Goal: Communication & Community: Answer question/provide support

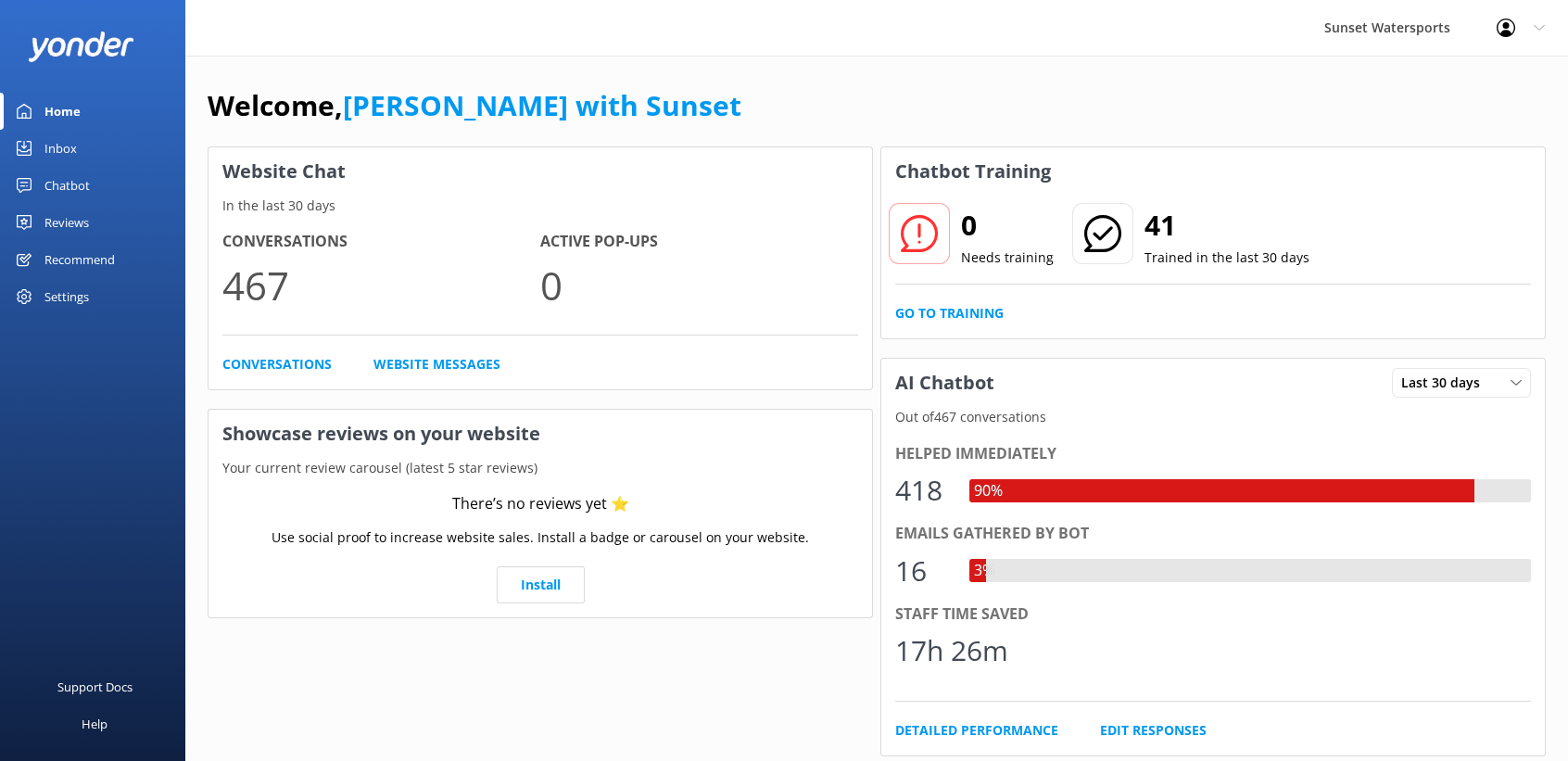
click at [66, 143] on div "Inbox" at bounding box center [60, 148] width 33 height 37
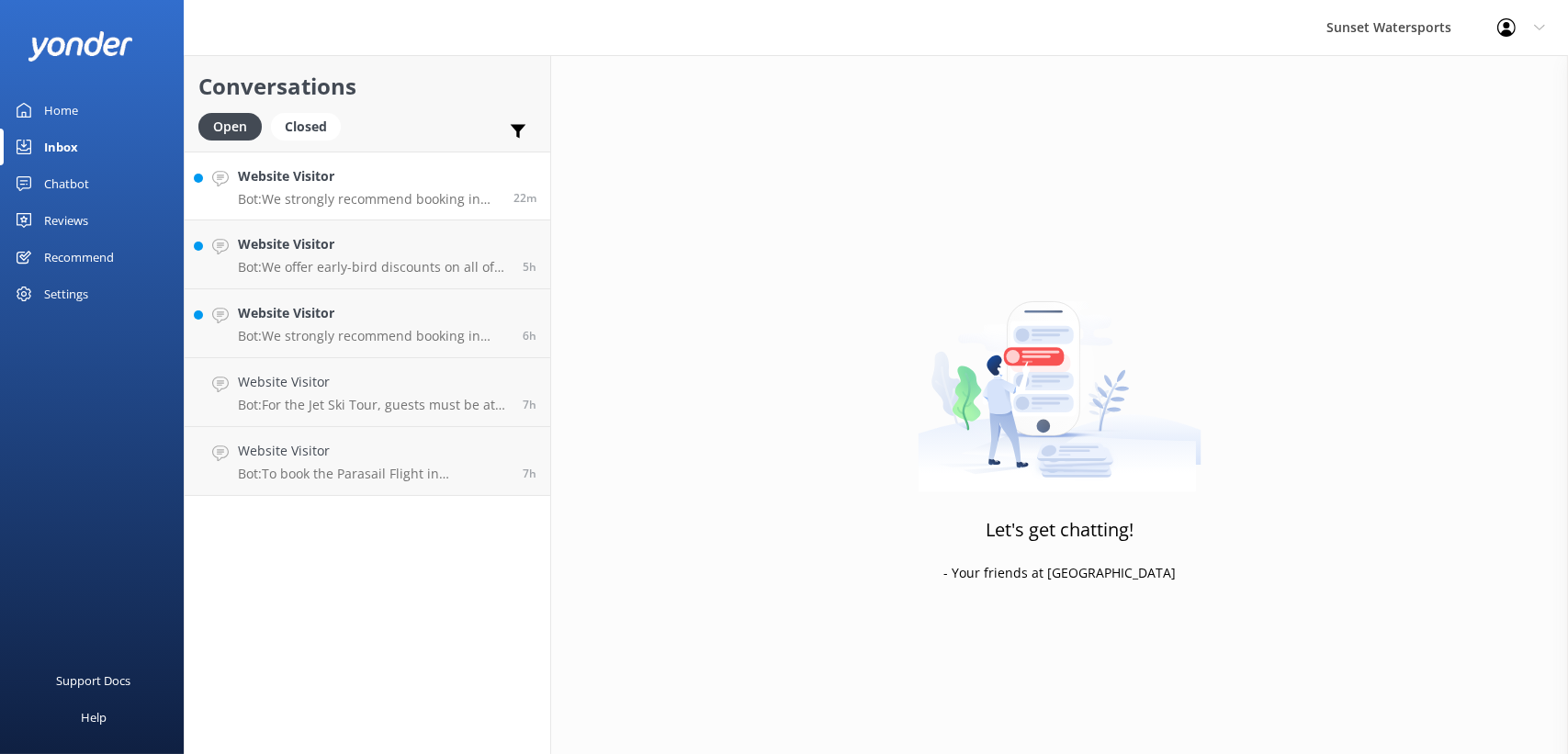
click at [319, 189] on div "Website Visitor Bot: We strongly recommend booking in advance as our tours are …" at bounding box center [368, 186] width 261 height 40
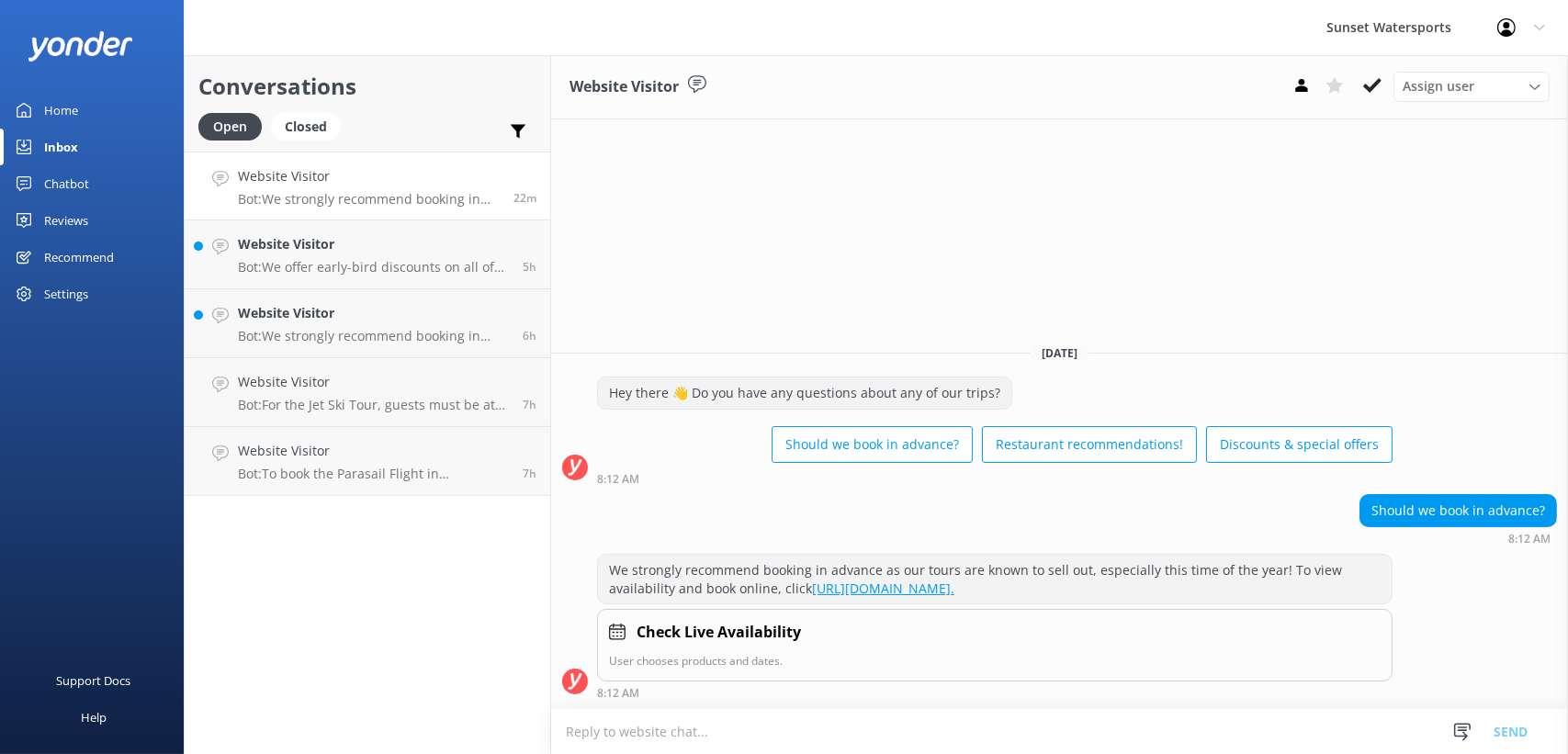
click at [696, 742] on textarea at bounding box center [1060, 731] width 1017 height 45
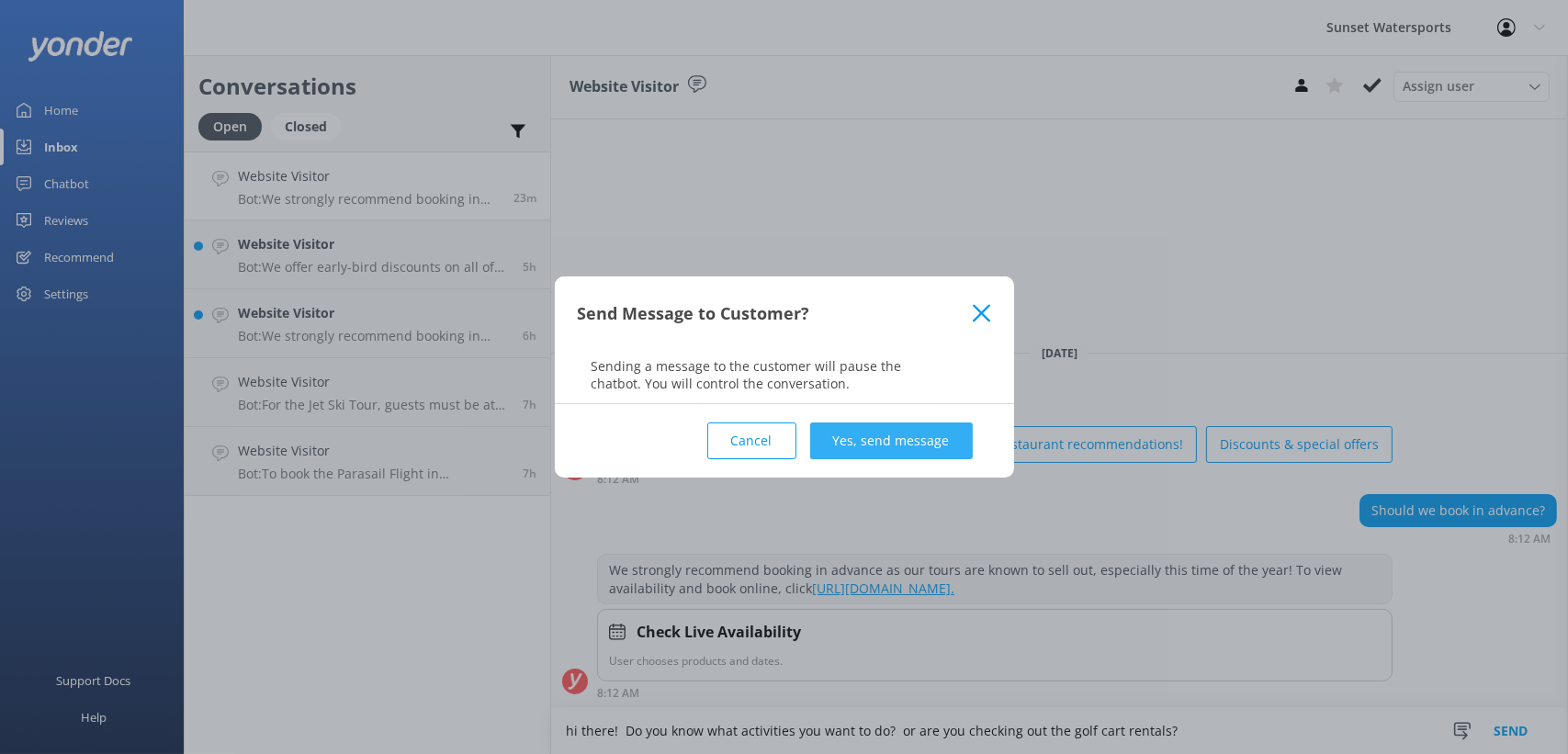
type textarea "hi there! Do you know what activities you want to do? or are you checking out t…"
click at [865, 435] on button "Yes, send message" at bounding box center [890, 441] width 163 height 37
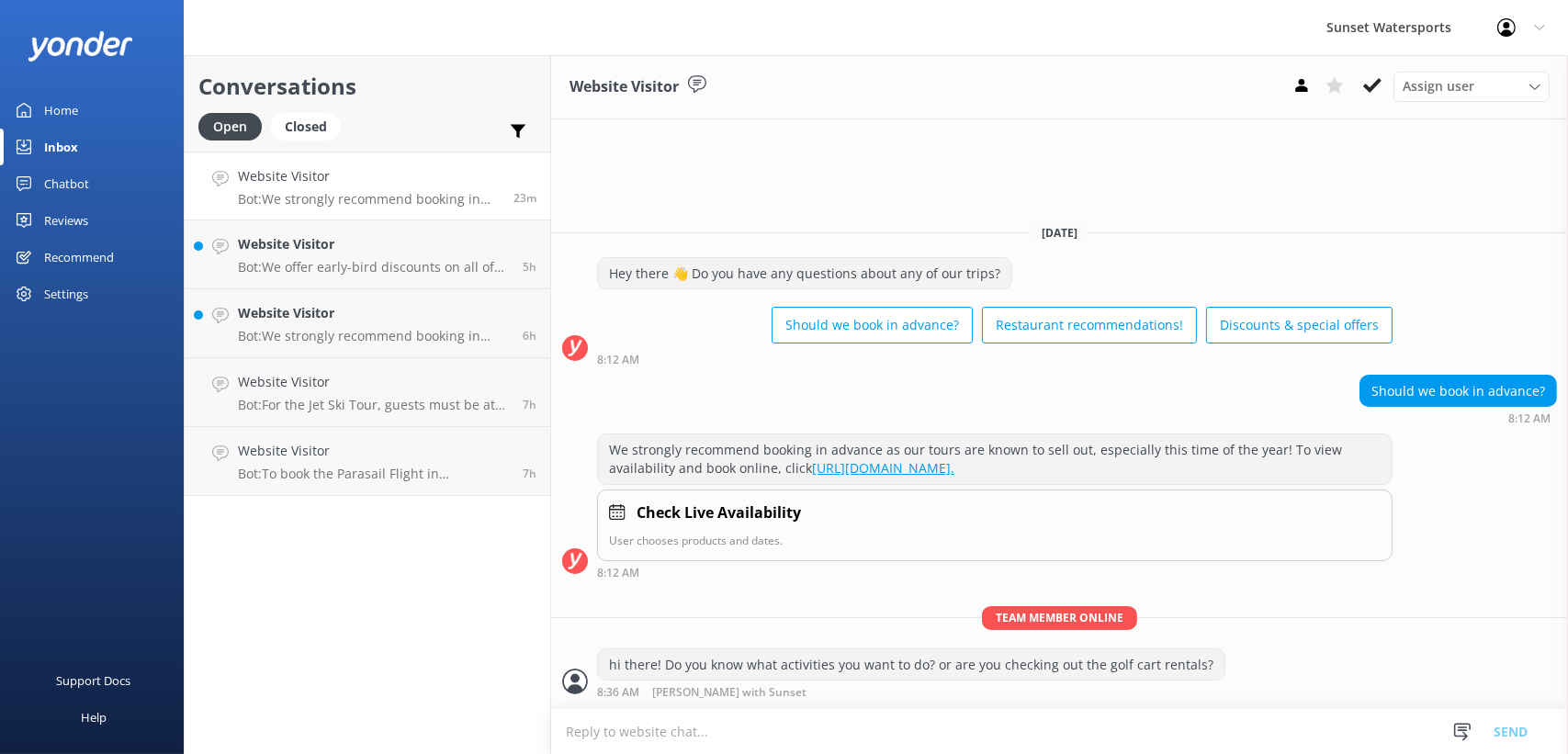
click at [332, 189] on div "Website Visitor Bot: We strongly recommend booking in advance as our tours are …" at bounding box center [368, 186] width 261 height 40
click at [1298, 82] on use at bounding box center [1301, 86] width 12 height 13
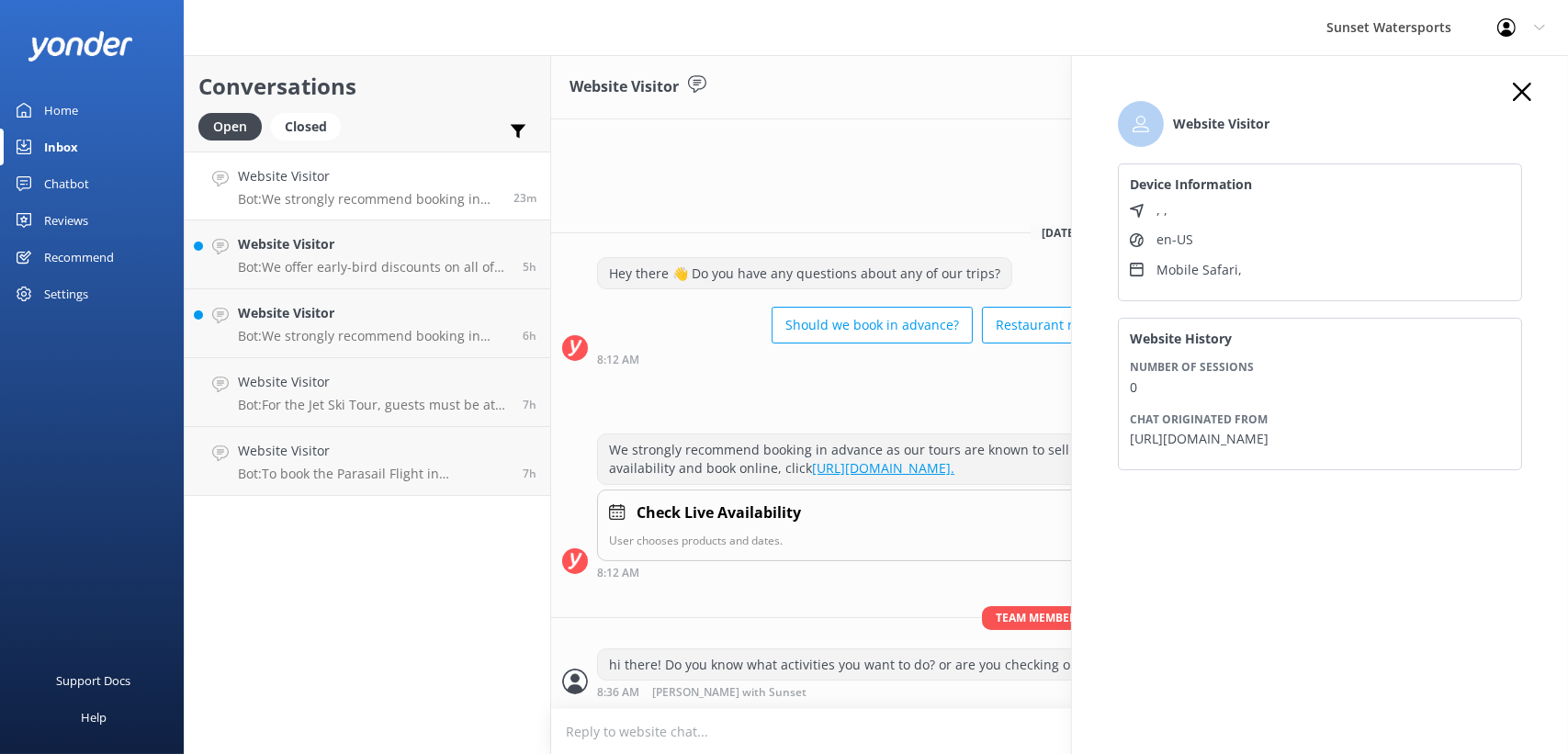
click at [722, 90] on div "Website Visitor Assign user [PERSON_NAME] at [GEOGRAPHIC_DATA][PERSON_NAME] wit…" at bounding box center [1060, 87] width 1017 height 65
click at [805, 155] on div "Website Visitor Assign user [PERSON_NAME] at [GEOGRAPHIC_DATA][PERSON_NAME] wit…" at bounding box center [1060, 404] width 1017 height 699
click at [1533, 92] on div "Website Visitor Device Information , , en-US Mobile Safari , Website History Nu…" at bounding box center [1320, 294] width 441 height 423
click at [1519, 92] on icon "button" at bounding box center [1521, 91] width 18 height 18
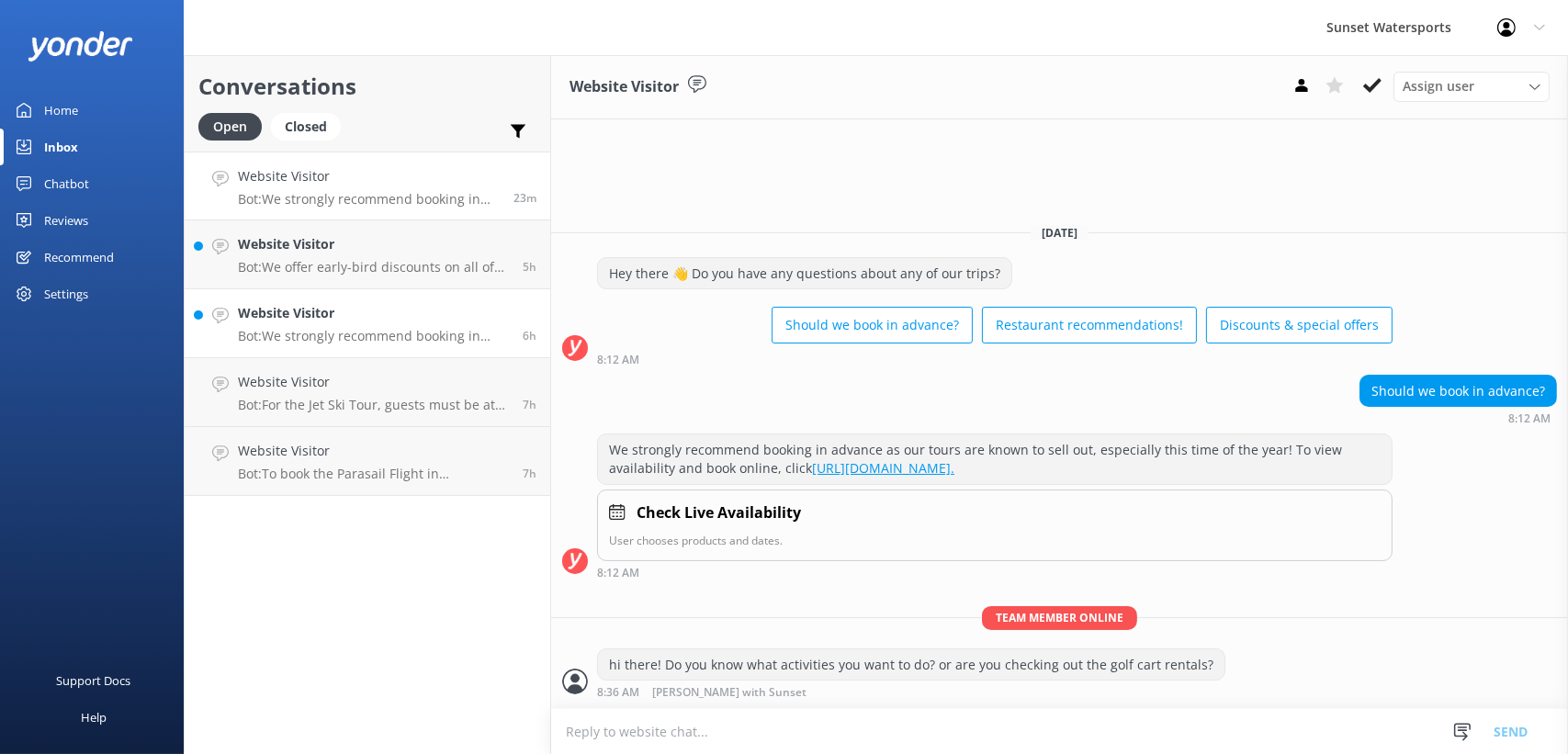
click at [382, 325] on div "Website Visitor Bot: We strongly recommend booking in advance as our tours are …" at bounding box center [373, 323] width 271 height 41
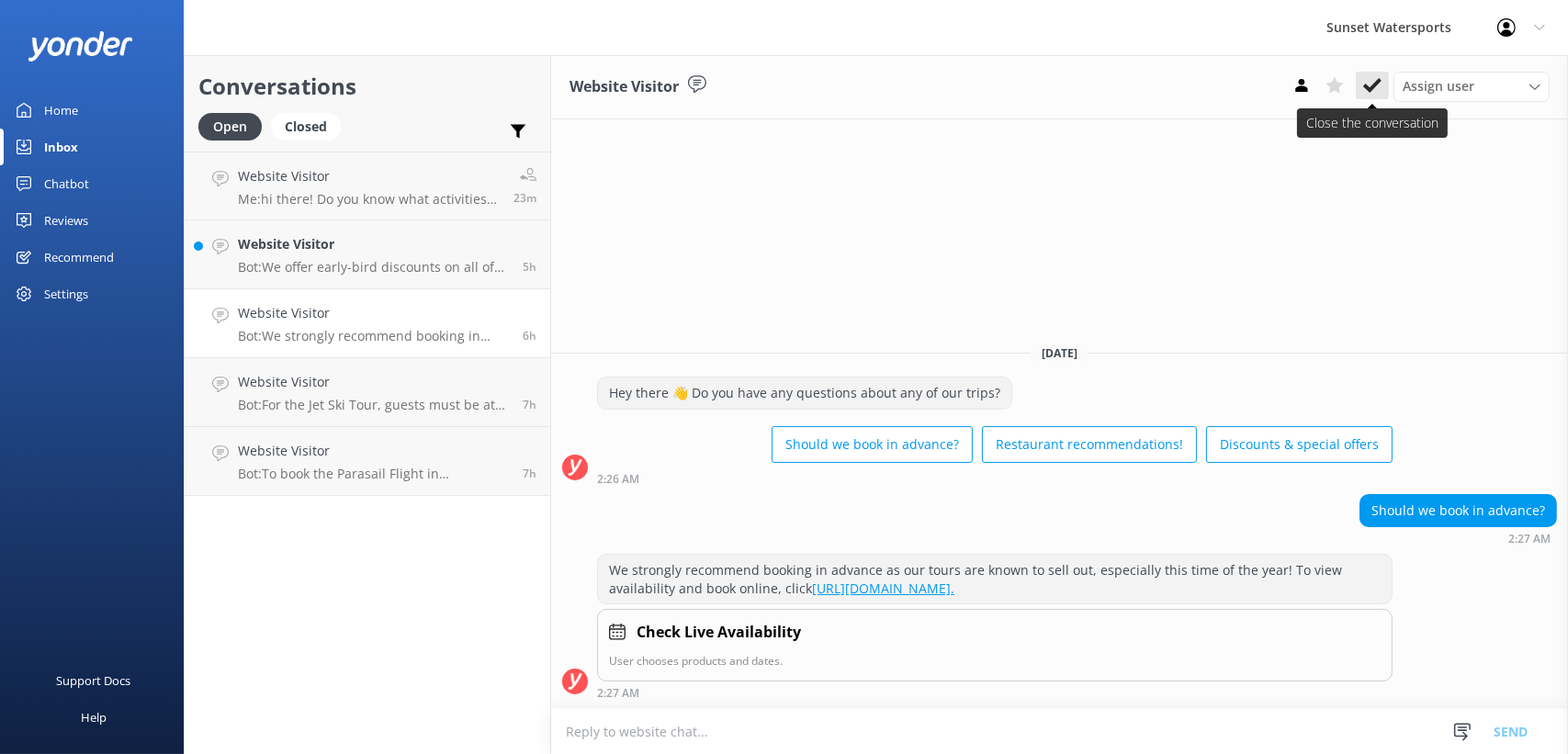
click at [1379, 81] on use at bounding box center [1371, 85] width 18 height 14
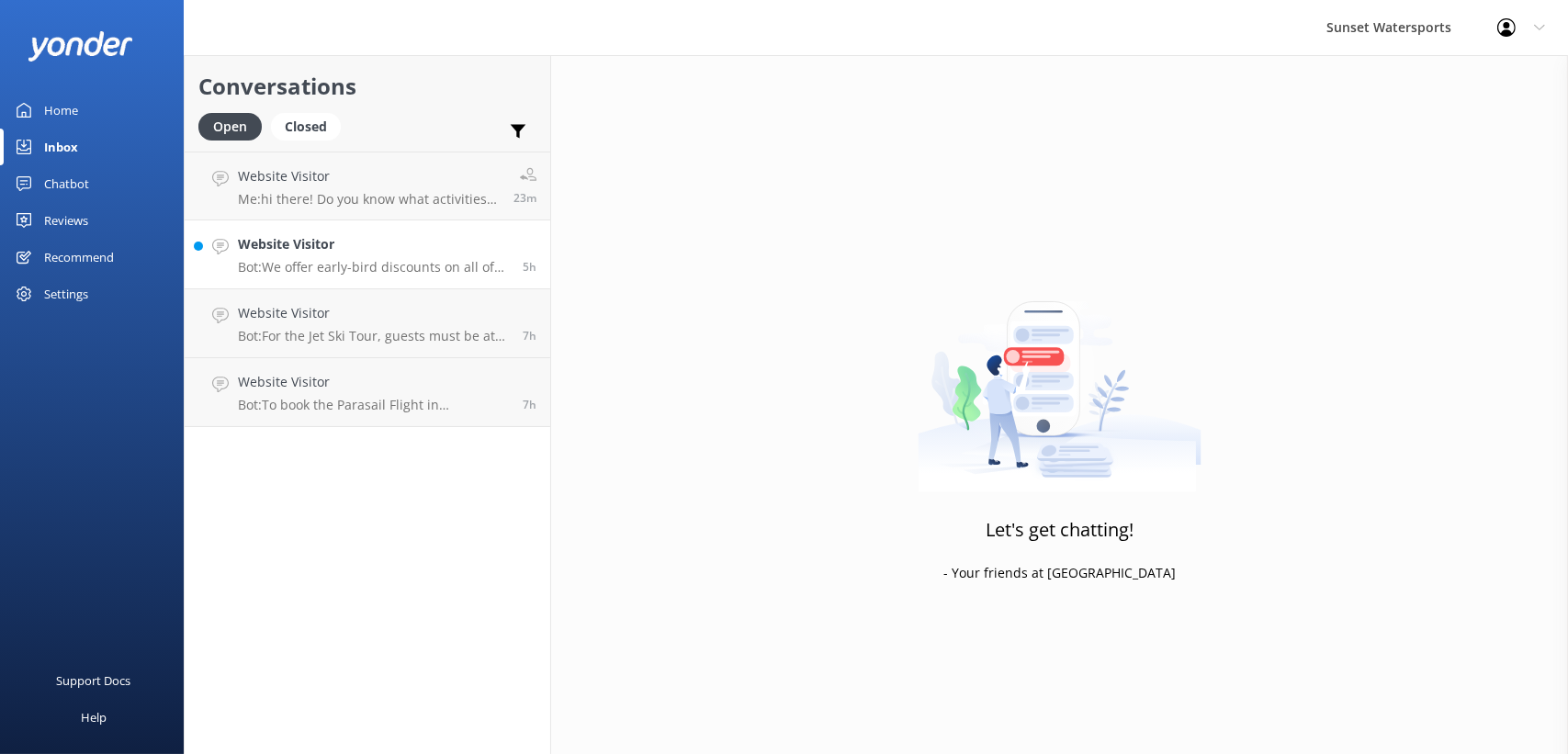
click at [389, 262] on p "Bot: We offer early-bird discounts on all of our morning trips. When you book d…" at bounding box center [373, 267] width 271 height 16
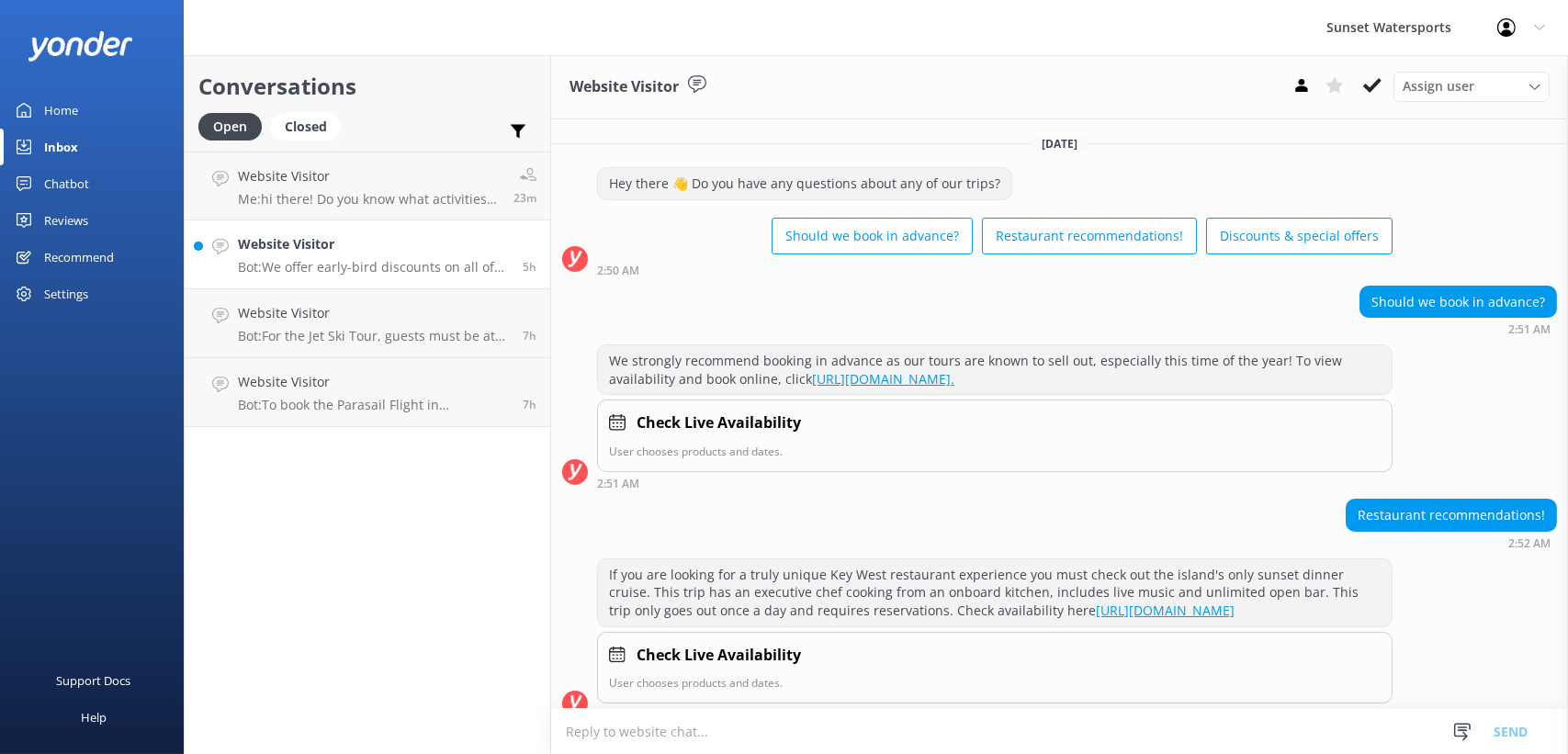
scroll to position [268, 0]
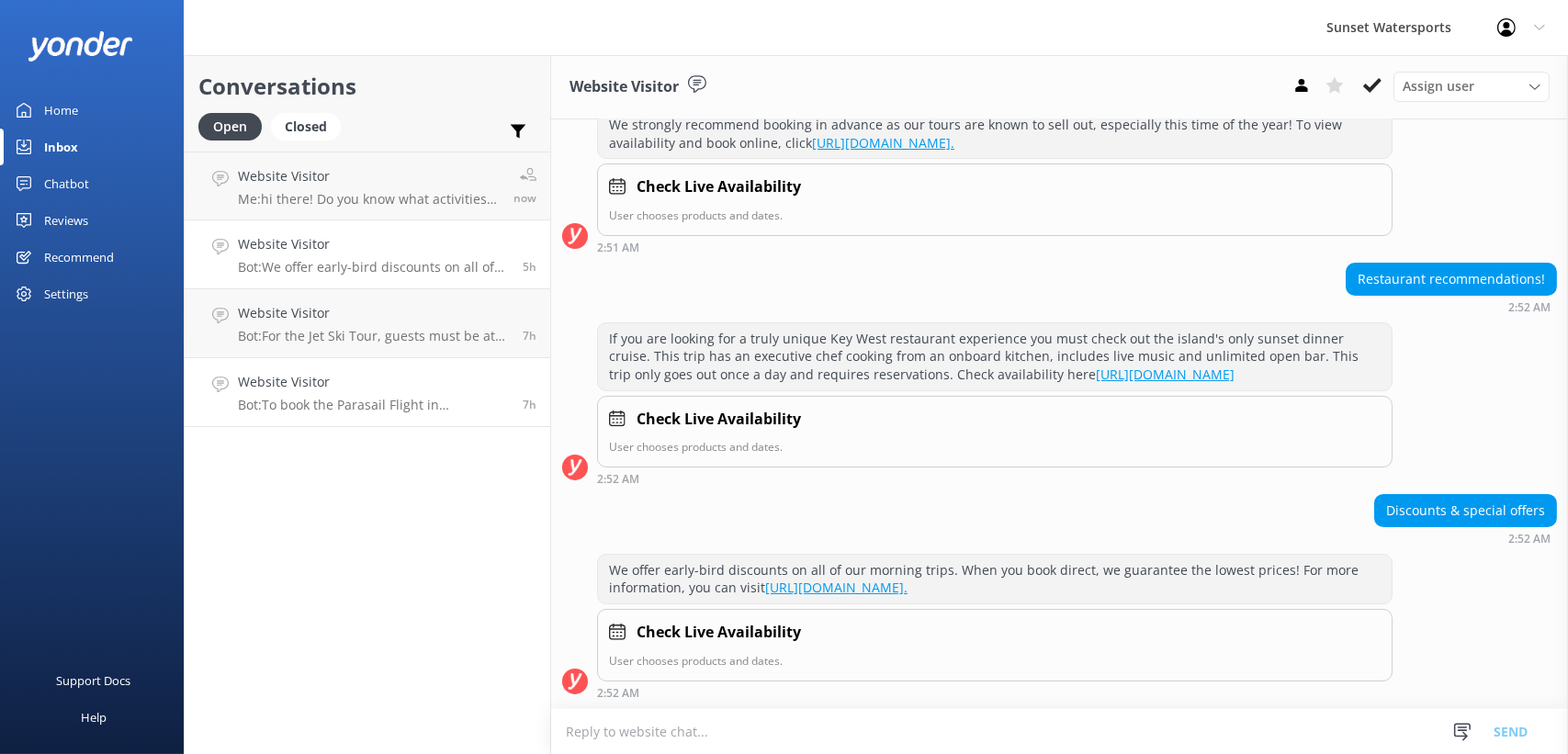
click at [456, 405] on p "Bot: To book the Parasail Flight in [GEOGRAPHIC_DATA], please visit [URL][DOMAI…" at bounding box center [373, 404] width 271 height 16
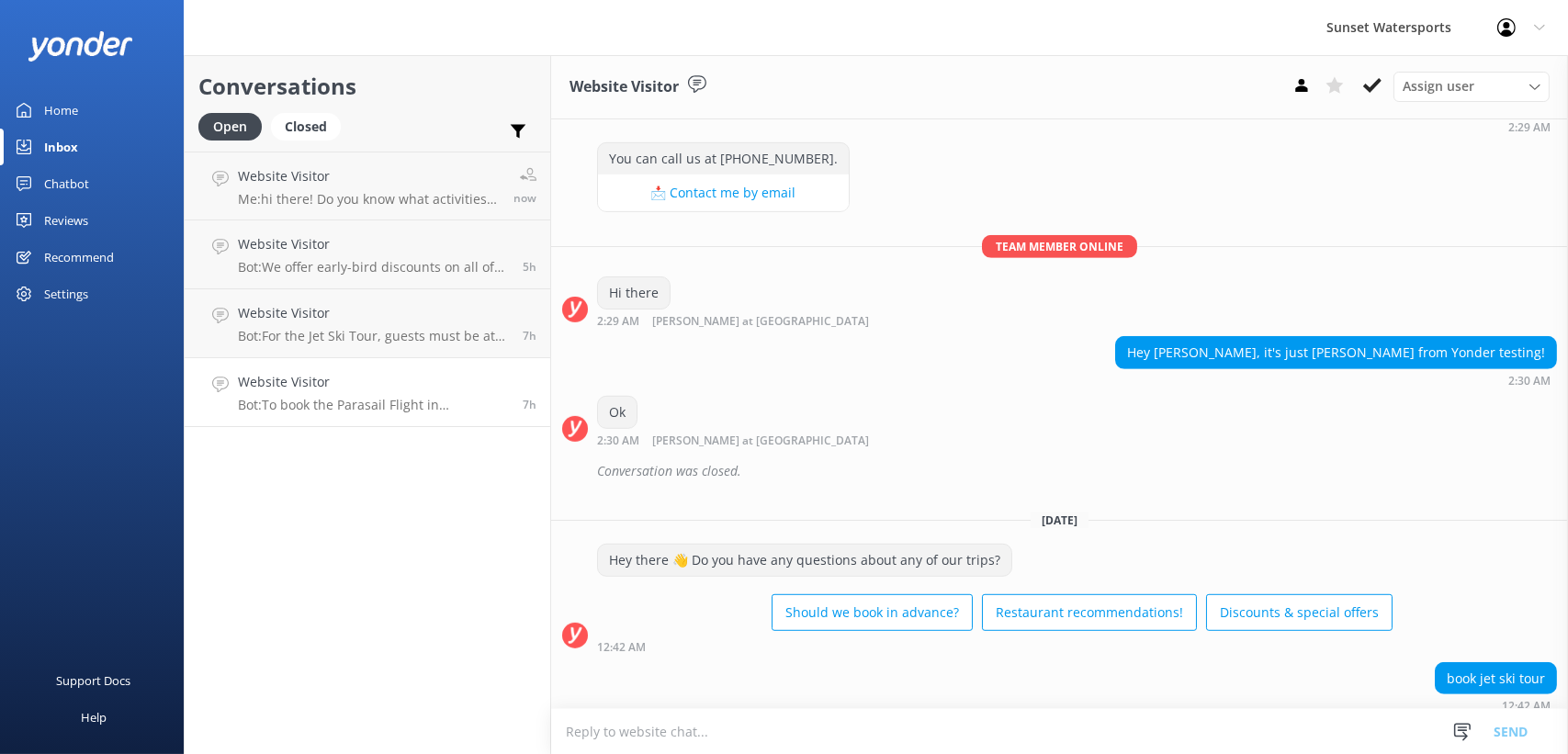
scroll to position [2256, 0]
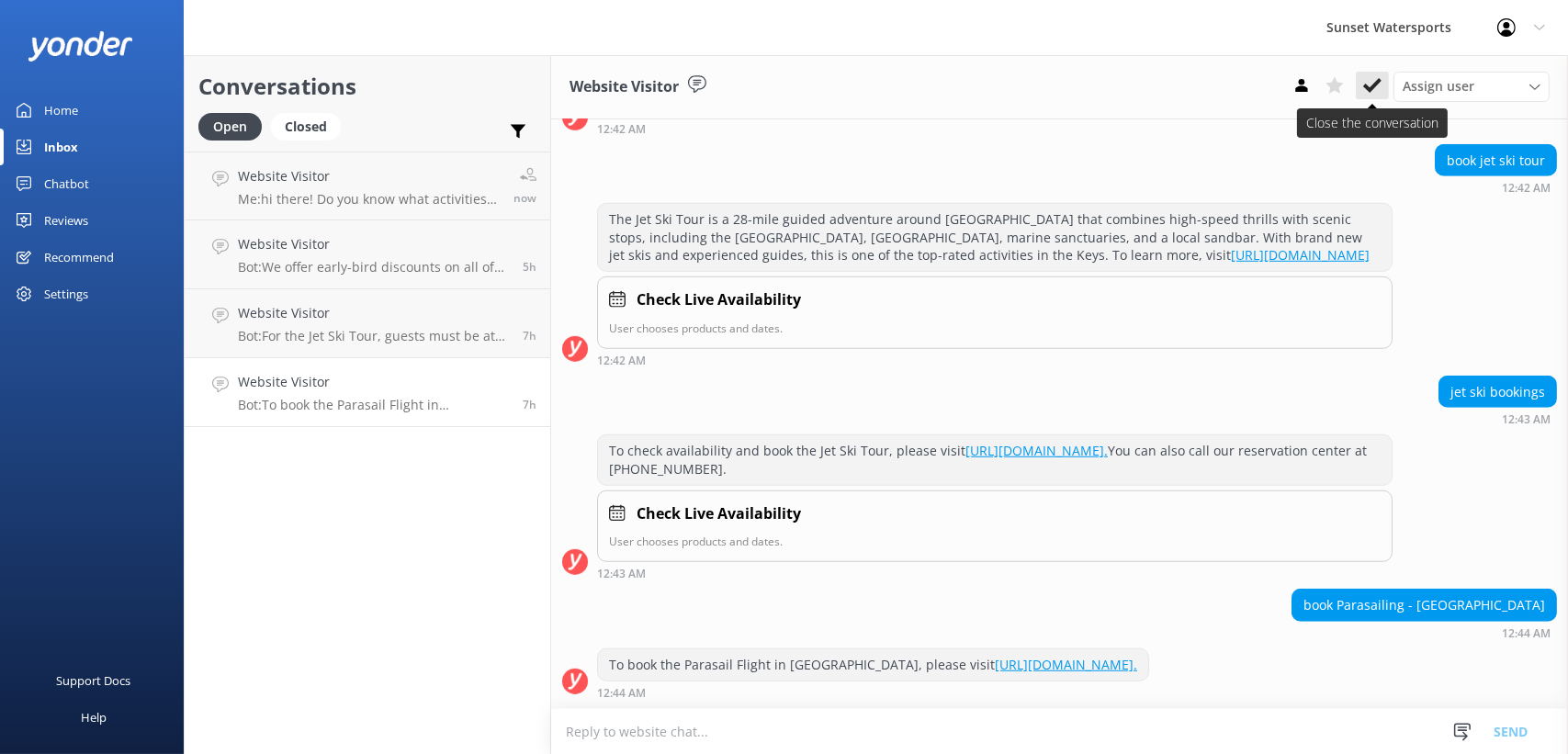
click at [1367, 89] on use at bounding box center [1371, 85] width 18 height 14
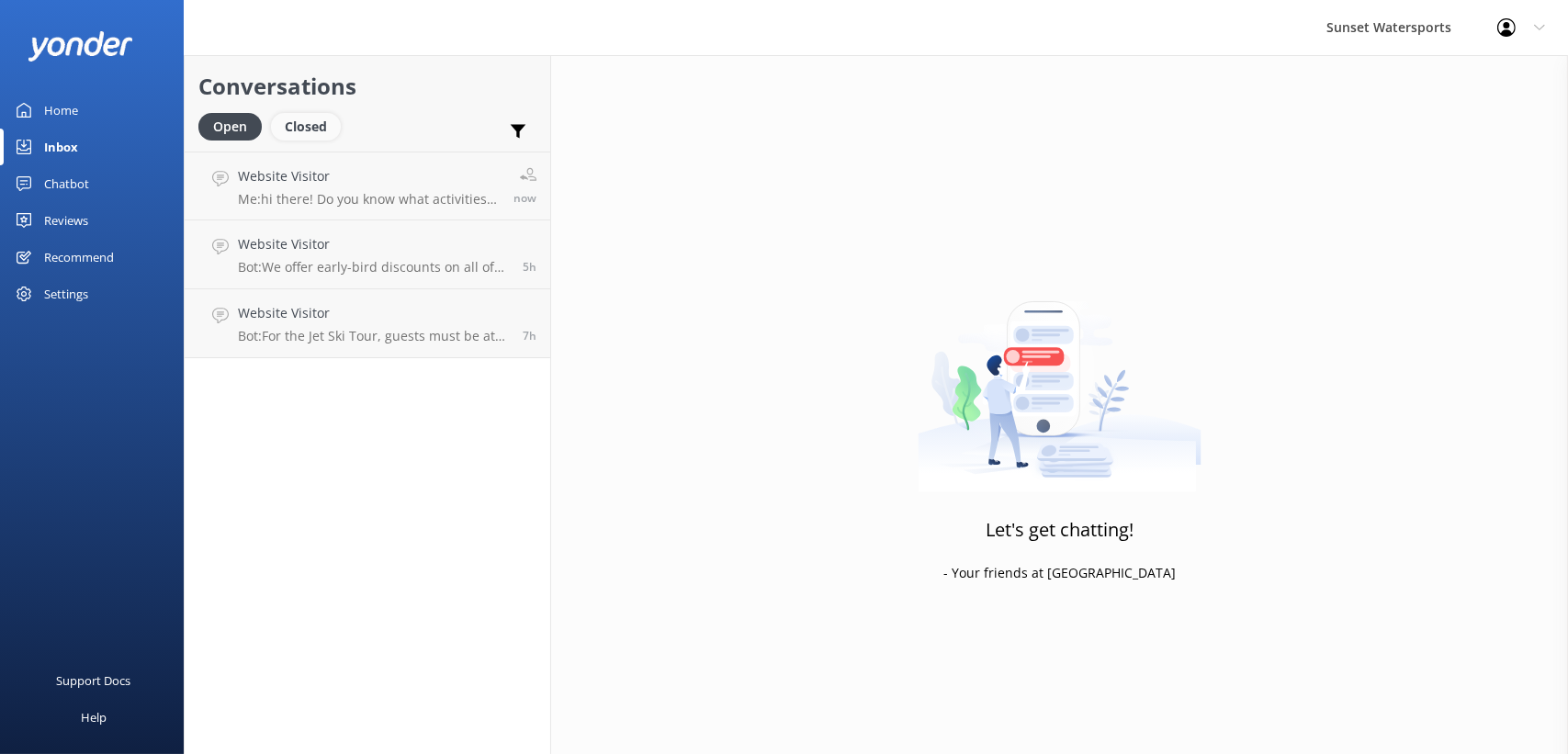
click at [317, 119] on div "Closed" at bounding box center [305, 126] width 69 height 28
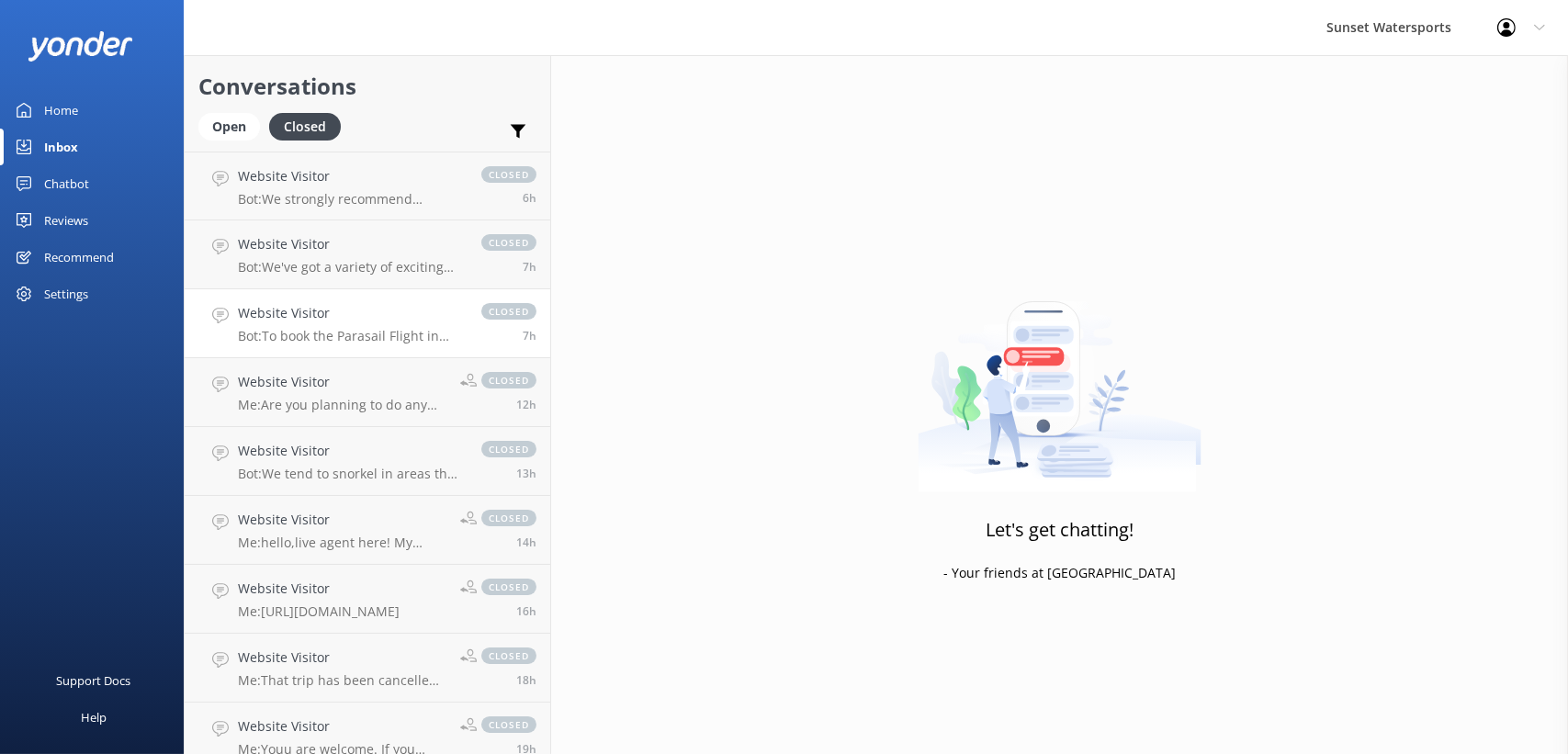
click at [376, 328] on p "Bot: To book the Parasail Flight in [GEOGRAPHIC_DATA], please visit [URL][DOMAI…" at bounding box center [350, 336] width 225 height 16
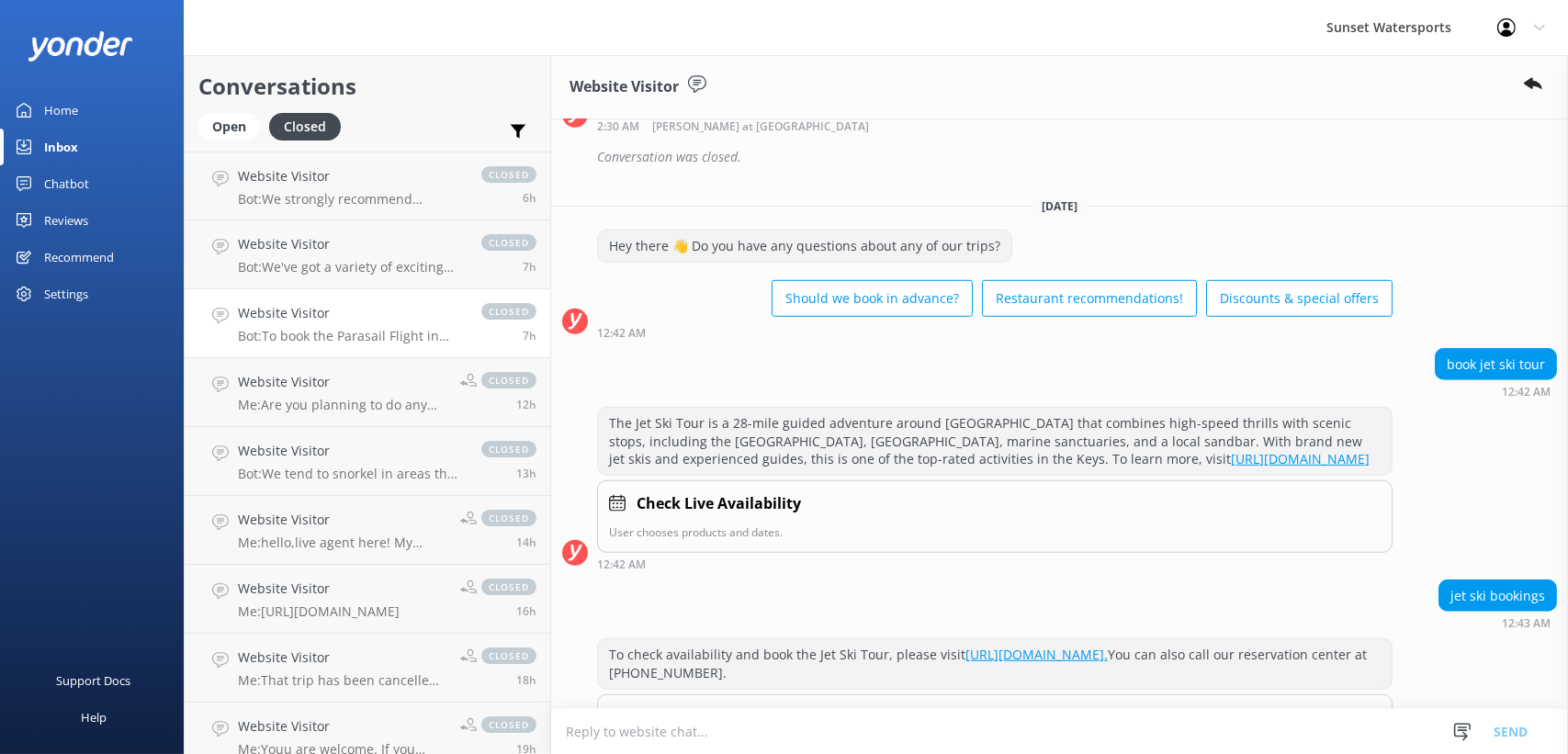
scroll to position [2297, 0]
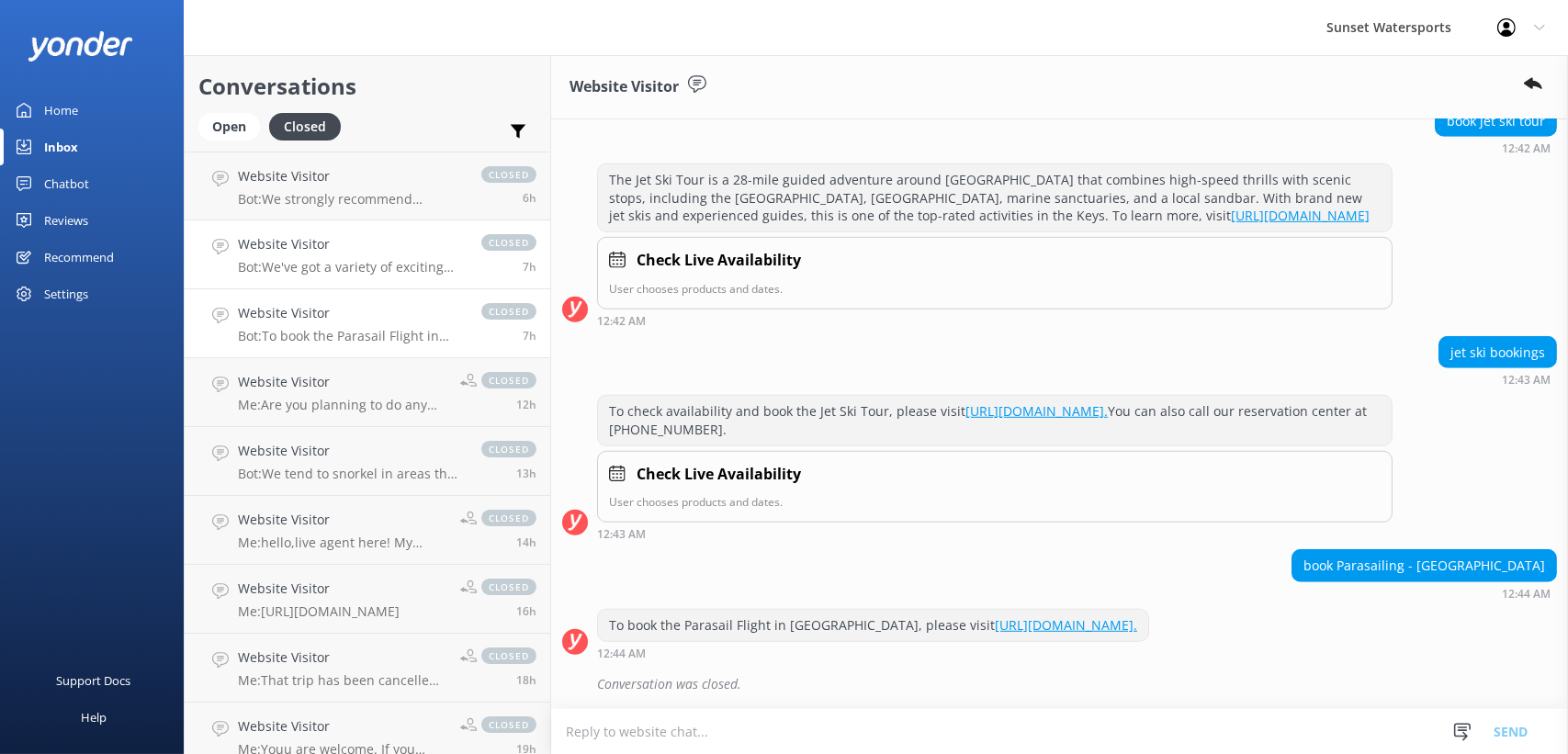
click at [421, 283] on link "Website Visitor Bot: We've got a variety of exciting tours for you to choose fr…" at bounding box center [367, 255] width 366 height 68
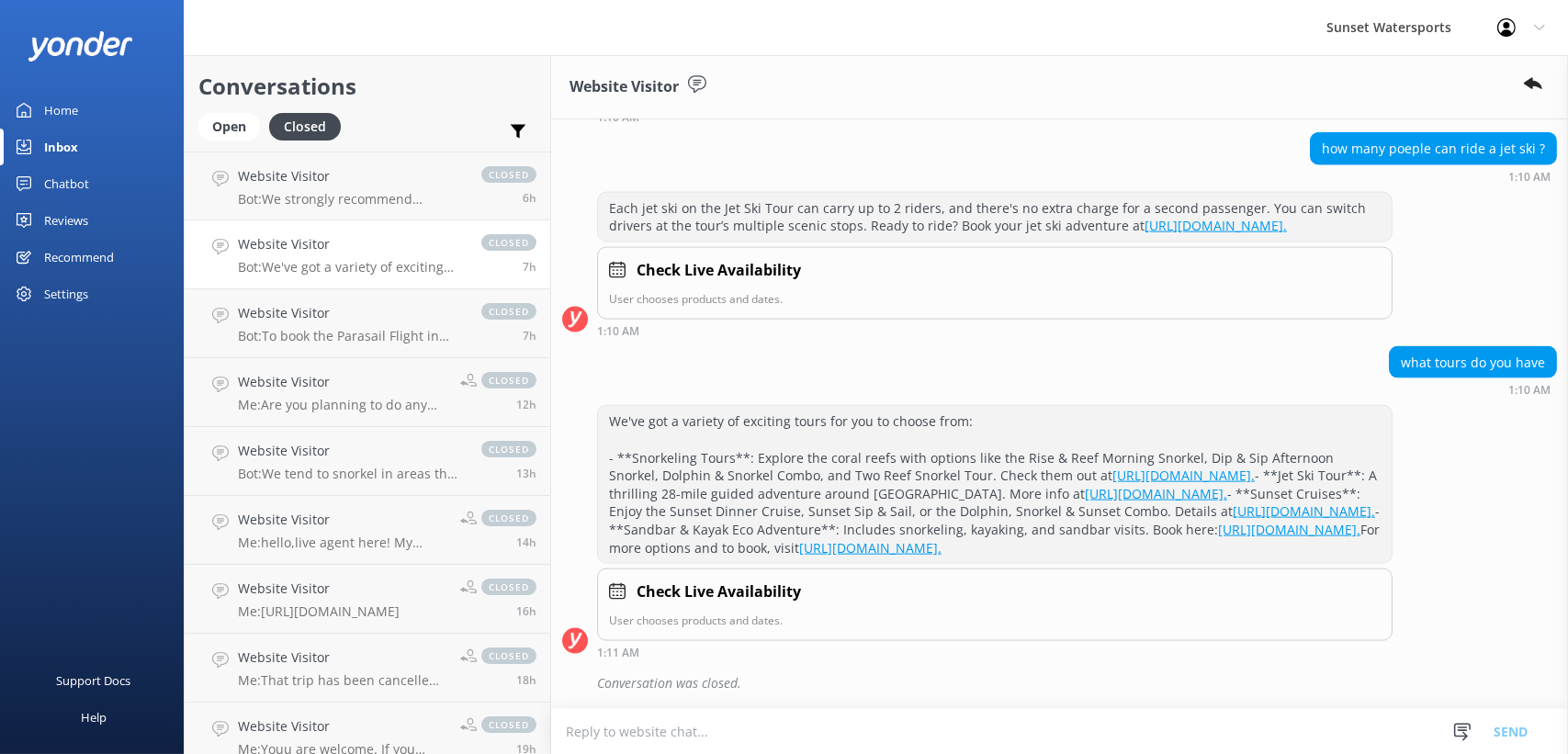
scroll to position [4129, 0]
click at [377, 609] on p "Me: [URL][DOMAIN_NAME]" at bounding box center [318, 611] width 162 height 16
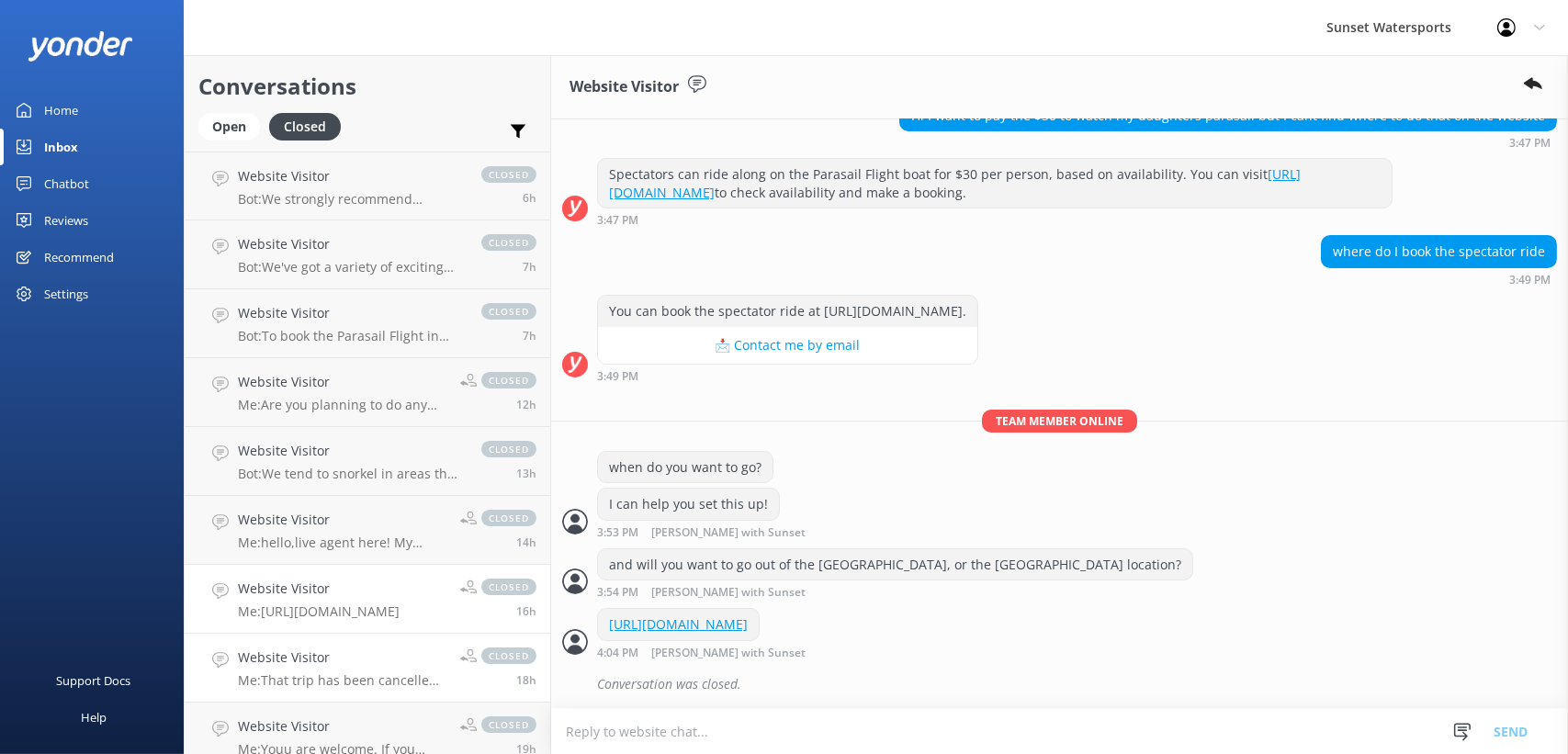
scroll to position [237, 0]
click at [377, 328] on p "Bot: To book the Parasail Flight in [GEOGRAPHIC_DATA], please visit [URL][DOMAI…" at bounding box center [350, 336] width 225 height 16
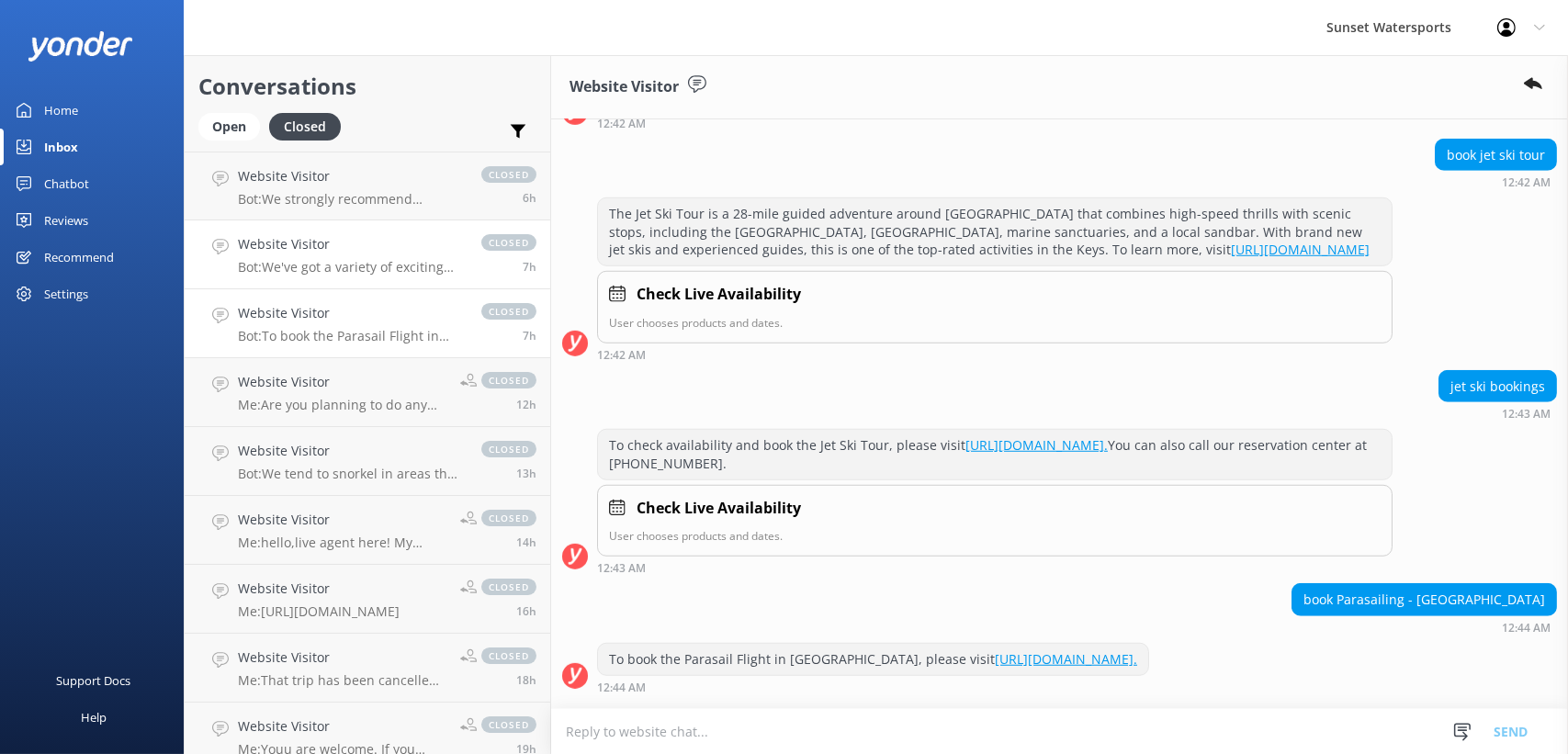
click at [376, 263] on p "Bot: We've got a variety of exciting tours for you to choose from: - **Snorkeli…" at bounding box center [350, 267] width 225 height 16
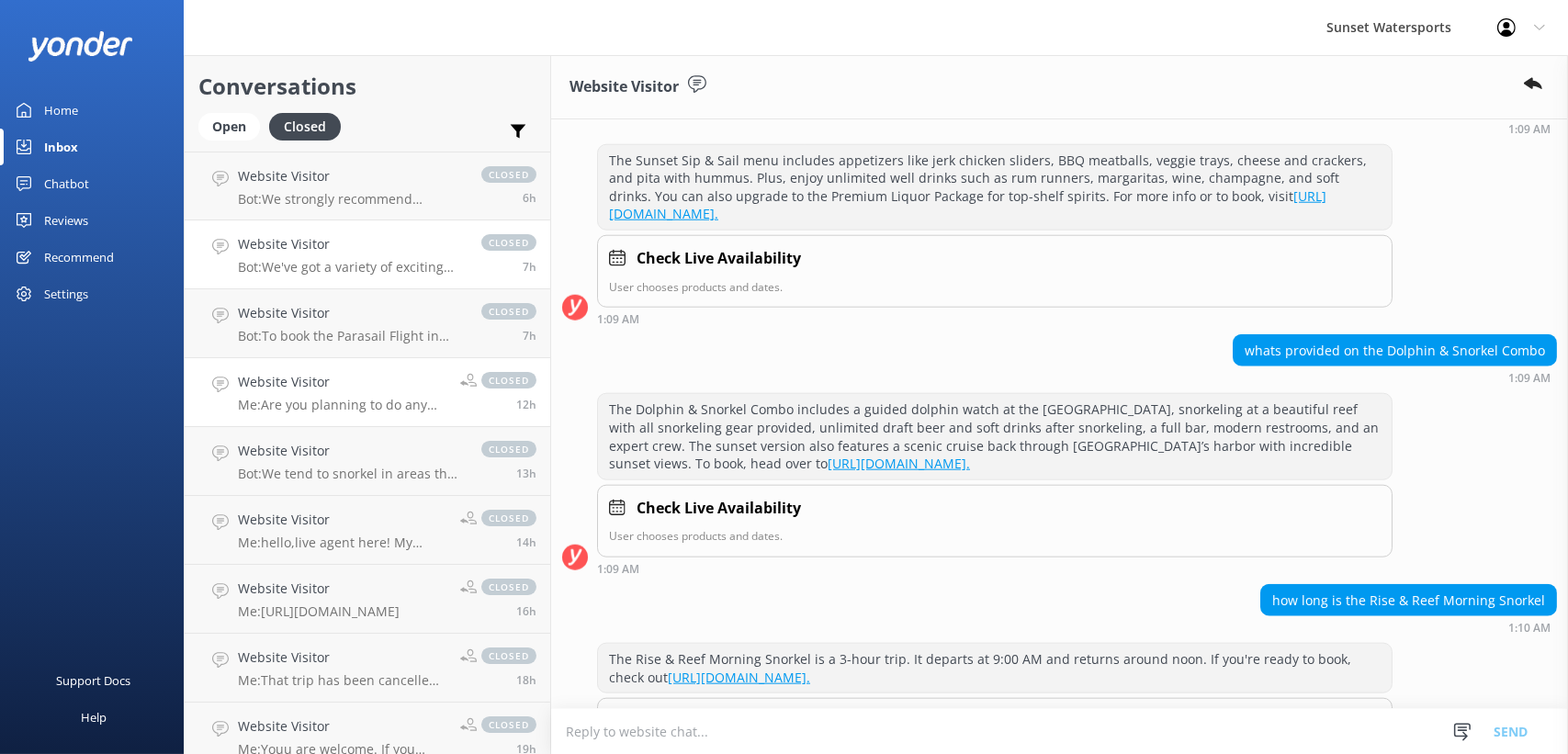
scroll to position [3644, 0]
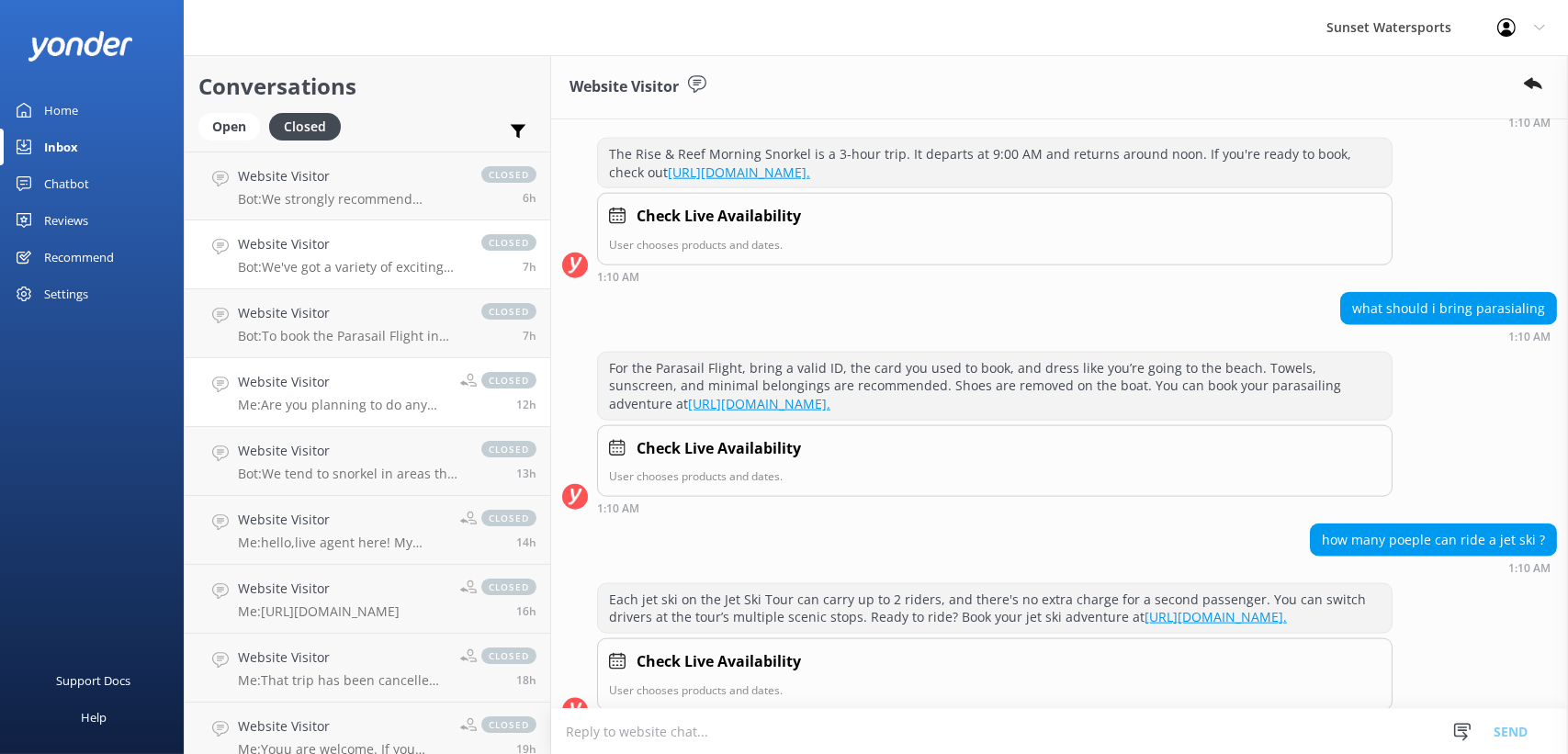
click at [302, 361] on link "Website Visitor Me: Are you planning to do any other activities? closed 12h" at bounding box center [367, 393] width 366 height 68
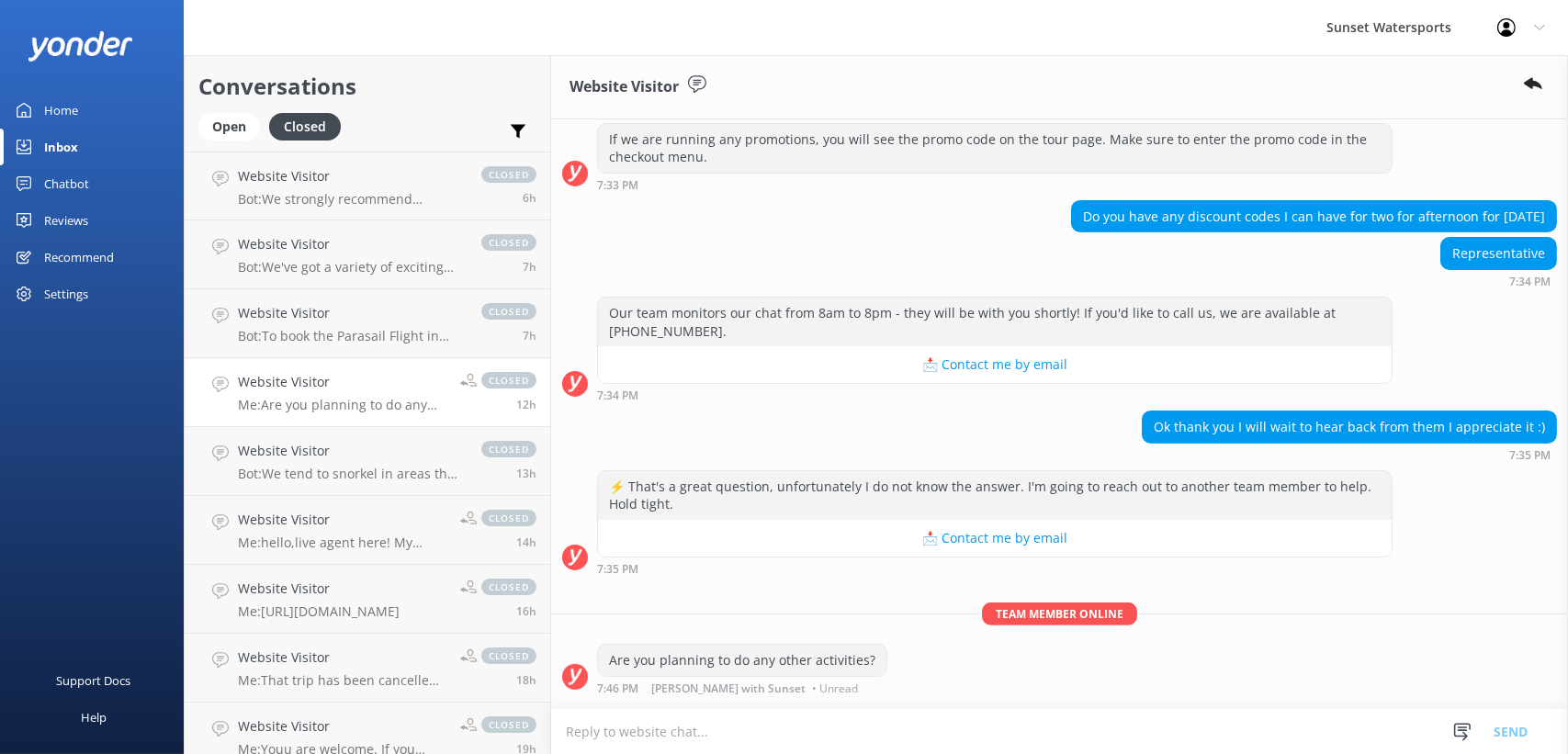
scroll to position [971, 0]
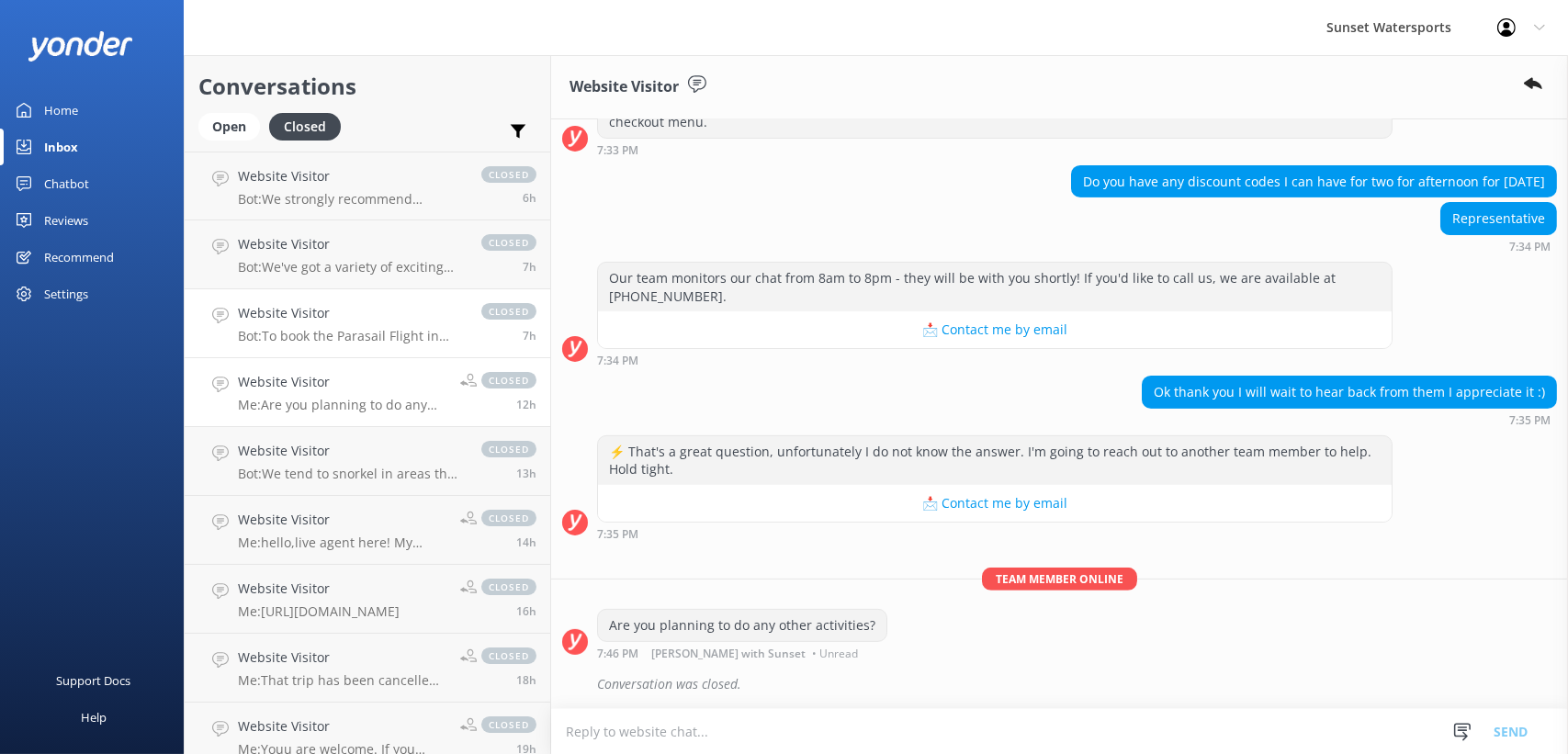
click at [275, 305] on h4 "Website Visitor" at bounding box center [350, 313] width 225 height 20
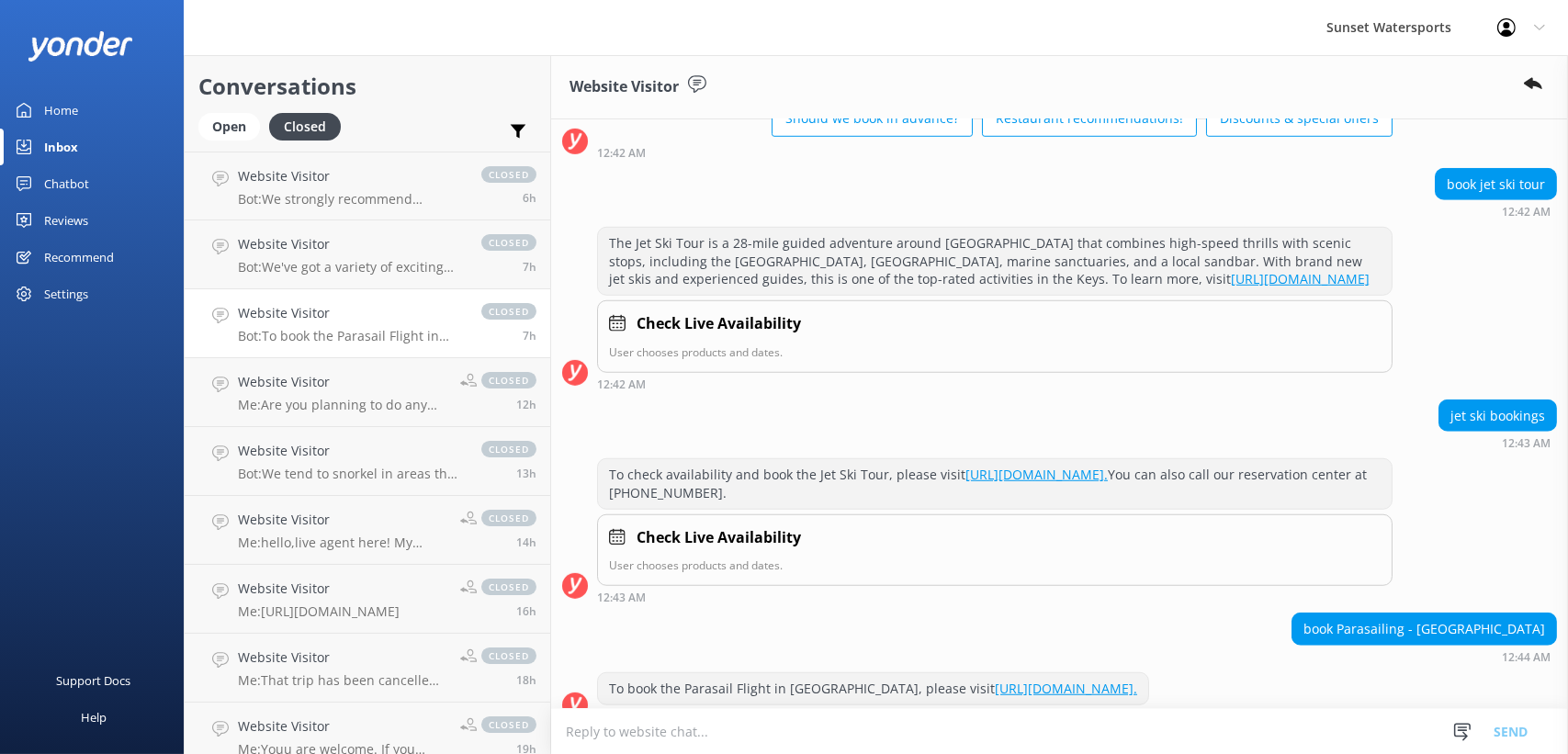
scroll to position [1929, 0]
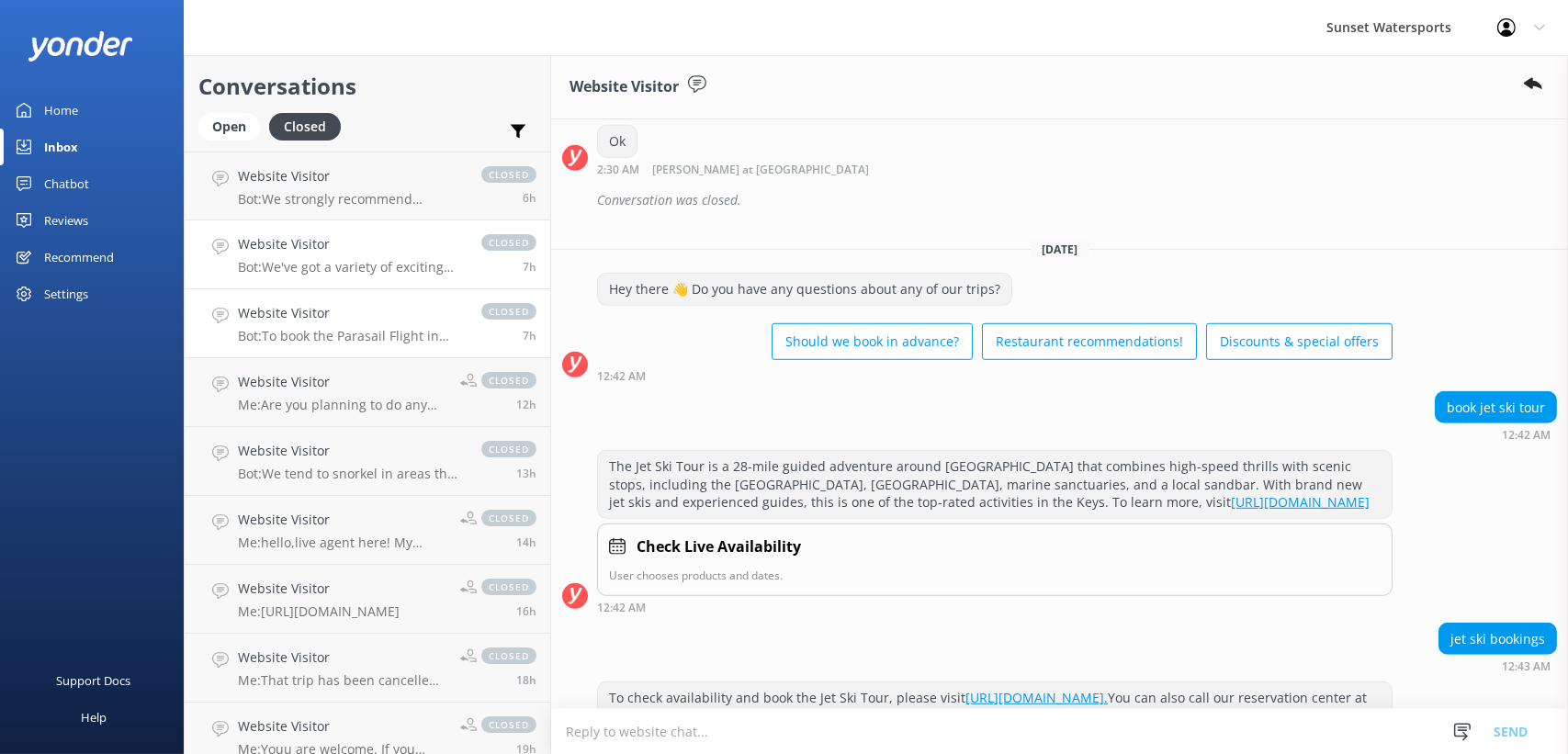
click at [328, 266] on p "Bot: We've got a variety of exciting tours for you to choose from: - **Snorkeli…" at bounding box center [350, 267] width 225 height 16
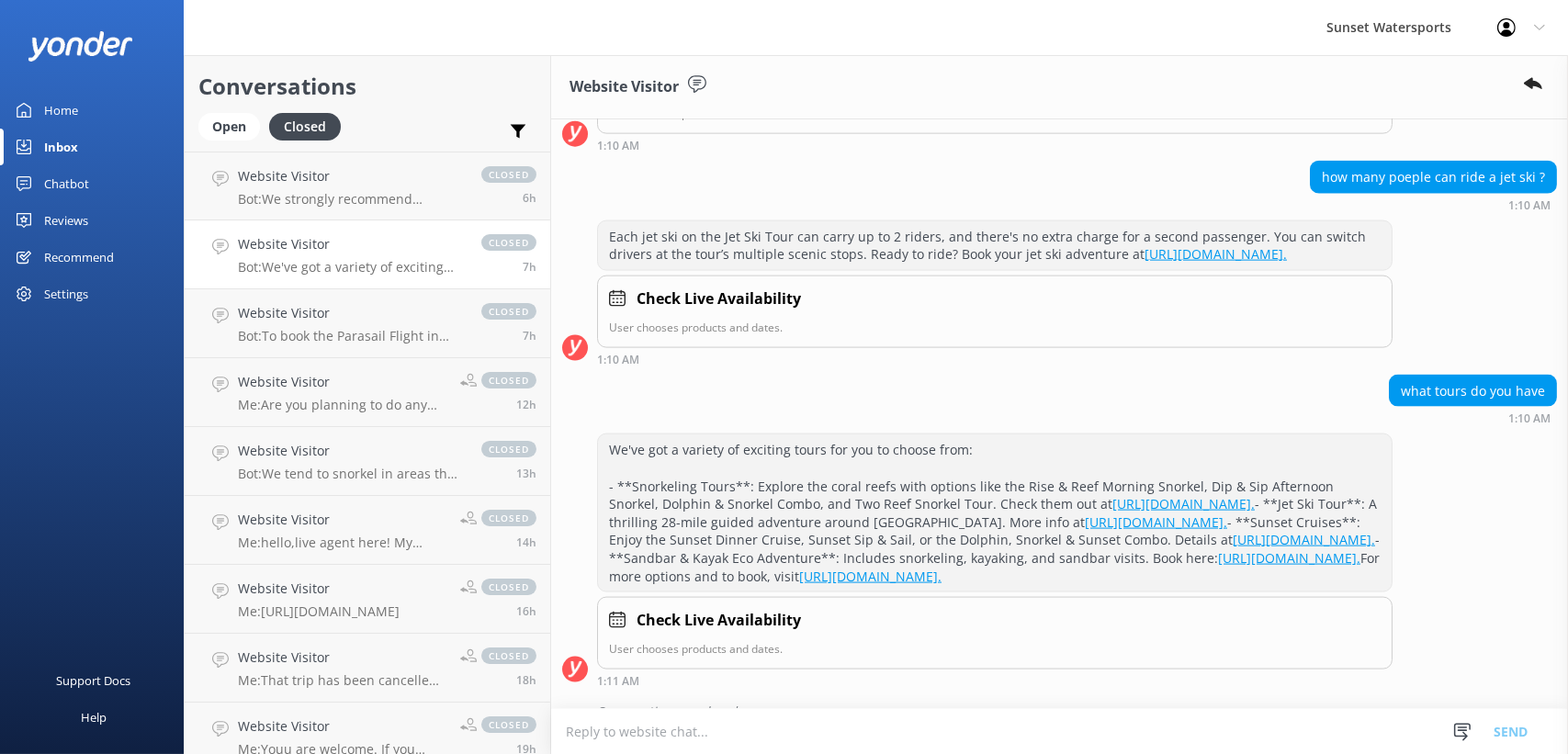
scroll to position [4129, 0]
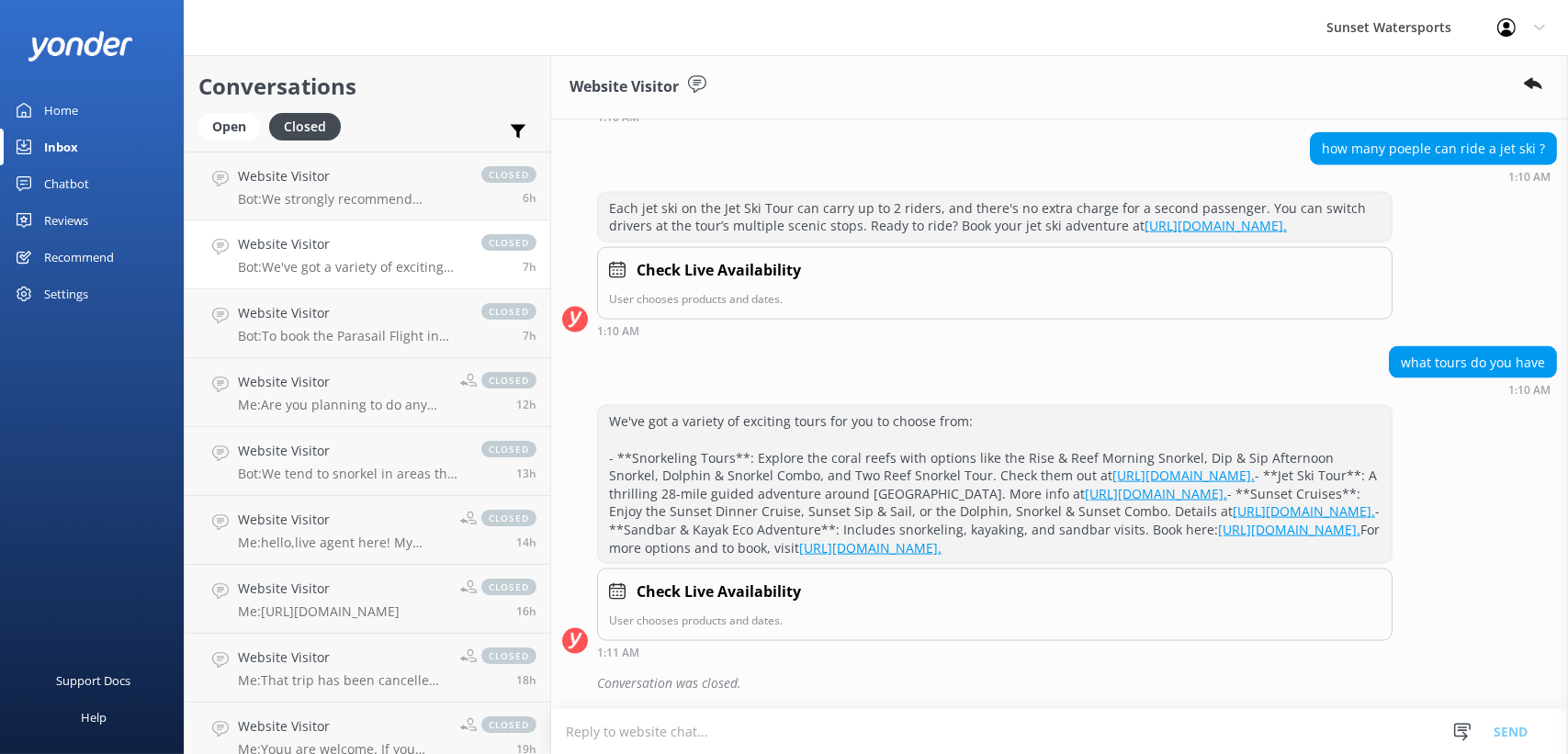
click at [45, 173] on div "Chatbot" at bounding box center [66, 184] width 45 height 37
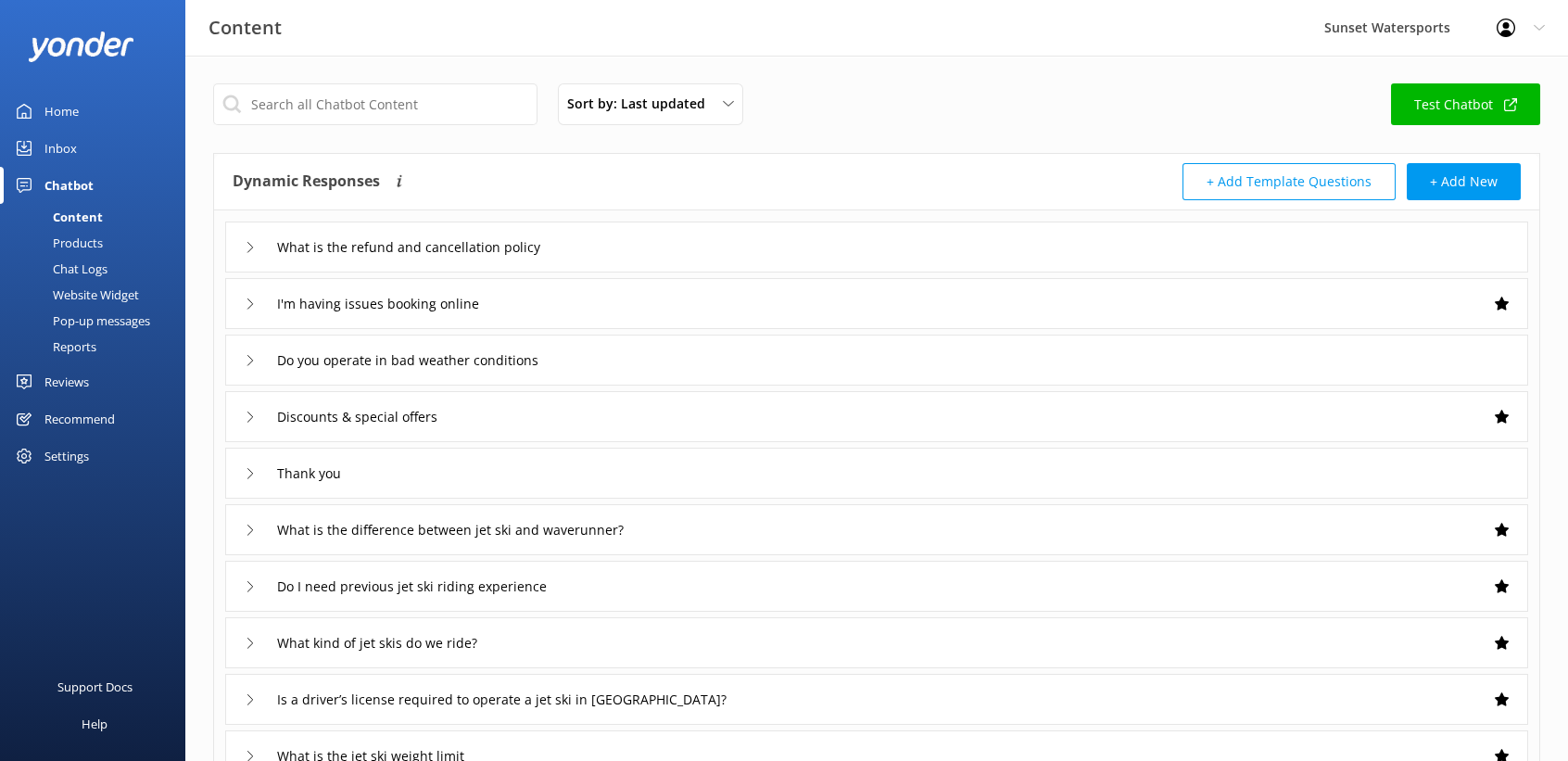
click at [83, 282] on div "Website Widget" at bounding box center [75, 295] width 128 height 26
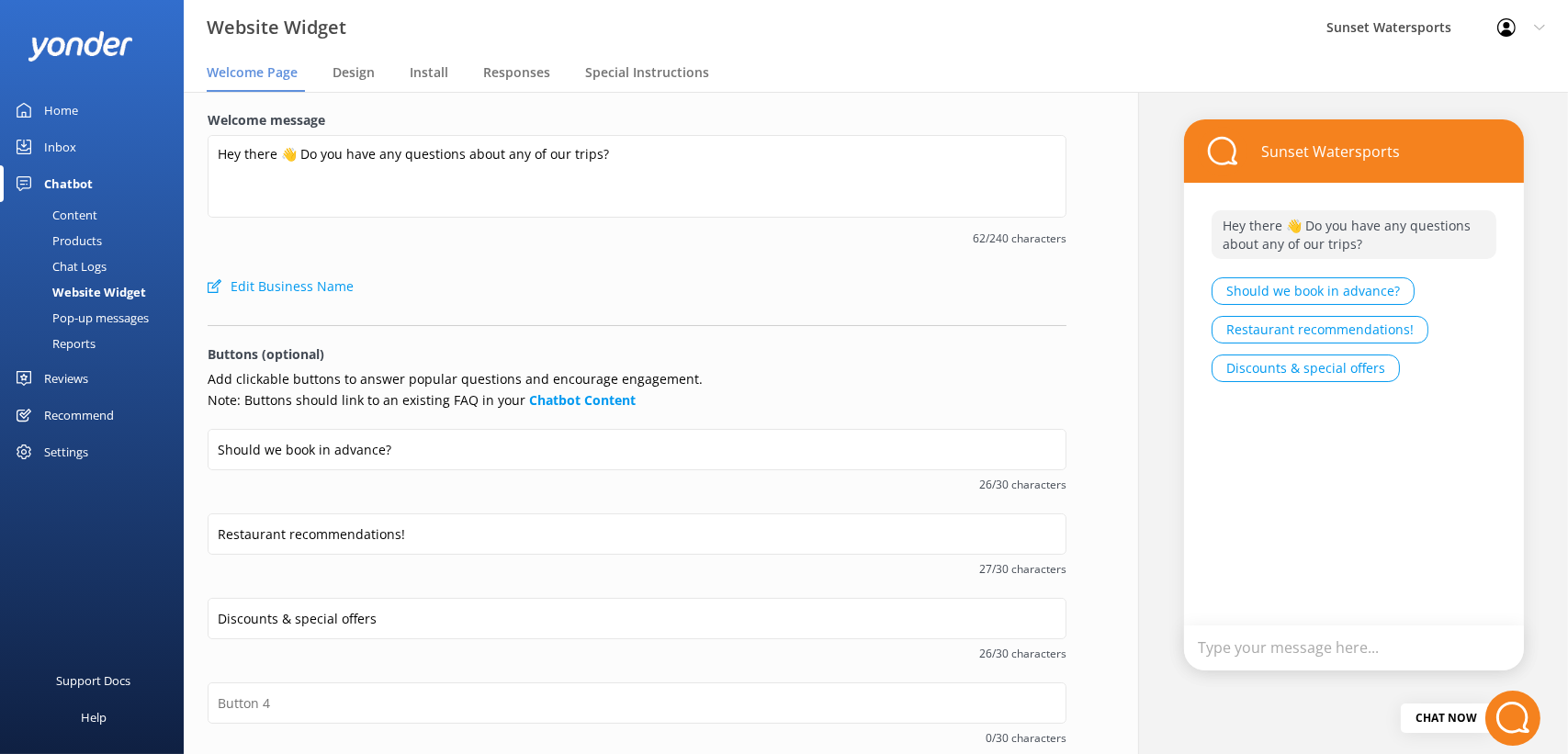
click at [83, 265] on div "Chat Logs" at bounding box center [59, 266] width 96 height 26
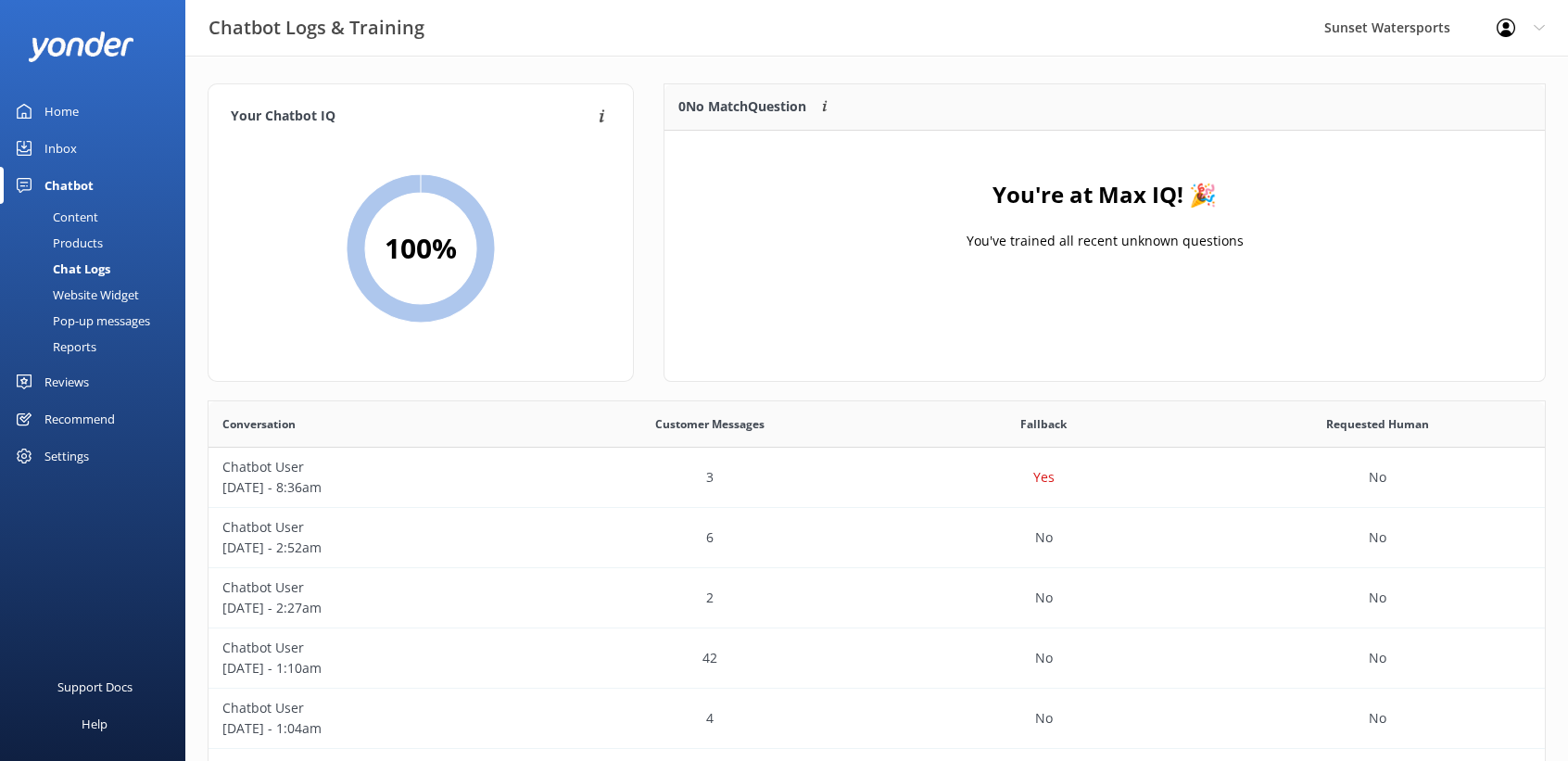
click at [61, 130] on div "Inbox" at bounding box center [60, 148] width 33 height 37
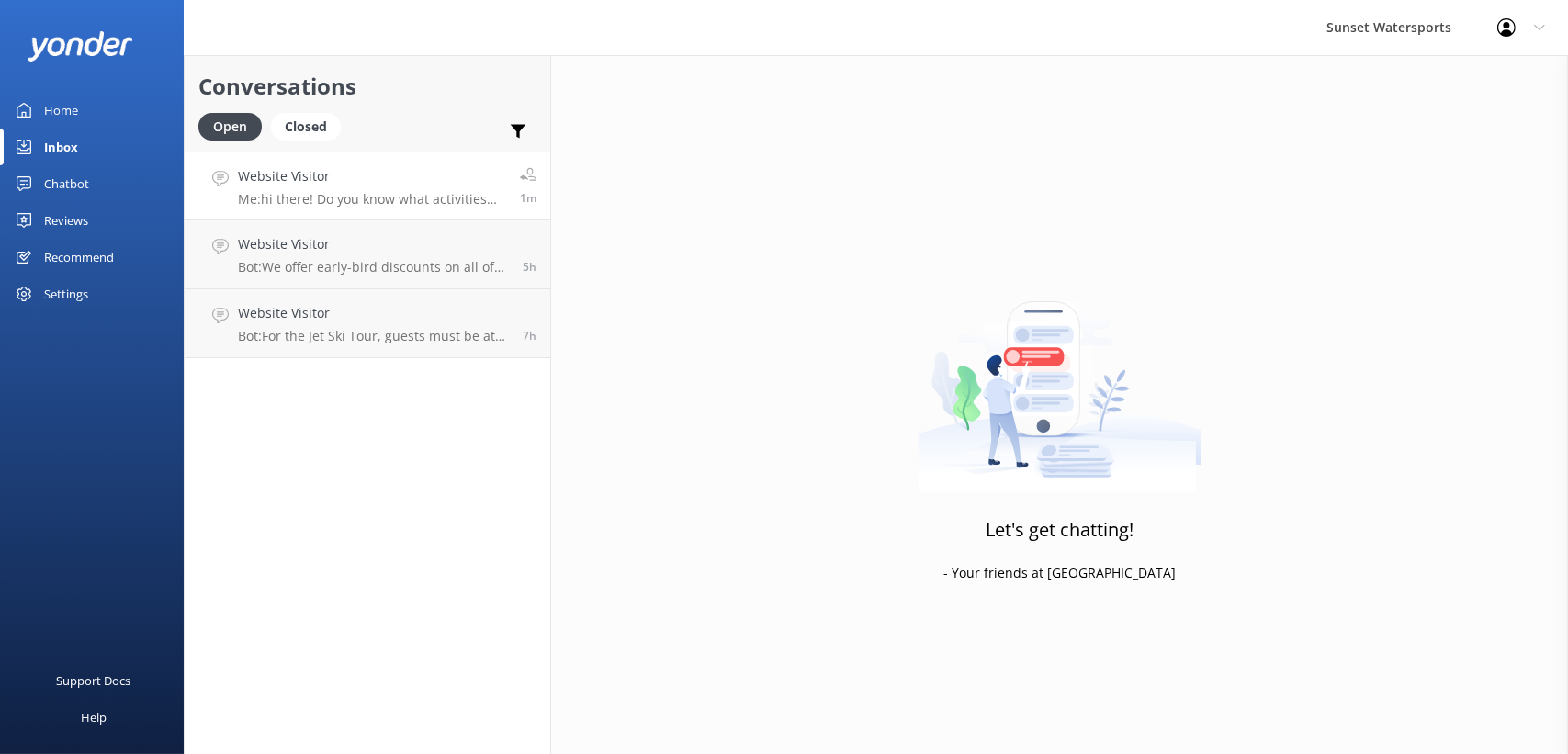
click at [264, 174] on h4 "Website Visitor" at bounding box center [372, 176] width 268 height 20
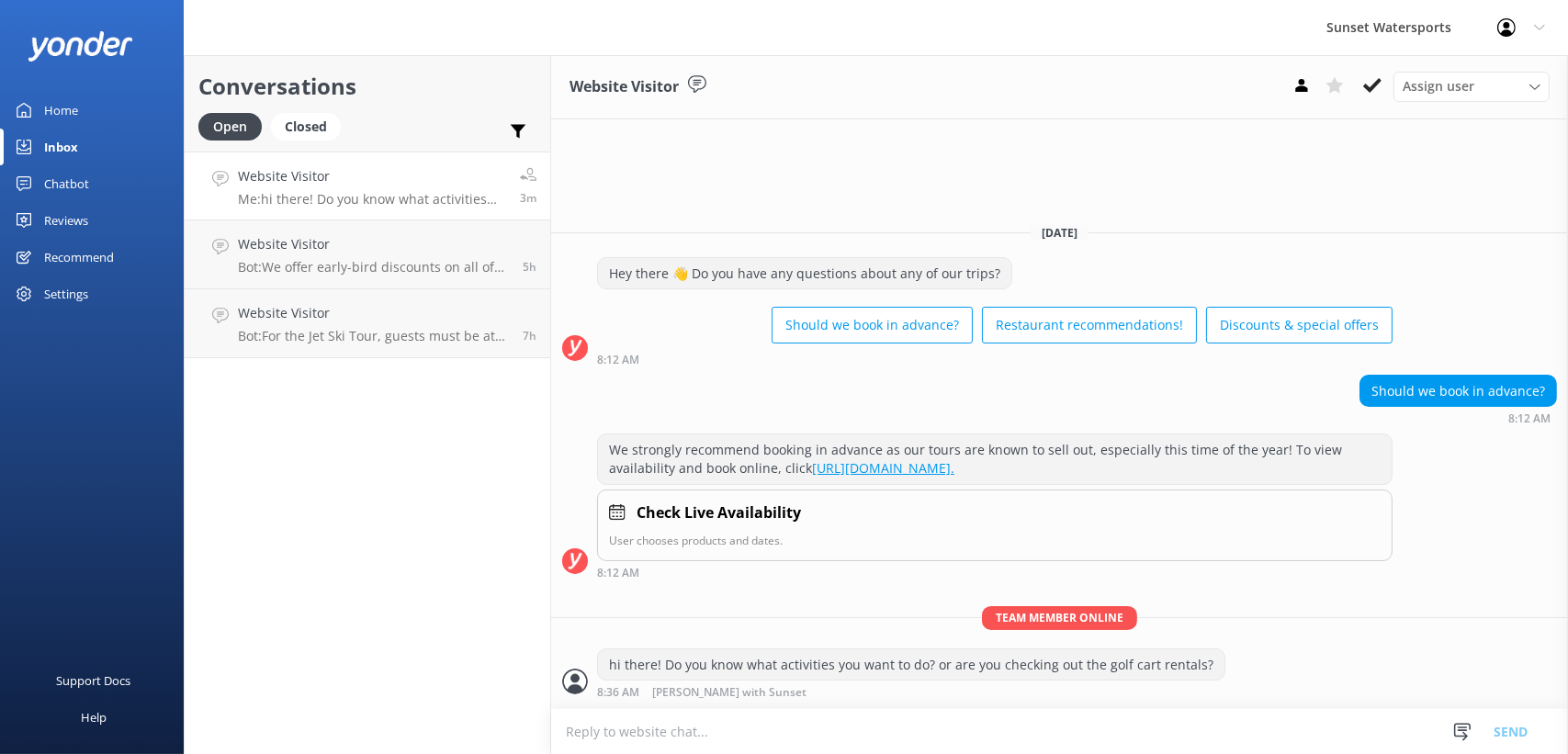
drag, startPoint x: 370, startPoint y: 504, endPoint x: 679, endPoint y: 69, distance: 533.6
click at [371, 504] on div "Conversations Open Closed Important Assigned to me Unassigned Website Visitor M…" at bounding box center [367, 404] width 368 height 699
click at [404, 195] on p "Me: hi there! Do you know what activities you want to do? or are you checking o…" at bounding box center [372, 199] width 268 height 16
click at [346, 434] on div "Conversations Open Closed Important Assigned to me Unassigned Website Visitor M…" at bounding box center [367, 404] width 368 height 699
click at [663, 731] on textarea at bounding box center [1060, 731] width 1017 height 45
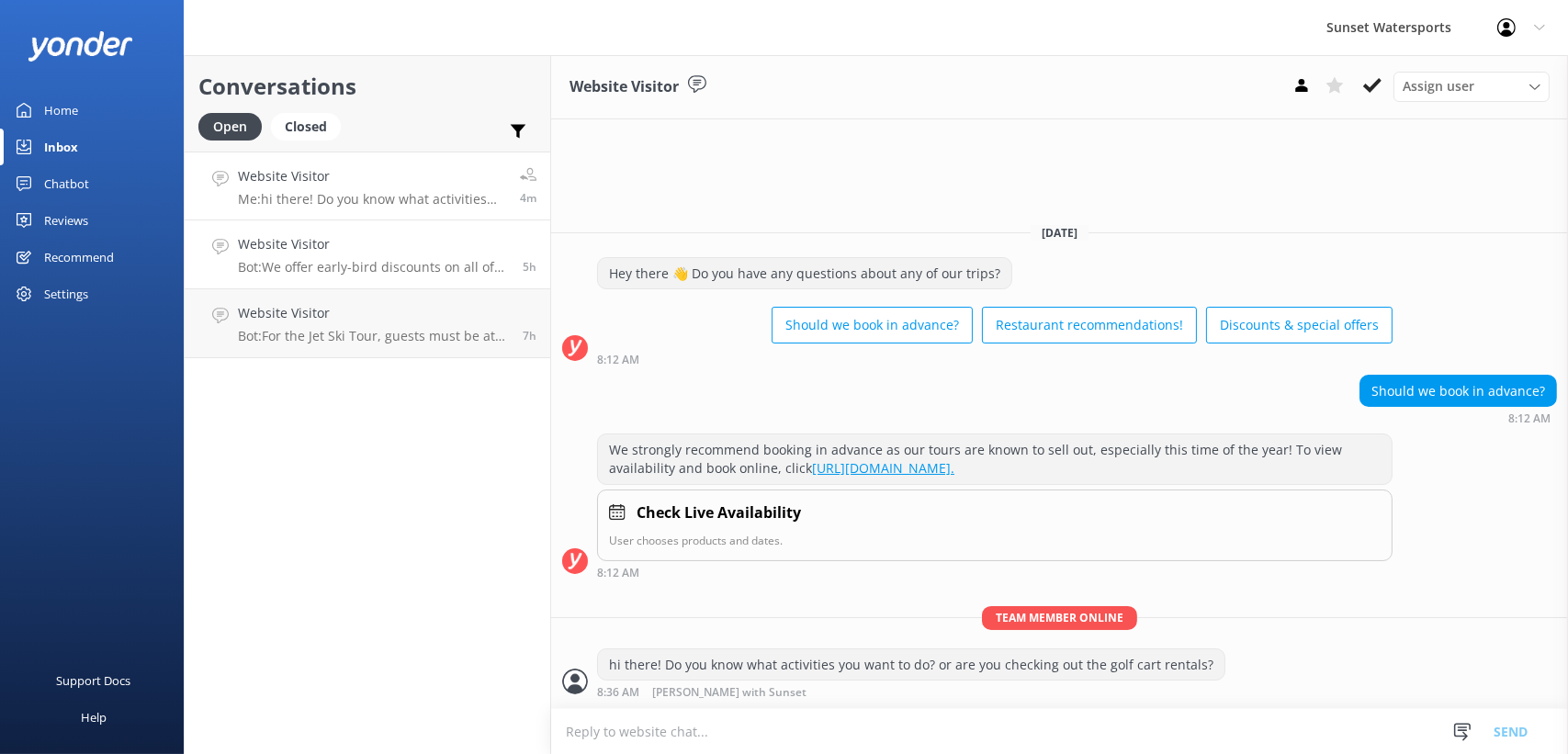
click at [446, 263] on p "Bot: We offer early-bird discounts on all of our morning trips. When you book d…" at bounding box center [373, 267] width 271 height 16
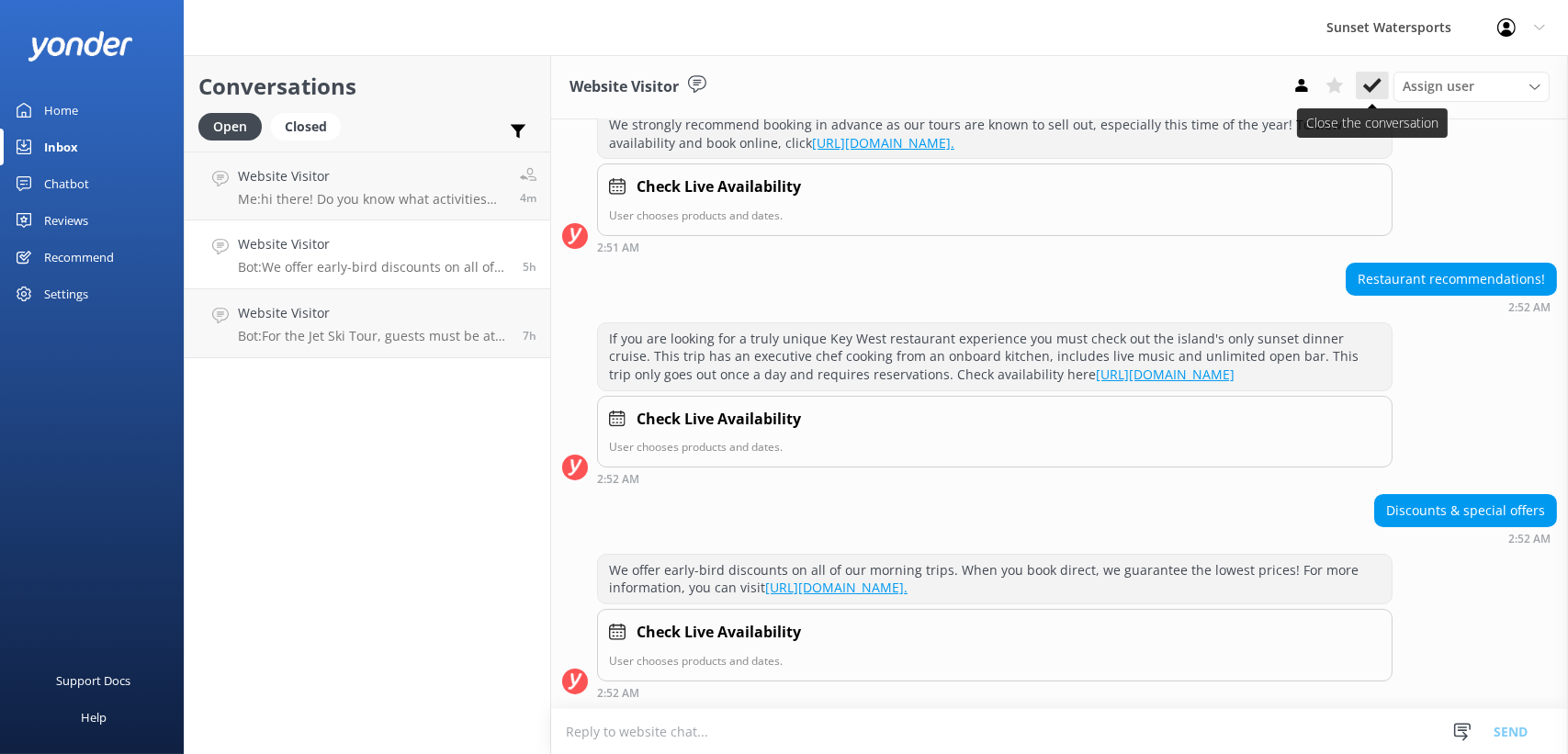
scroll to position [268, 0]
click at [1372, 82] on icon at bounding box center [1371, 85] width 18 height 18
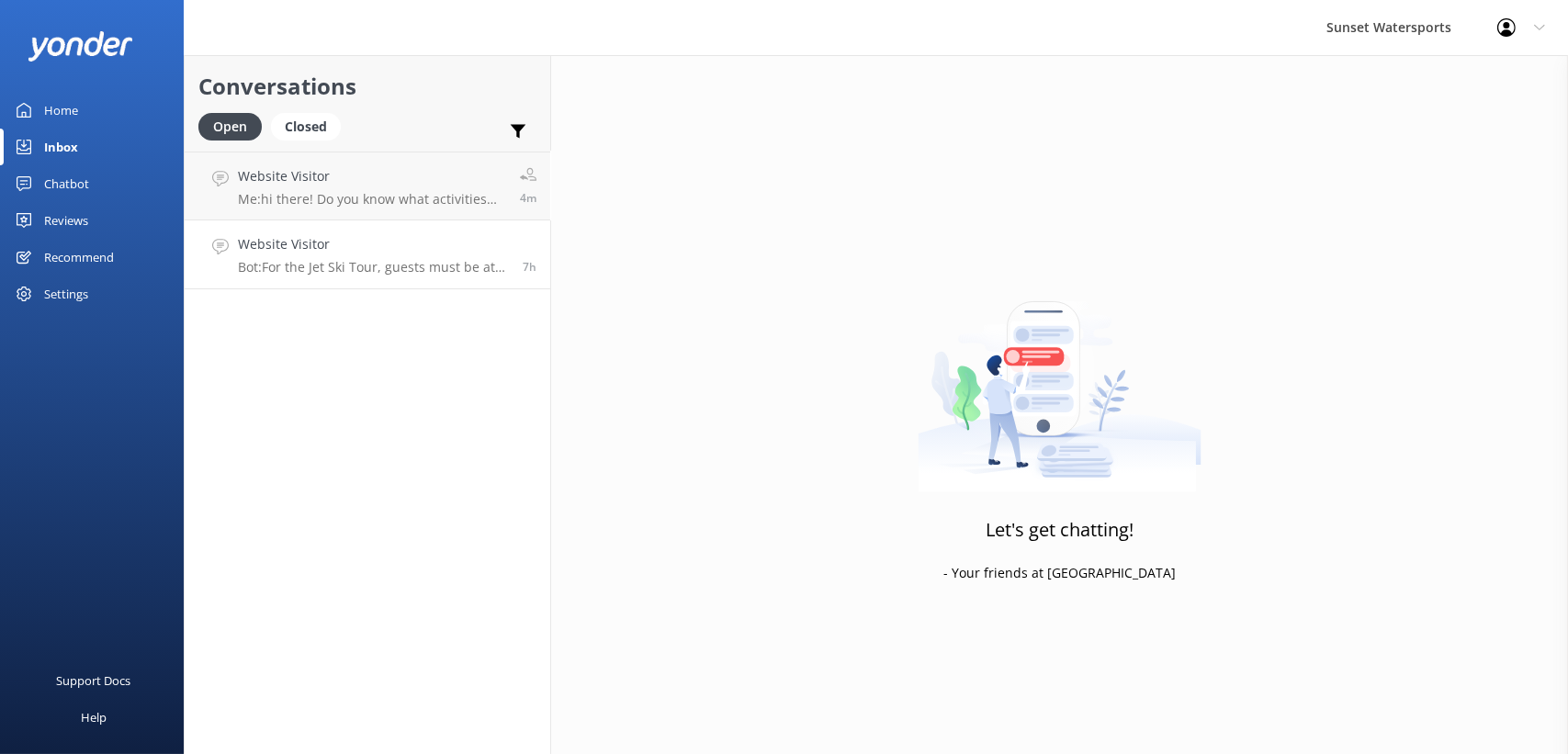
click at [345, 260] on p "Bot: For the Jet Ski Tour, guests must be at least [DEMOGRAPHIC_DATA] with a va…" at bounding box center [373, 267] width 271 height 16
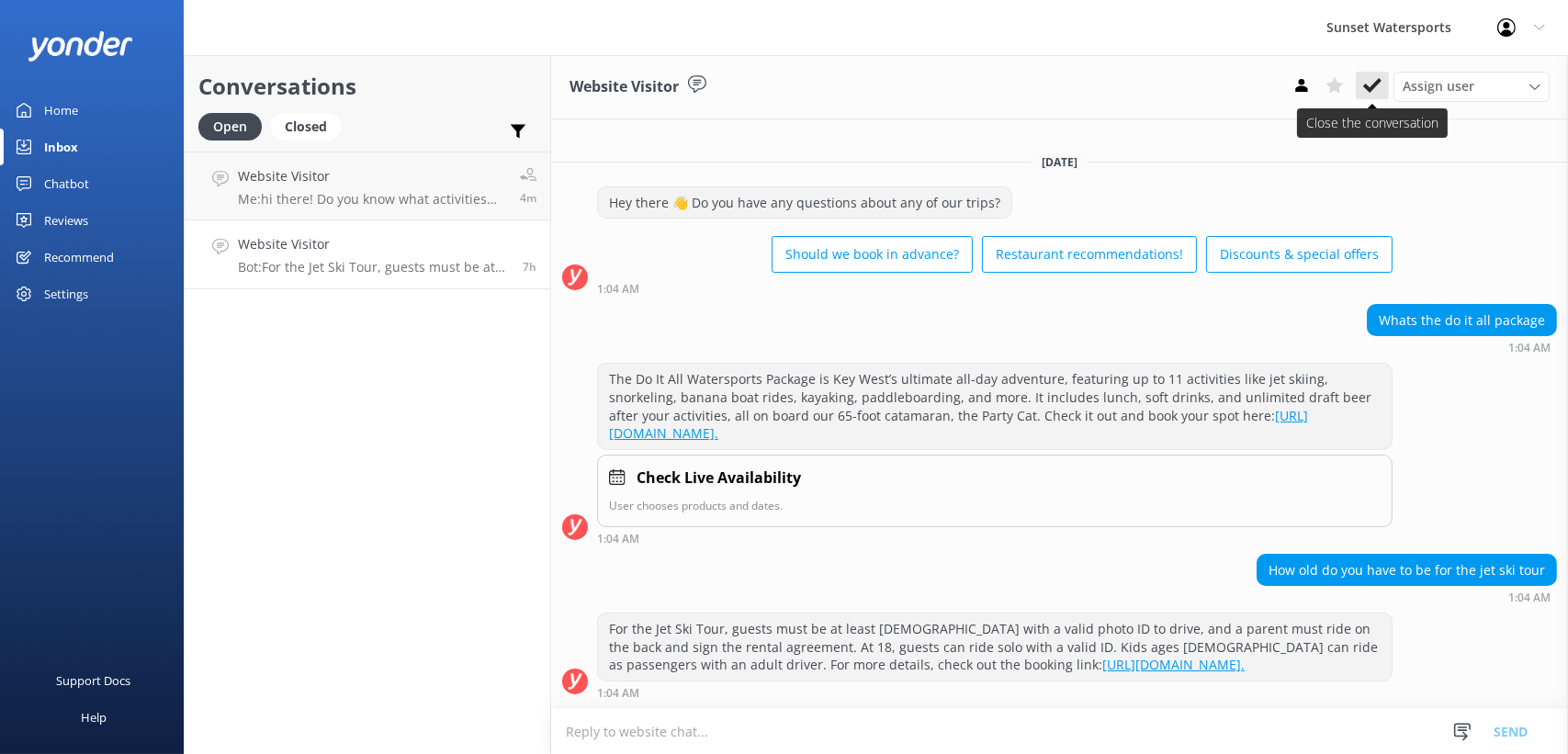
click at [1372, 86] on use at bounding box center [1371, 85] width 18 height 14
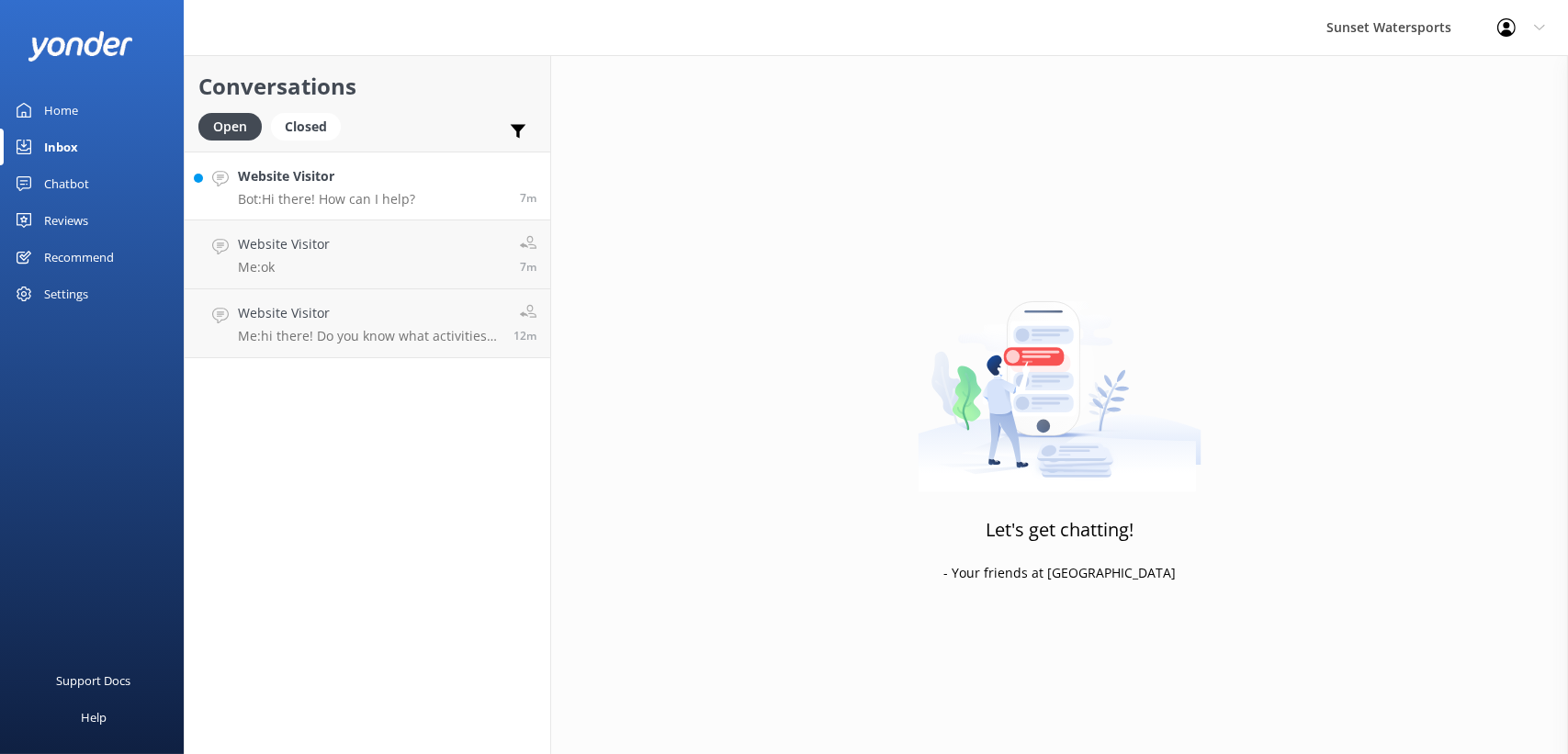
click at [366, 187] on div "Website Visitor Bot: Hi there! How can I help?" at bounding box center [326, 186] width 178 height 40
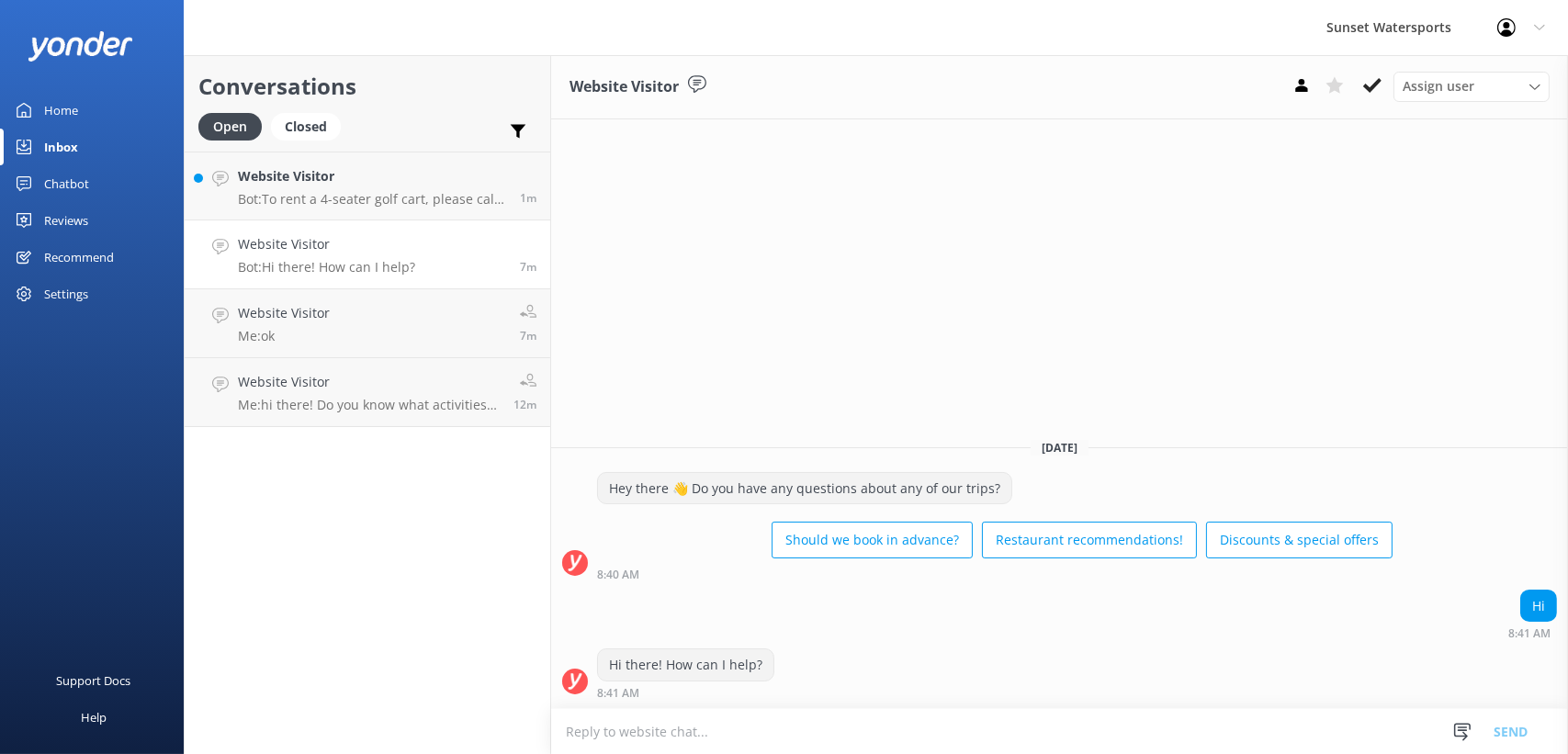
click at [610, 725] on textarea at bounding box center [1060, 731] width 1017 height 45
click at [422, 182] on h4 "Website Visitor" at bounding box center [372, 176] width 268 height 20
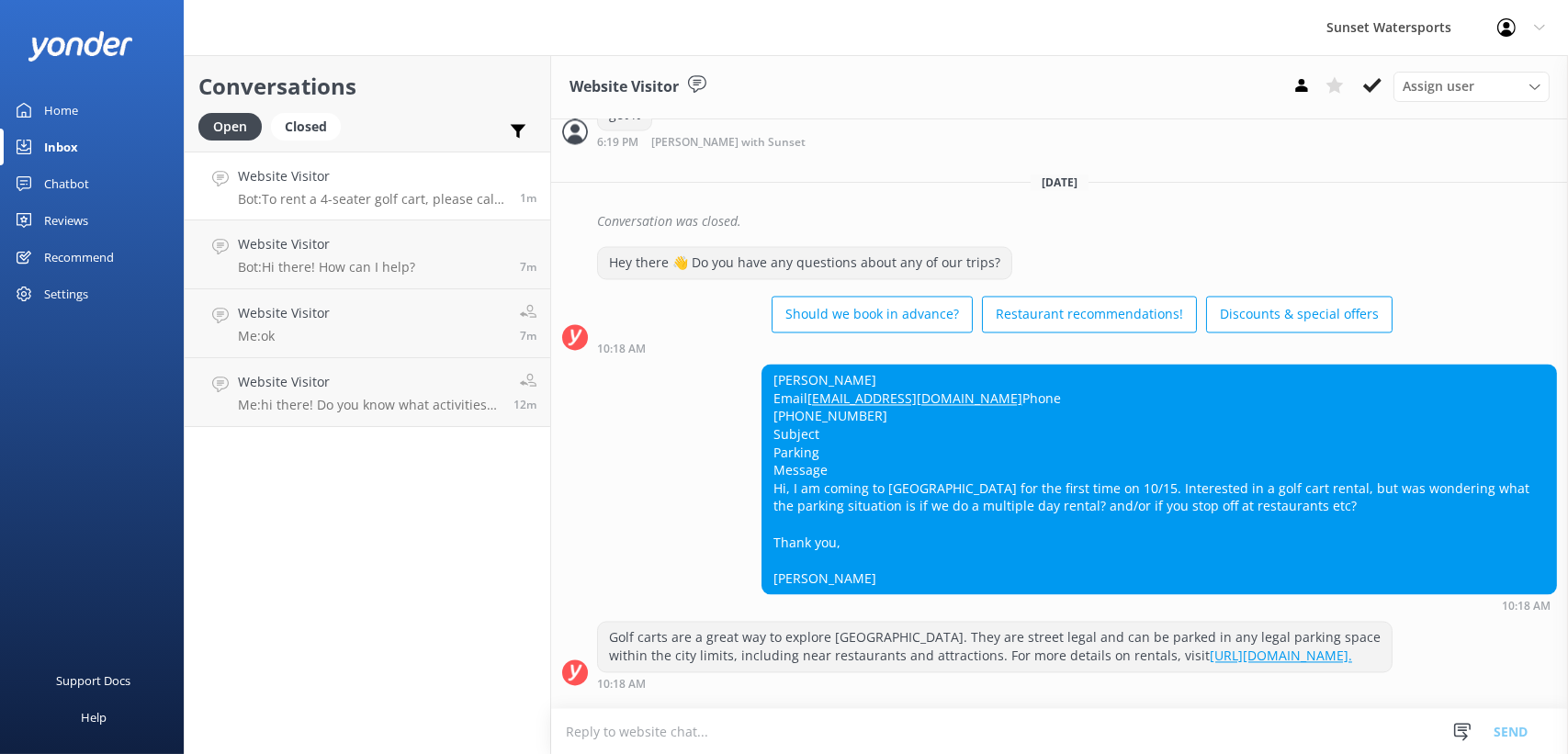
scroll to position [17312, 0]
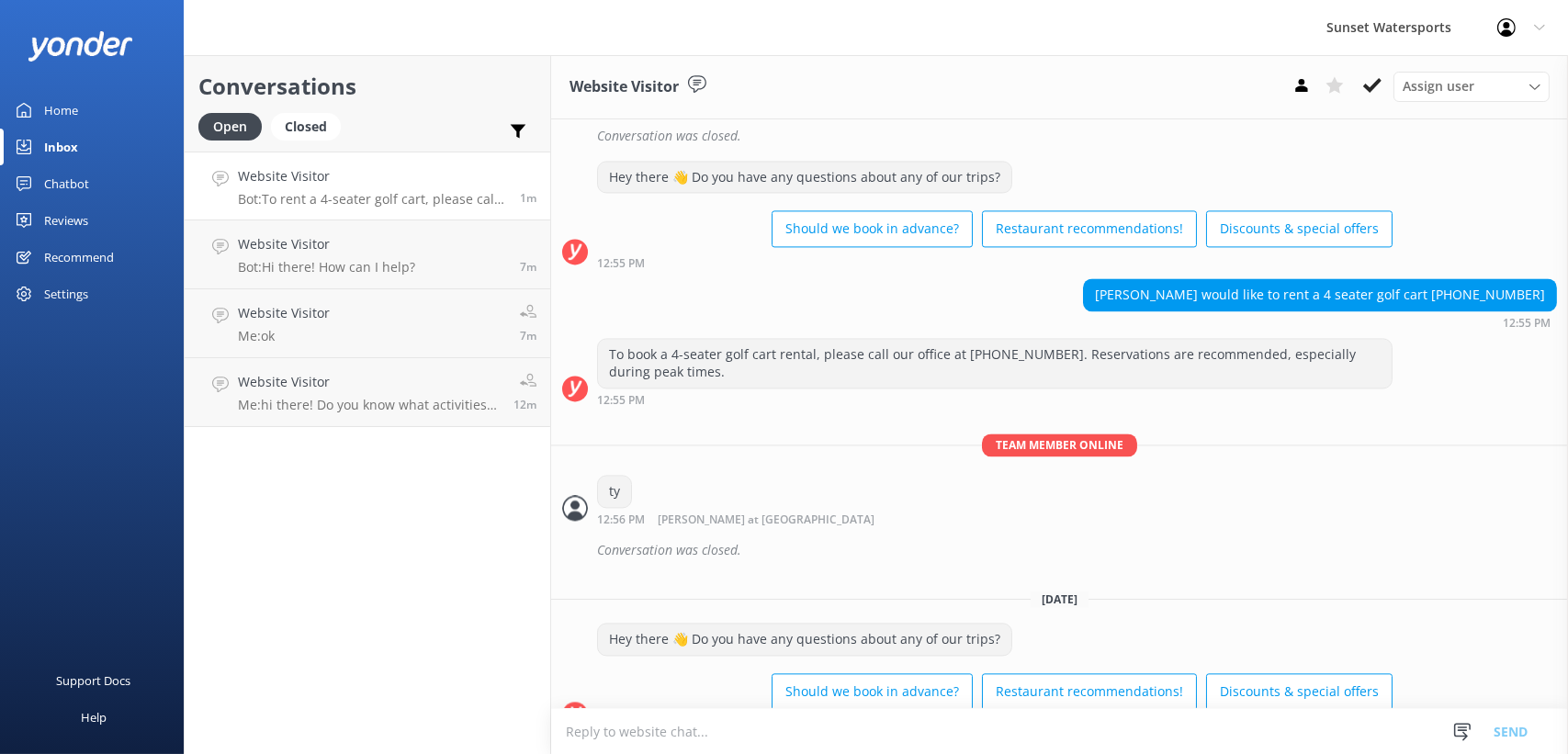
click at [670, 725] on textarea at bounding box center [1060, 731] width 1017 height 45
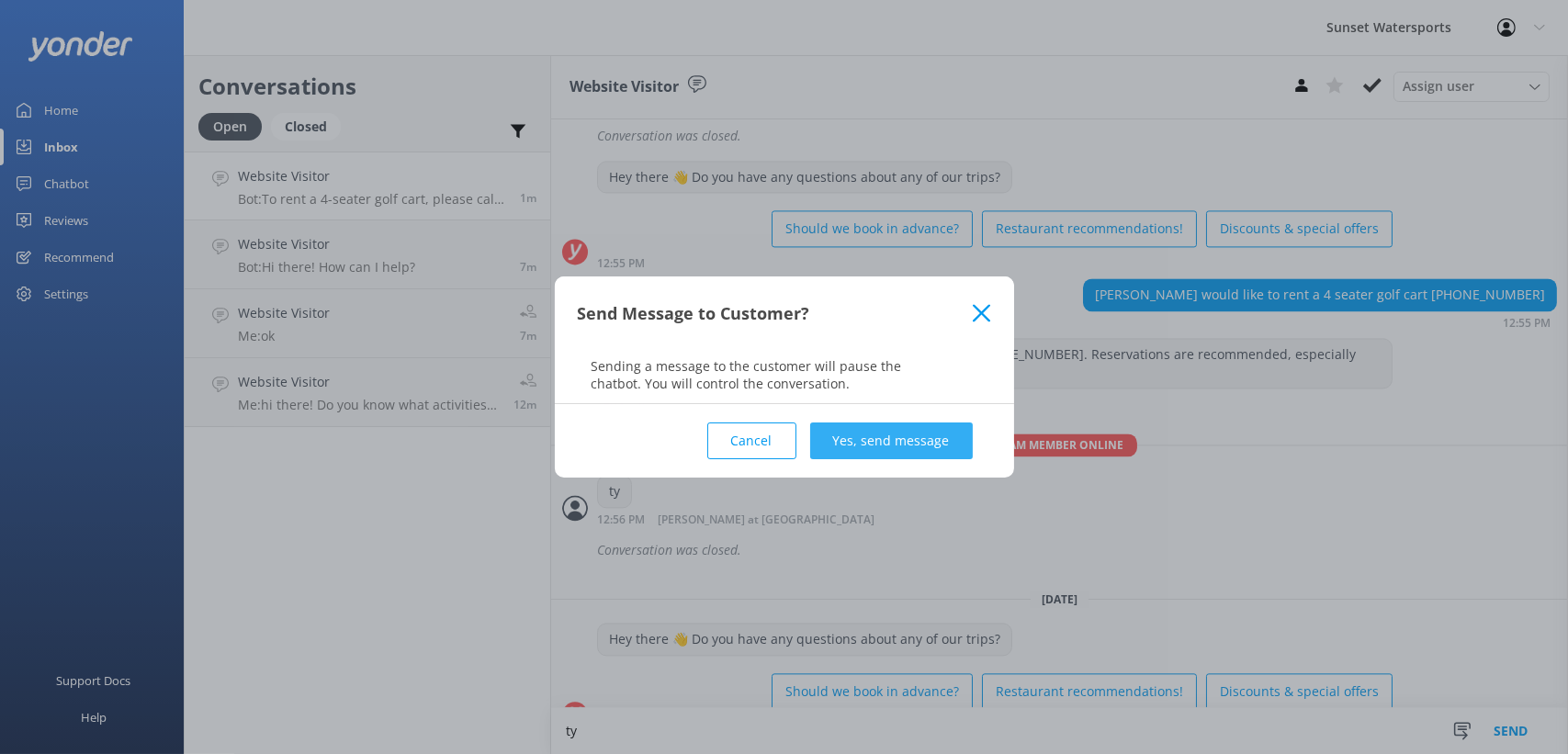
type textarea "ty"
click at [912, 430] on button "Yes, send message" at bounding box center [890, 441] width 163 height 37
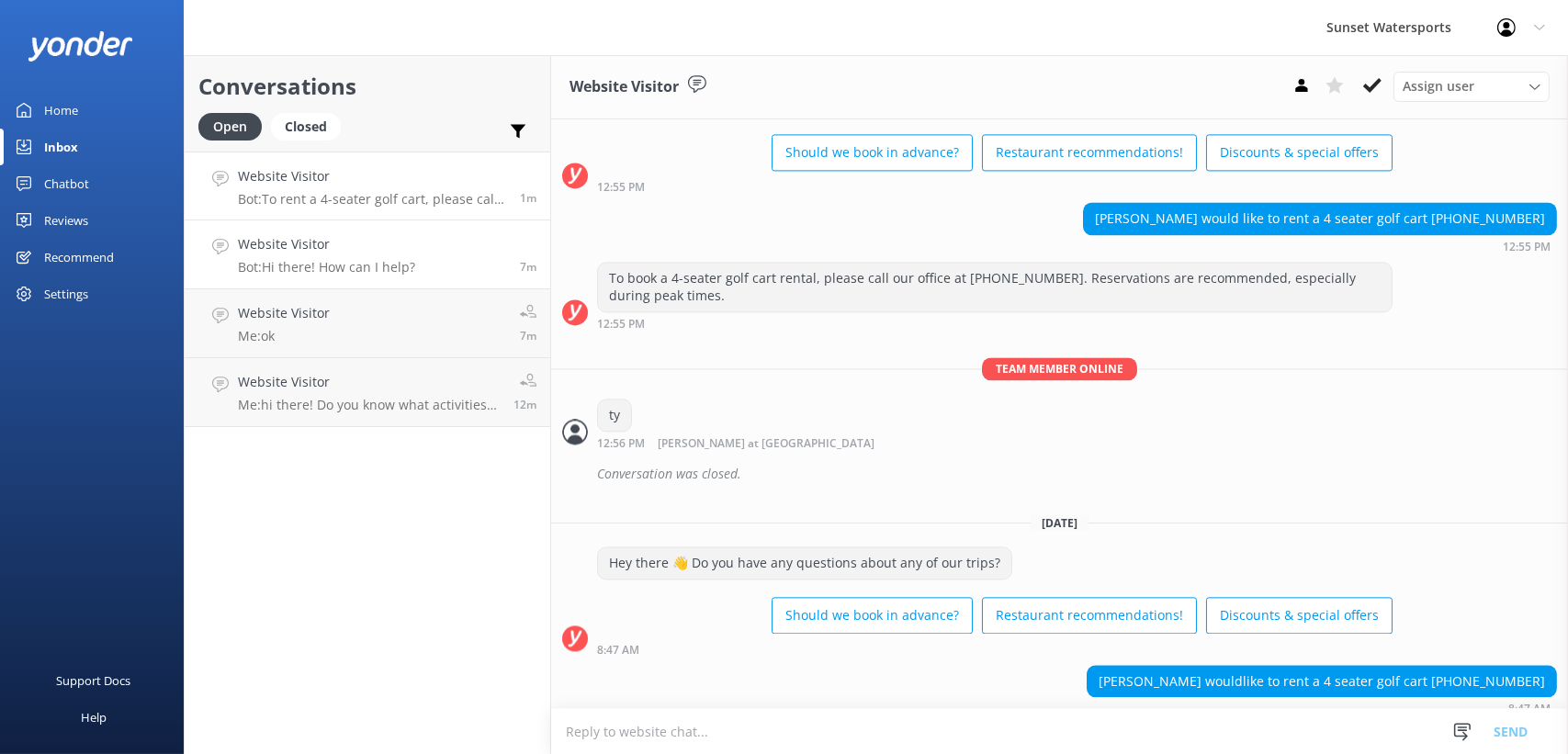
scroll to position [17430, 0]
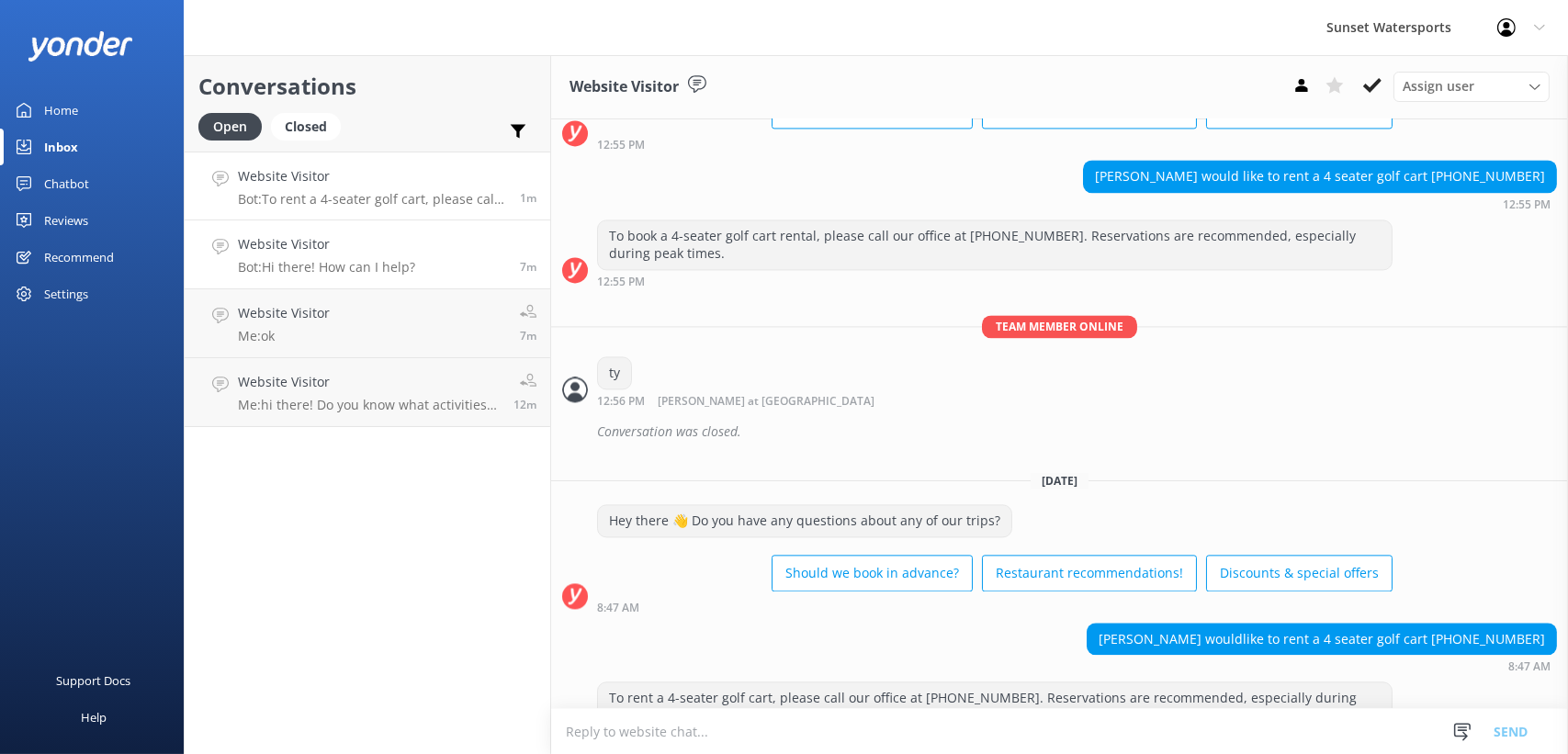
click at [341, 270] on p "Bot: Hi there! How can I help?" at bounding box center [326, 267] width 178 height 16
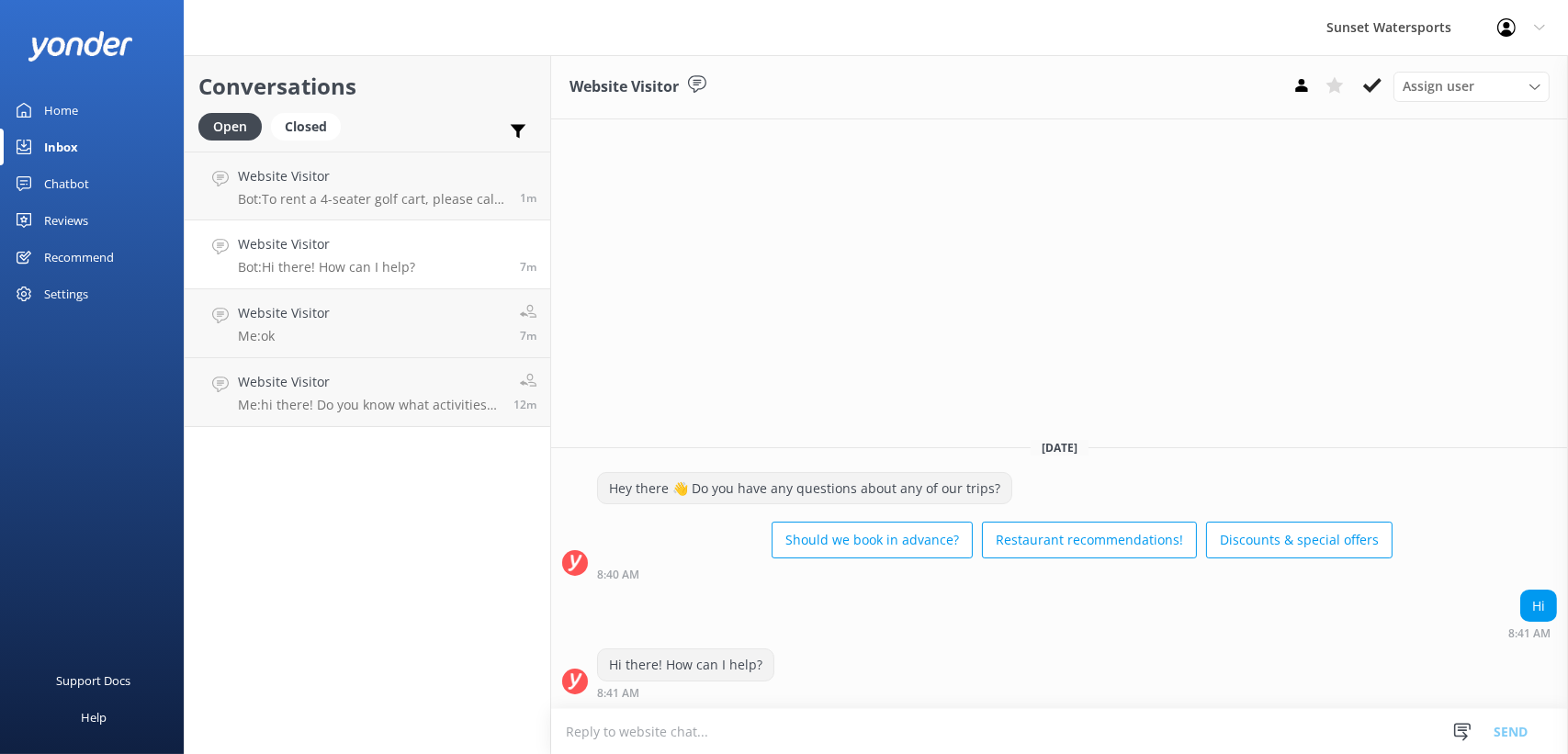
click at [617, 730] on textarea at bounding box center [1060, 731] width 1017 height 45
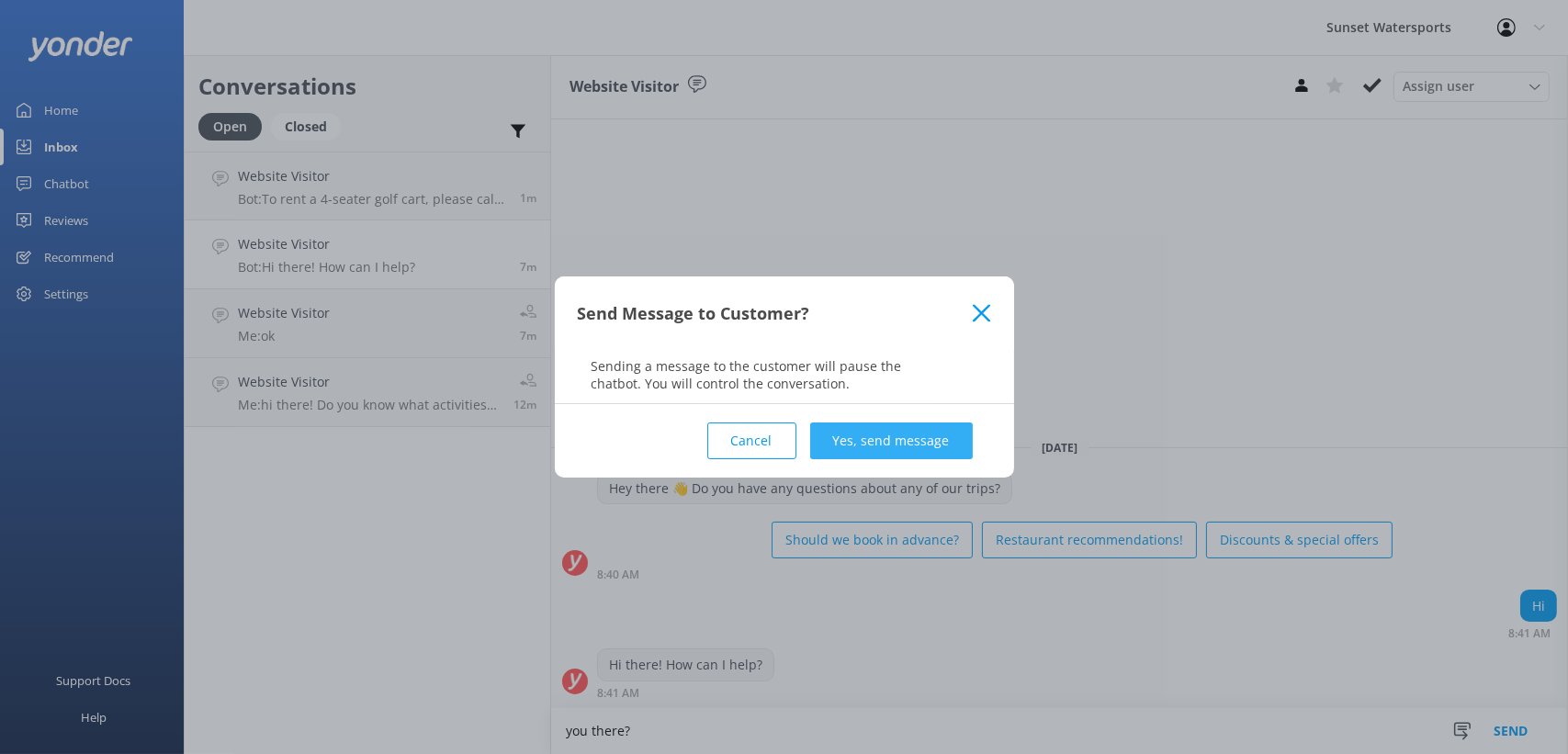
type textarea "you there?"
click at [927, 454] on button "Yes, send message" at bounding box center [890, 441] width 163 height 37
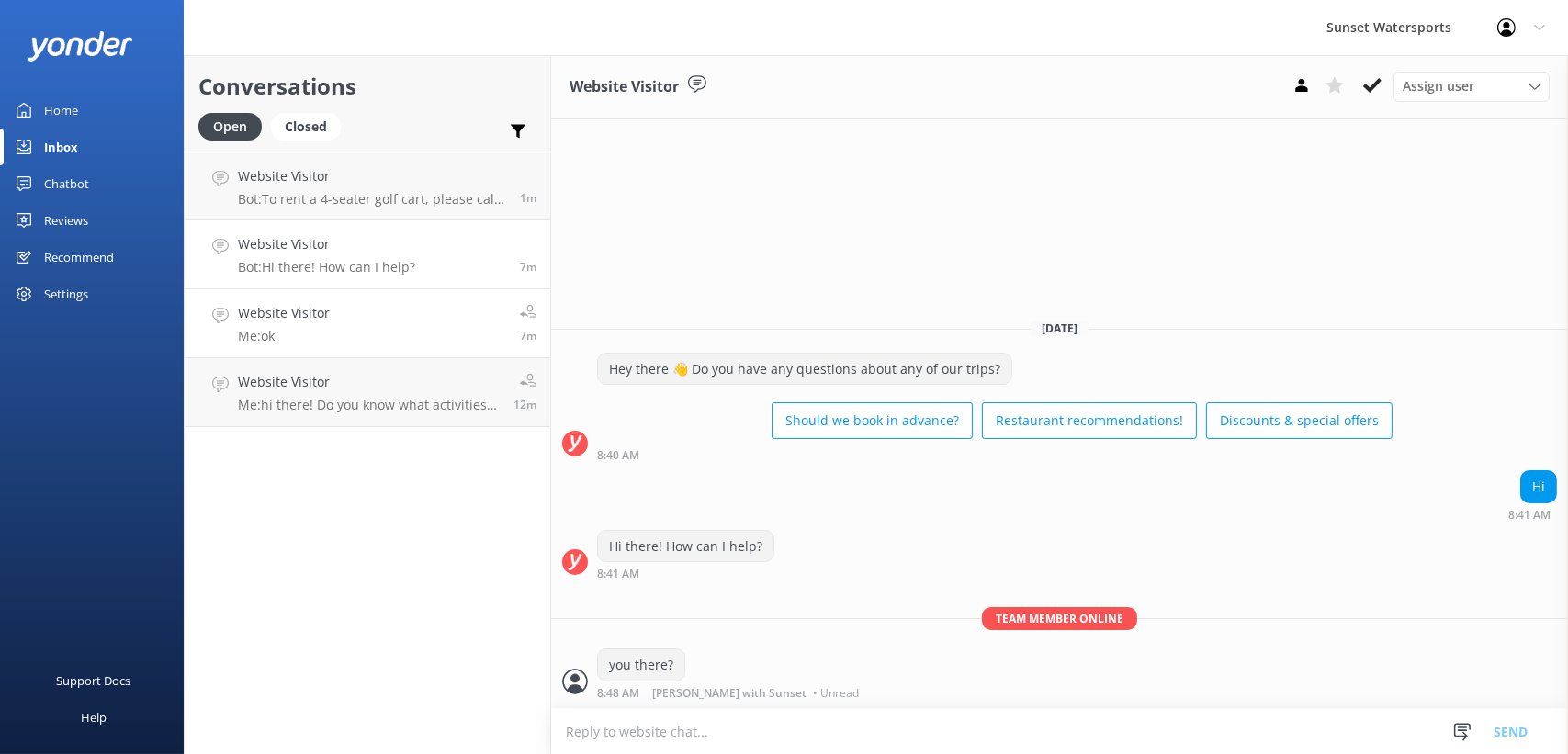
click at [301, 341] on p "Me: ok" at bounding box center [283, 336] width 92 height 16
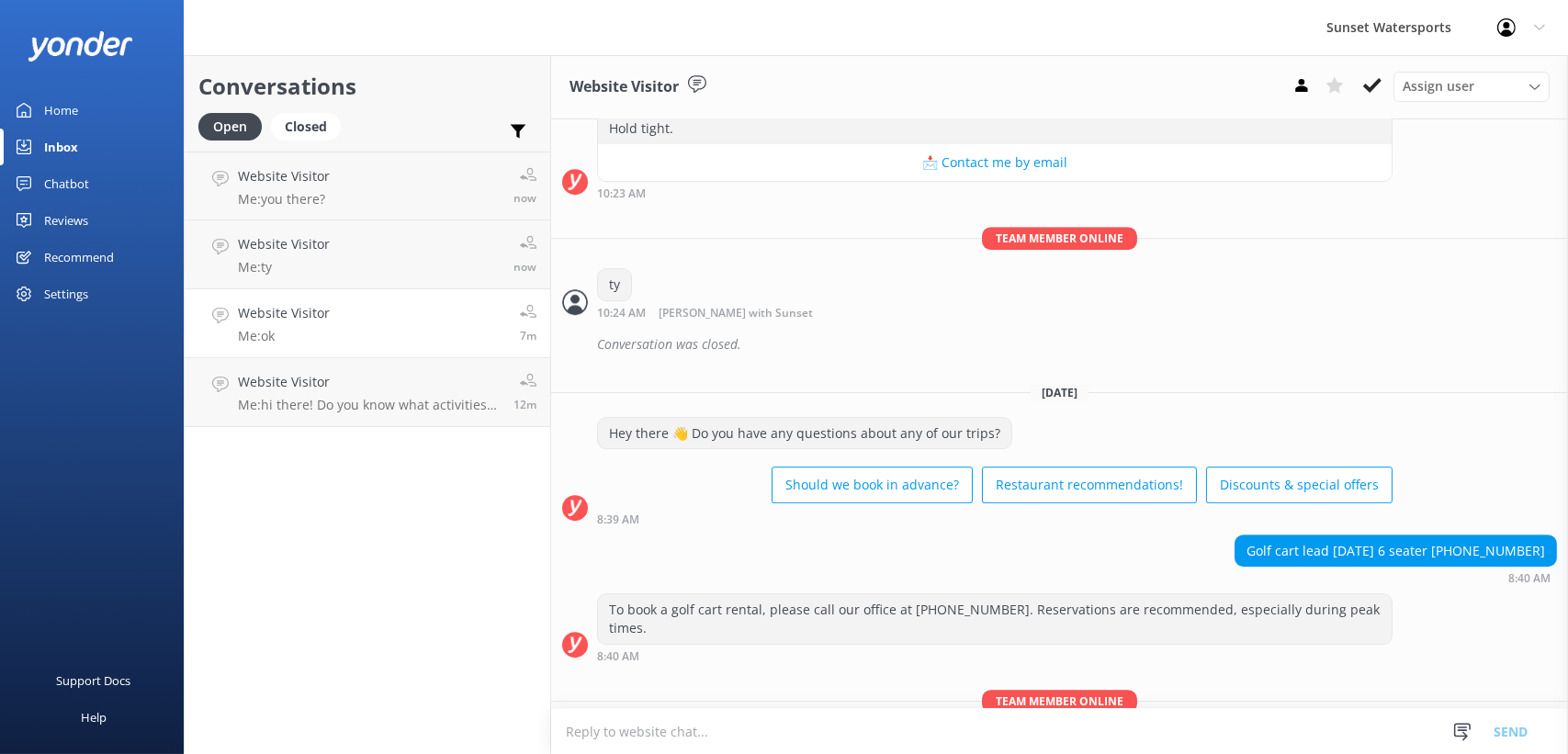
scroll to position [8939, 0]
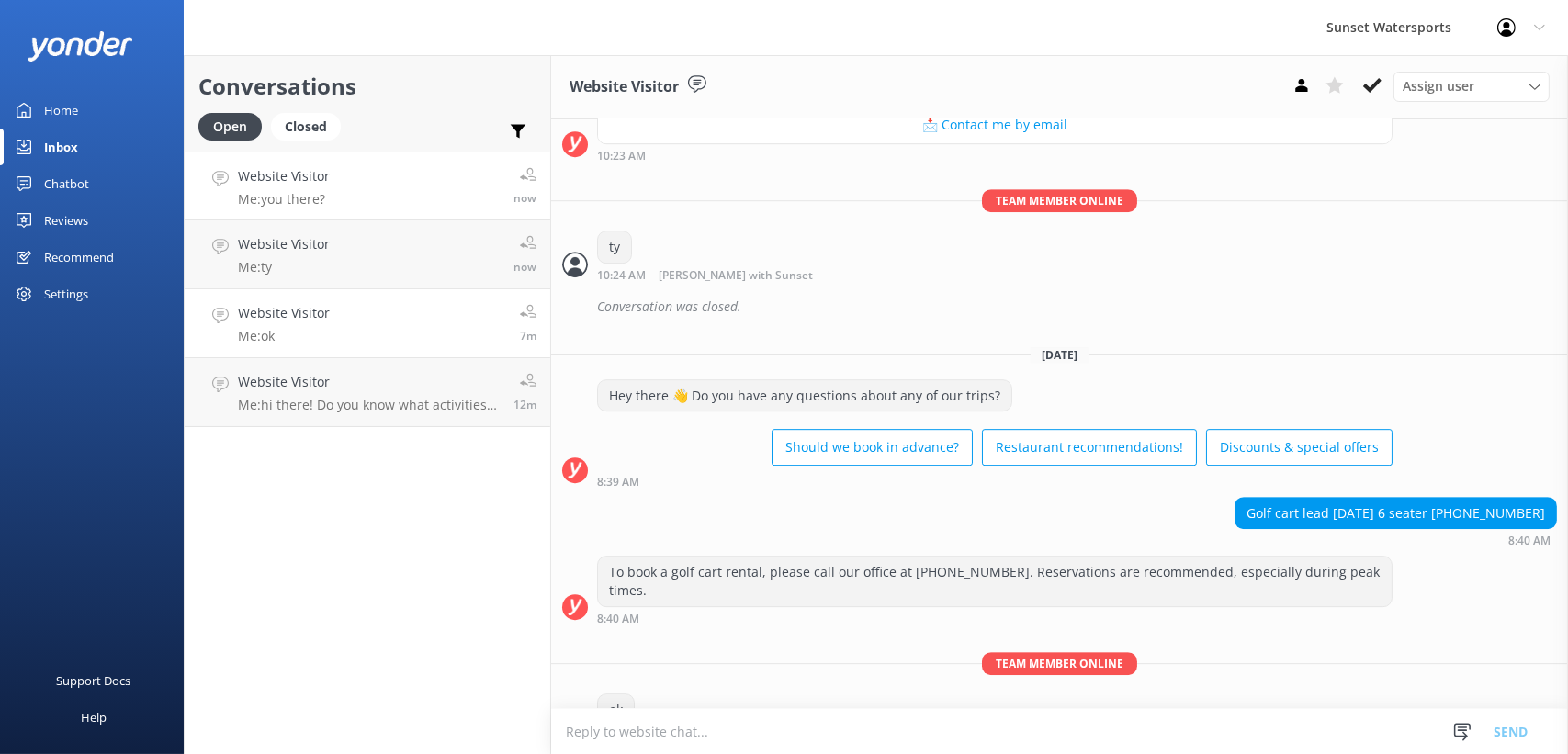
click at [380, 210] on link "Website Visitor Me: you there? now" at bounding box center [367, 185] width 366 height 68
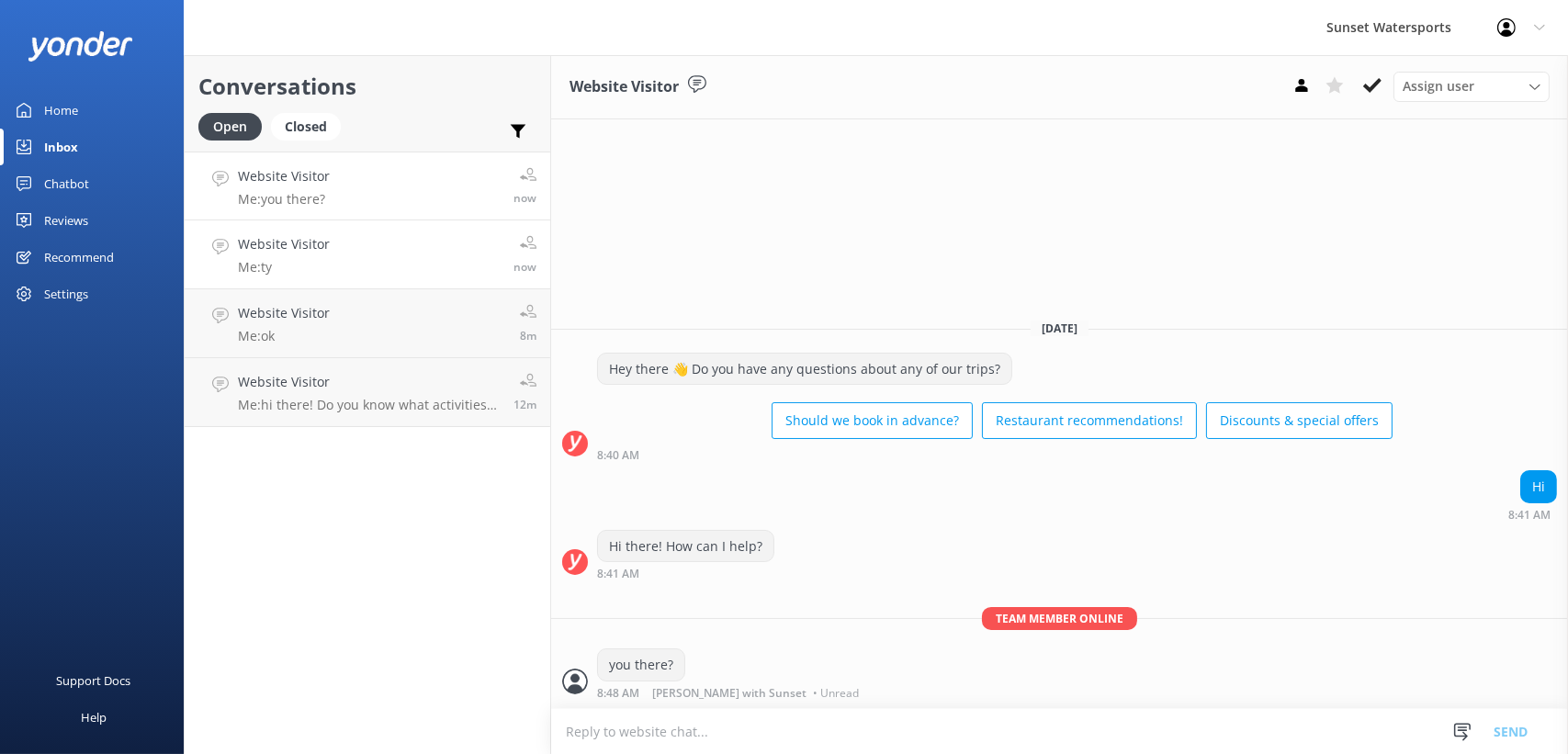
click at [369, 262] on link "Website Visitor Me: ty now" at bounding box center [367, 255] width 366 height 68
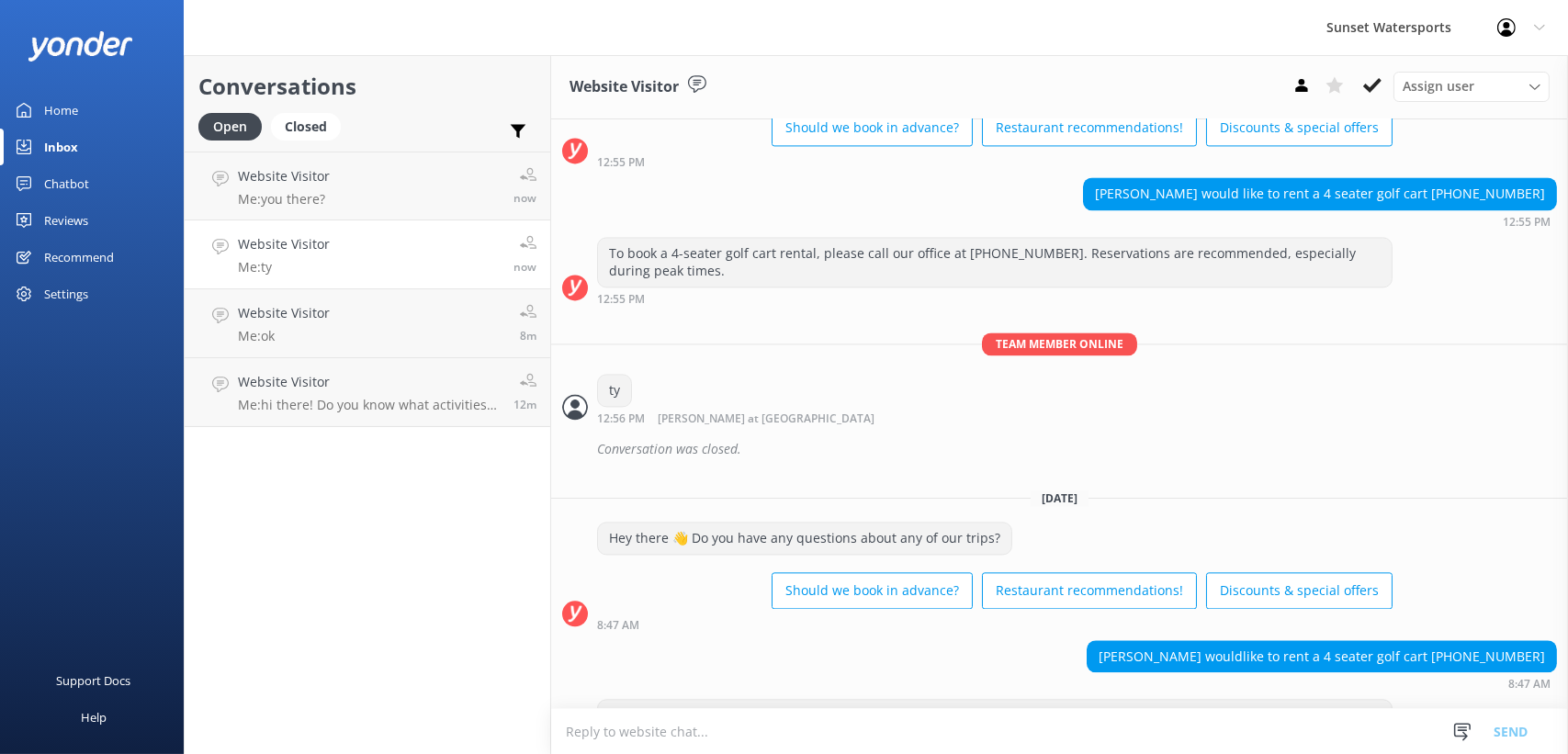
scroll to position [17430, 0]
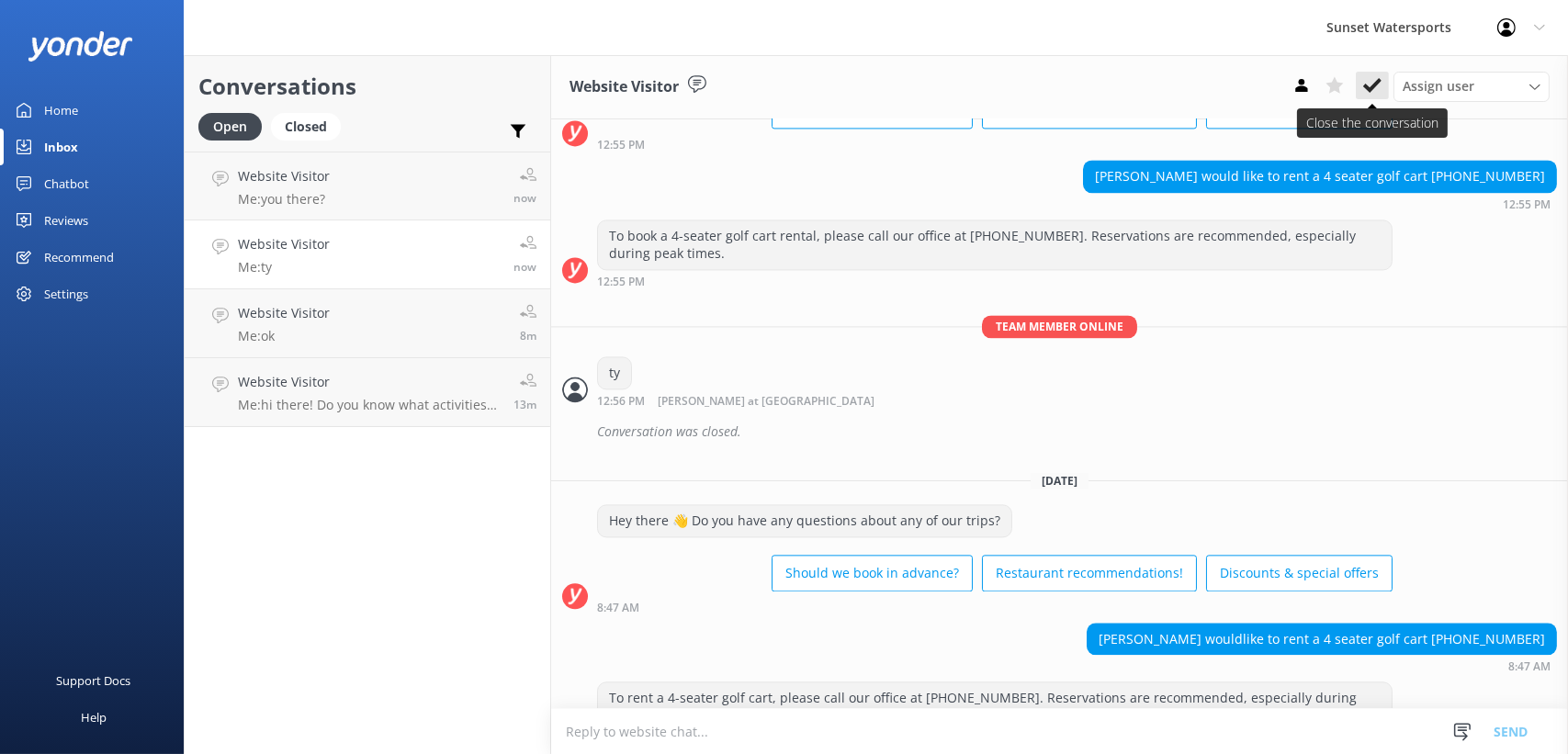
click at [1377, 75] on button at bounding box center [1371, 85] width 33 height 28
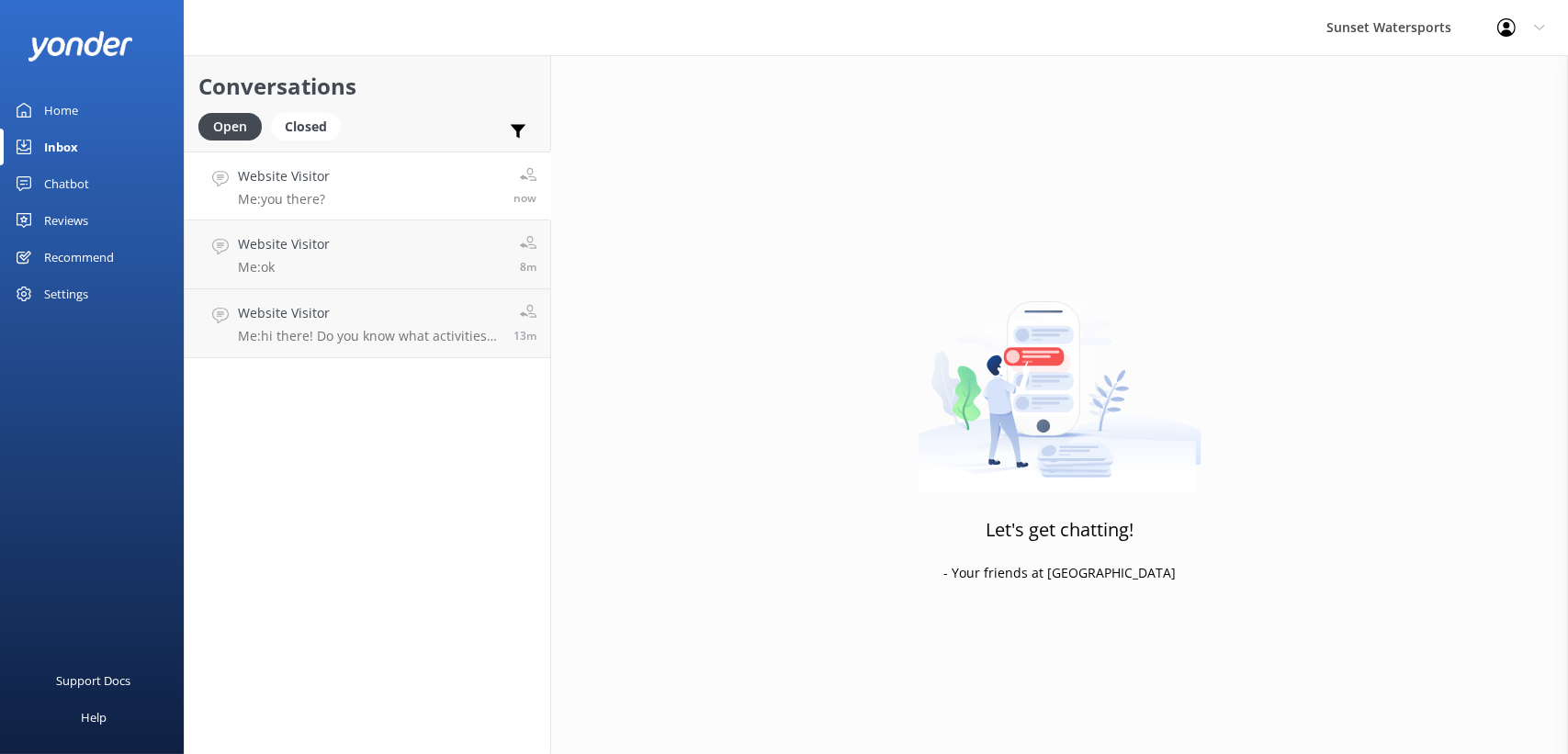
click at [373, 182] on link "Website Visitor Me: you there? now" at bounding box center [367, 185] width 366 height 68
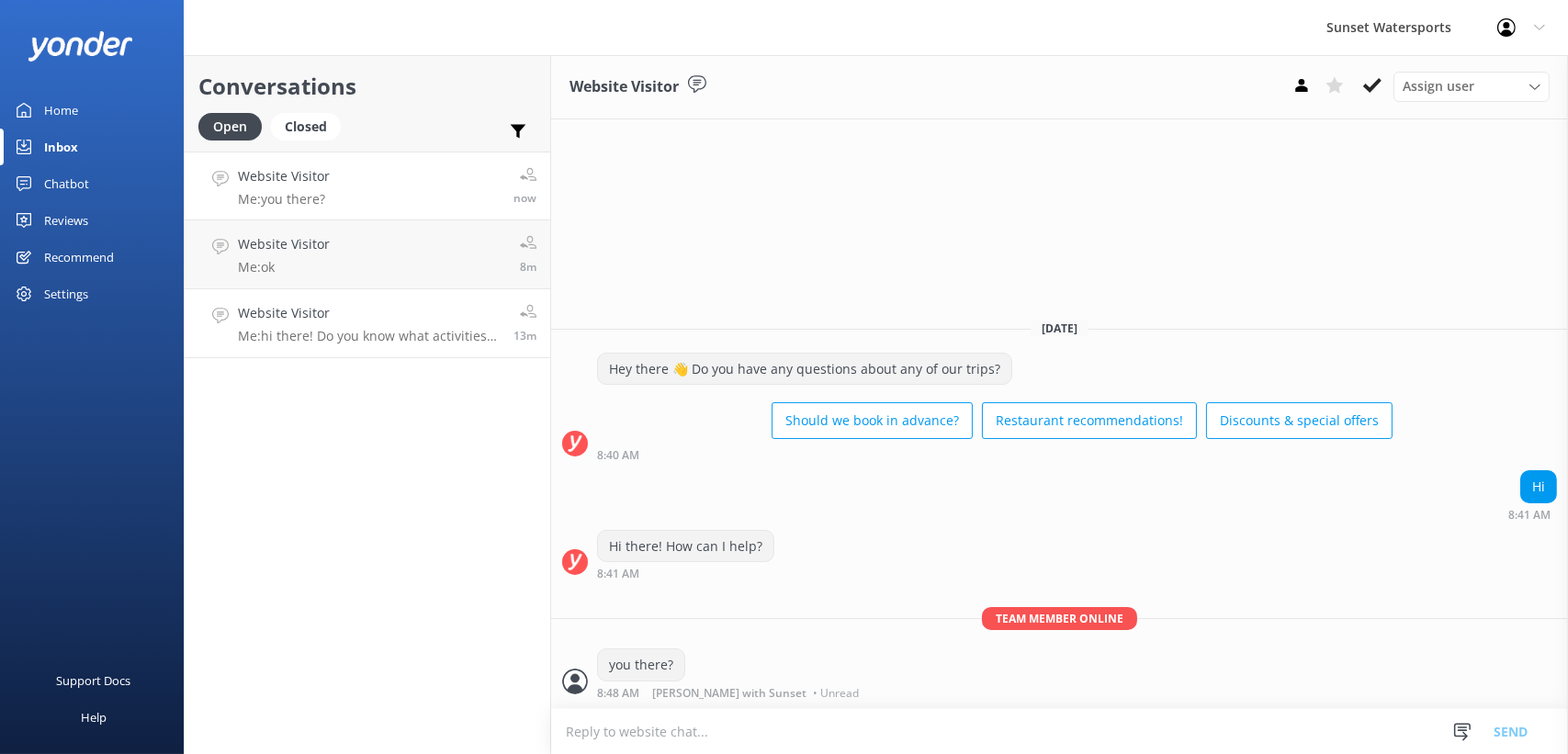
click at [387, 289] on link "Website Visitor Me: hi there! Do you know what activities you want to do? or ar…" at bounding box center [367, 323] width 366 height 68
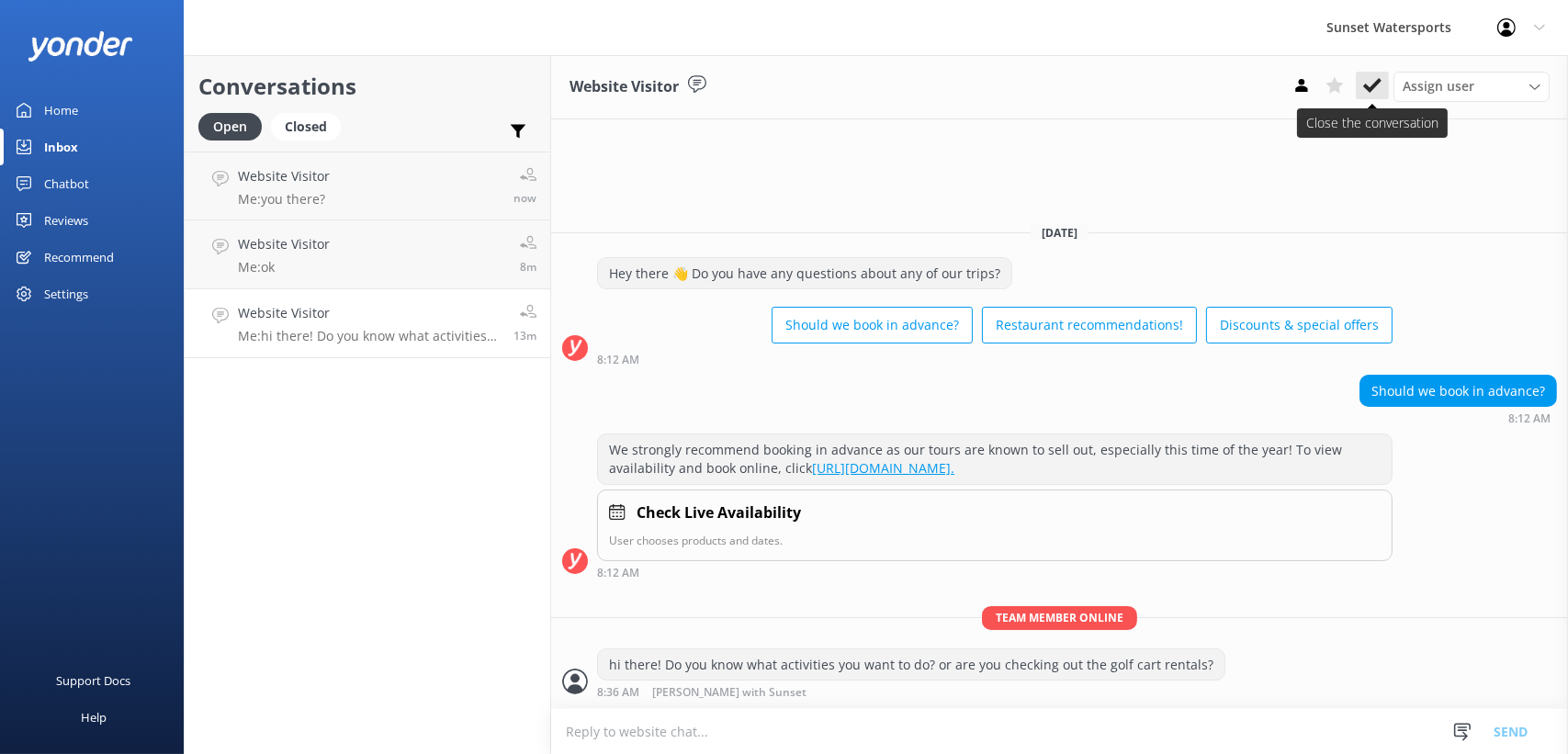
click at [1376, 91] on icon at bounding box center [1371, 85] width 18 height 18
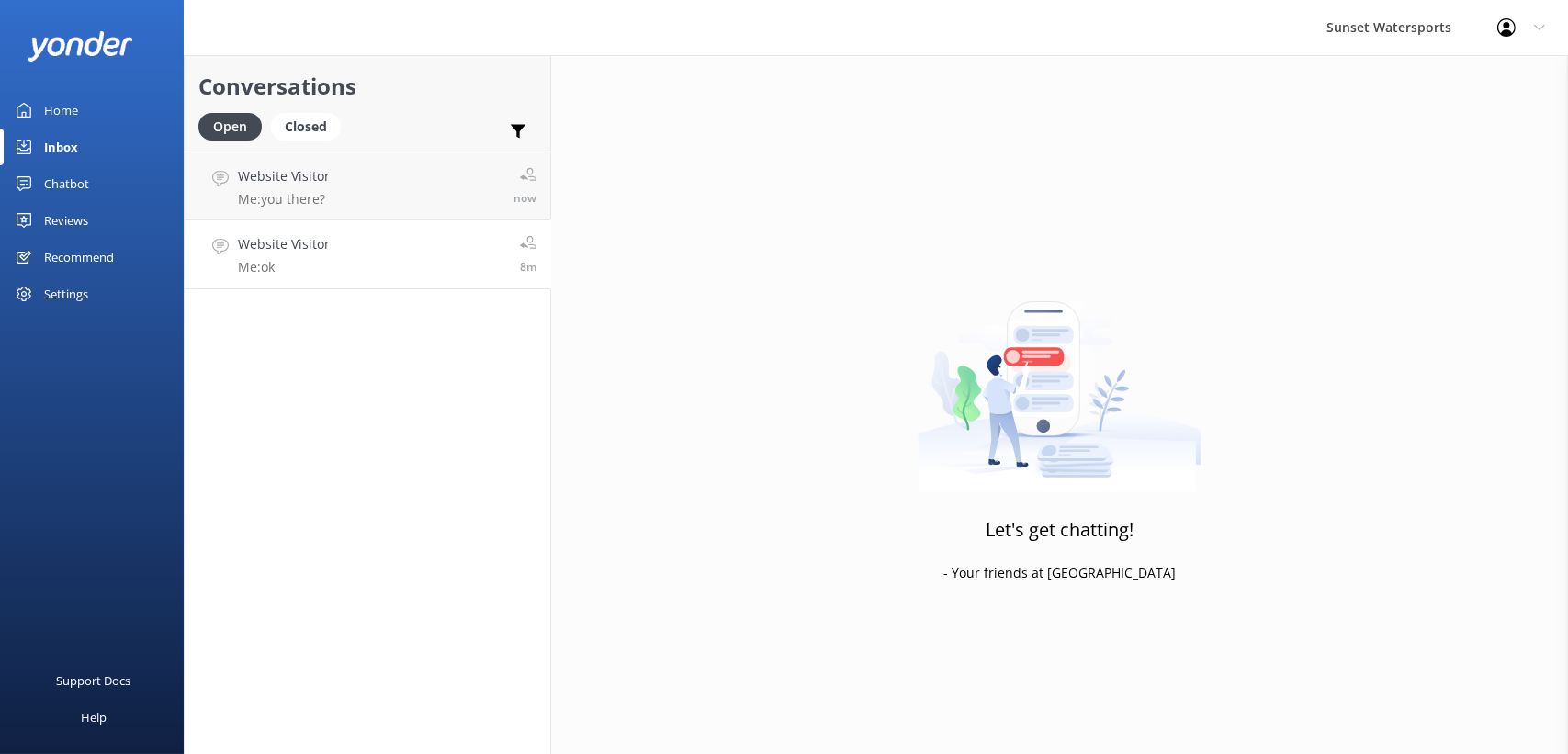
click at [310, 253] on h4 "Website Visitor" at bounding box center [283, 243] width 92 height 20
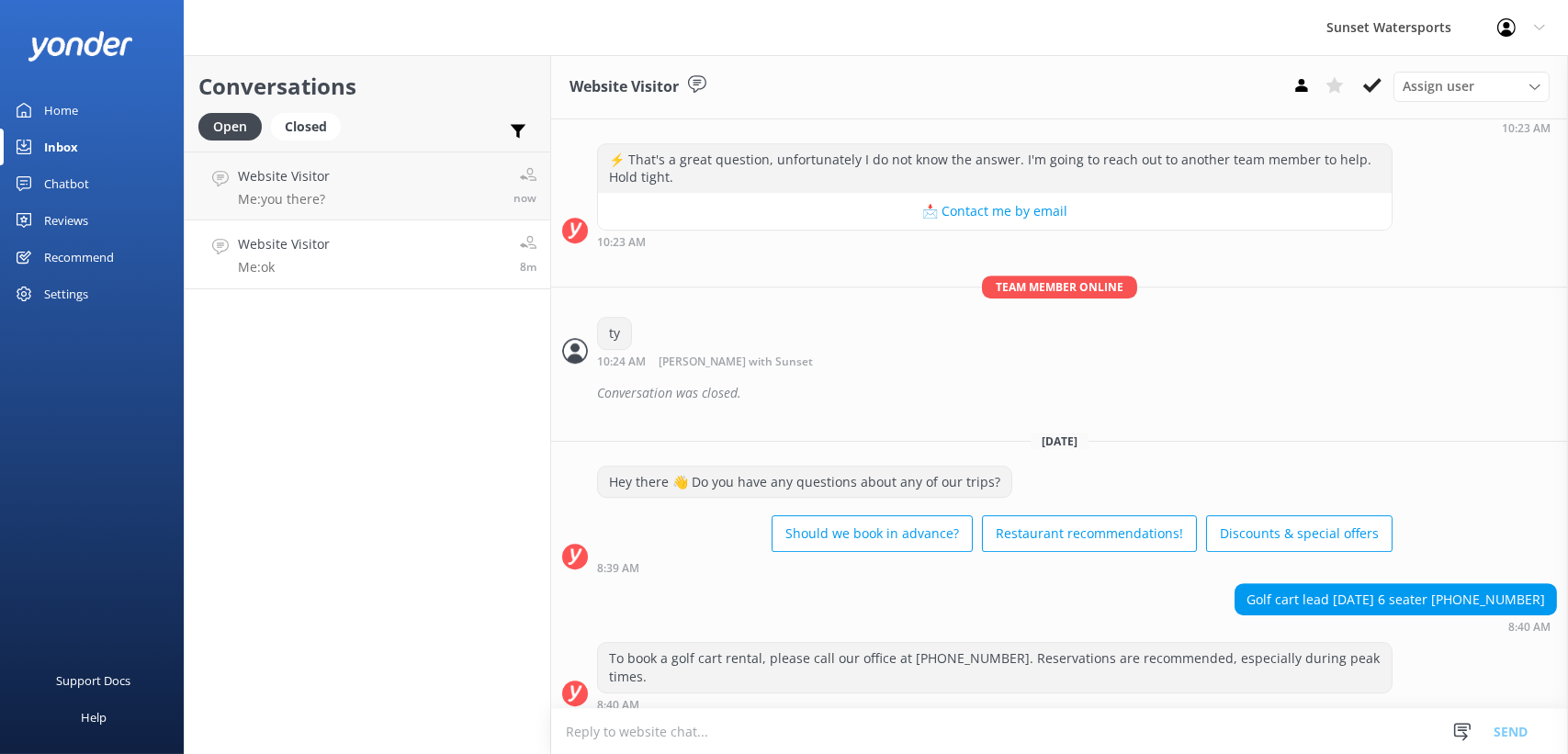
scroll to position [8939, 0]
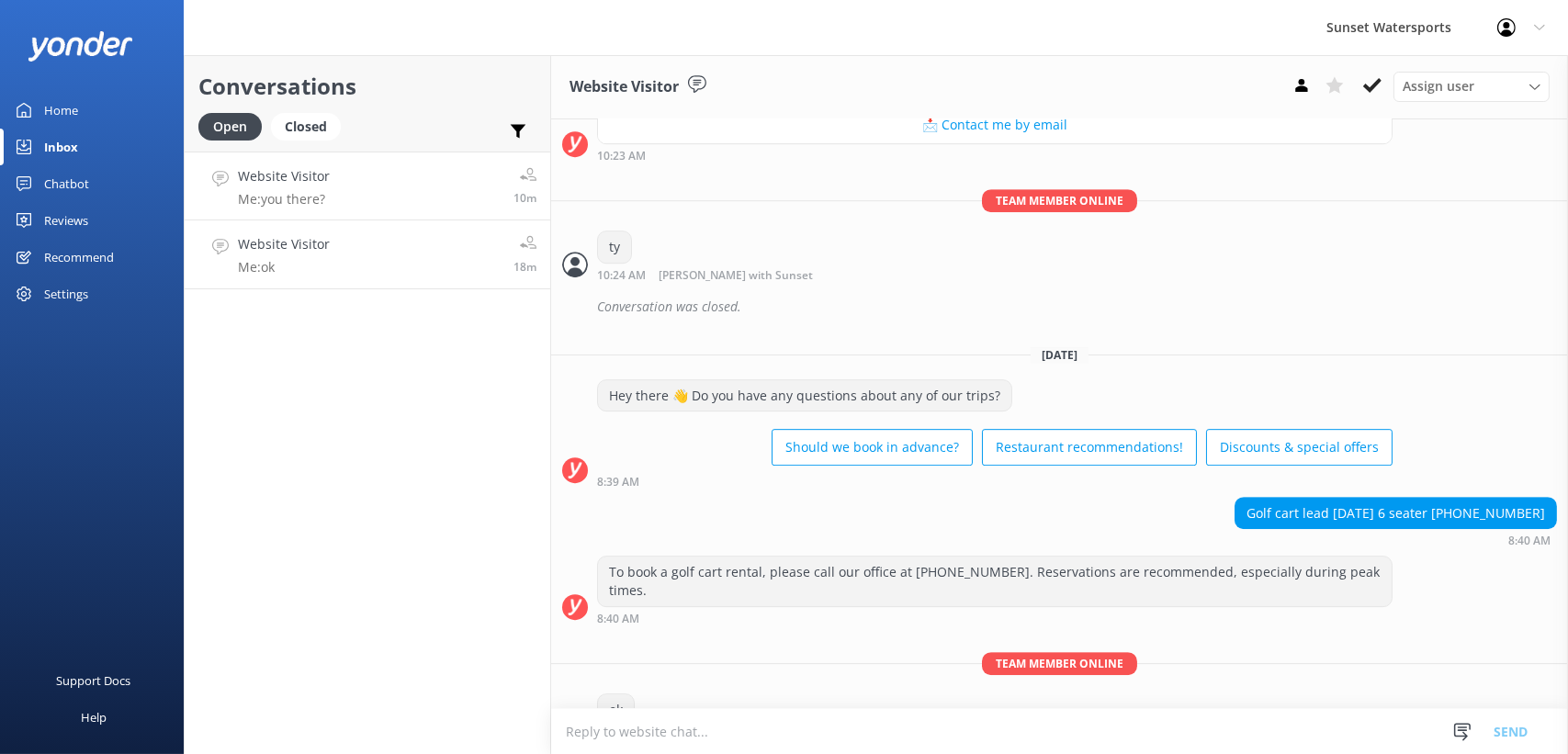
click at [344, 179] on link "Website Visitor Me: you there? 10m" at bounding box center [367, 185] width 366 height 68
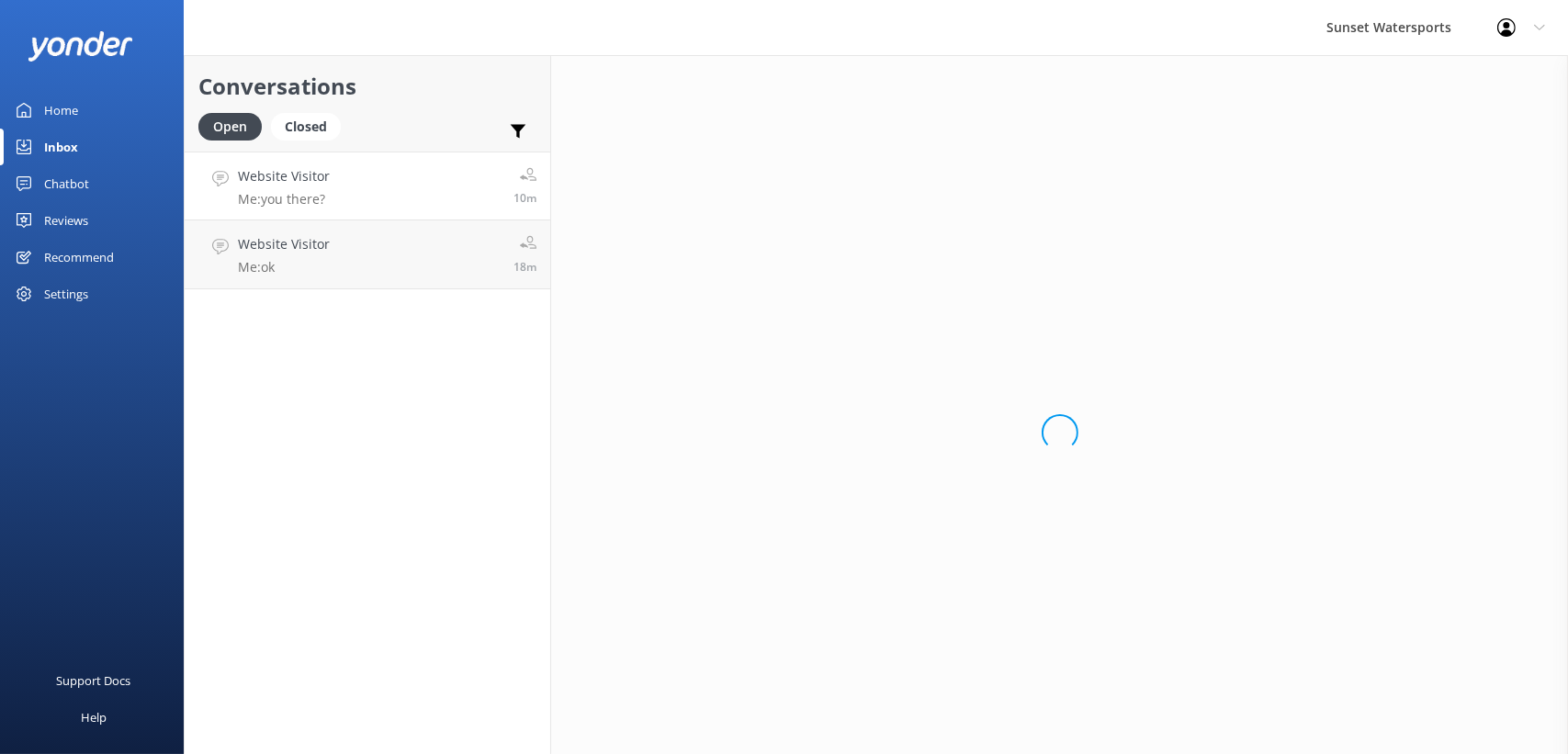
click at [299, 107] on div "Conversations Open Closed Important Assigned to me Unassigned" at bounding box center [367, 103] width 366 height 96
click at [293, 123] on div "Closed" at bounding box center [305, 126] width 69 height 28
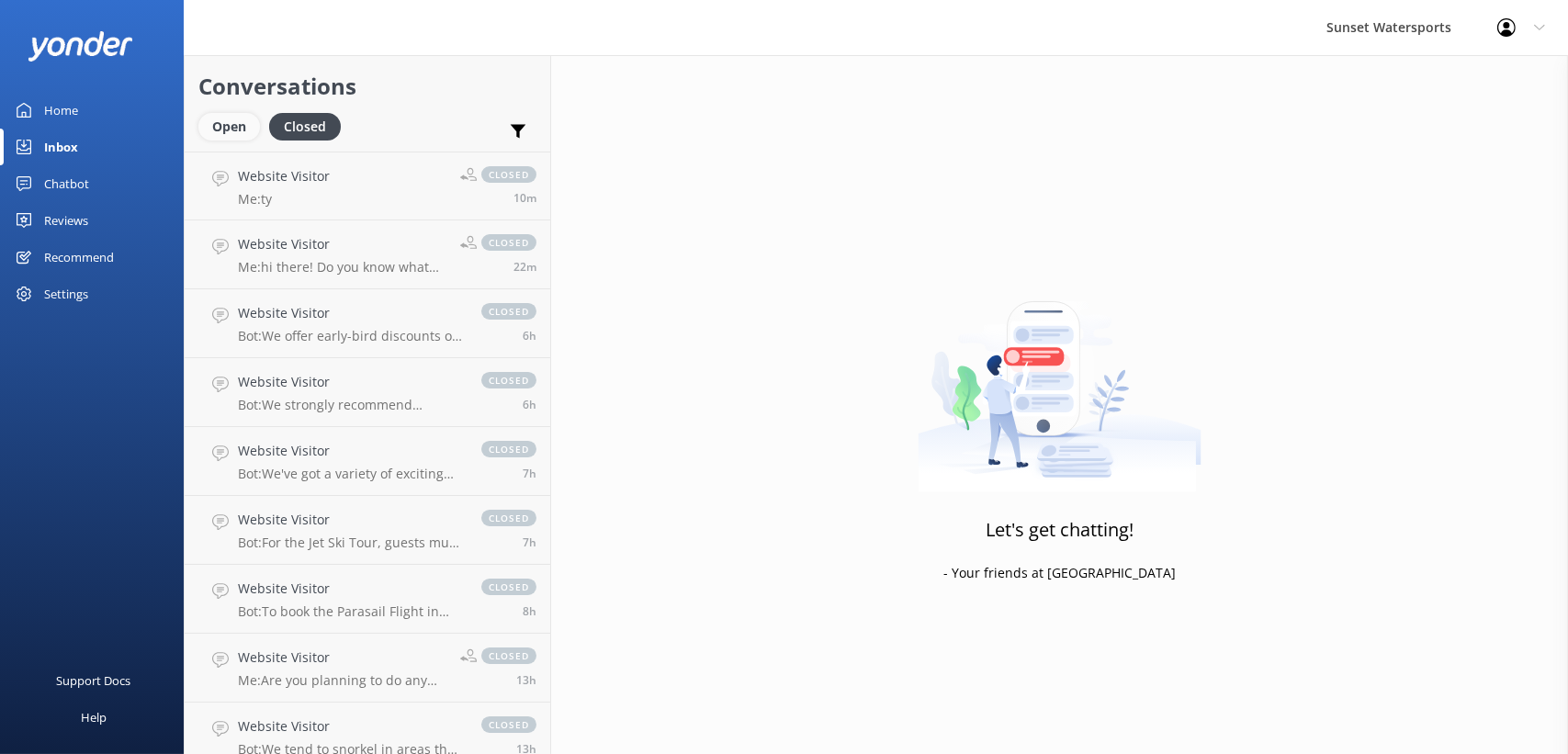
click at [242, 123] on div "Open" at bounding box center [229, 126] width 62 height 28
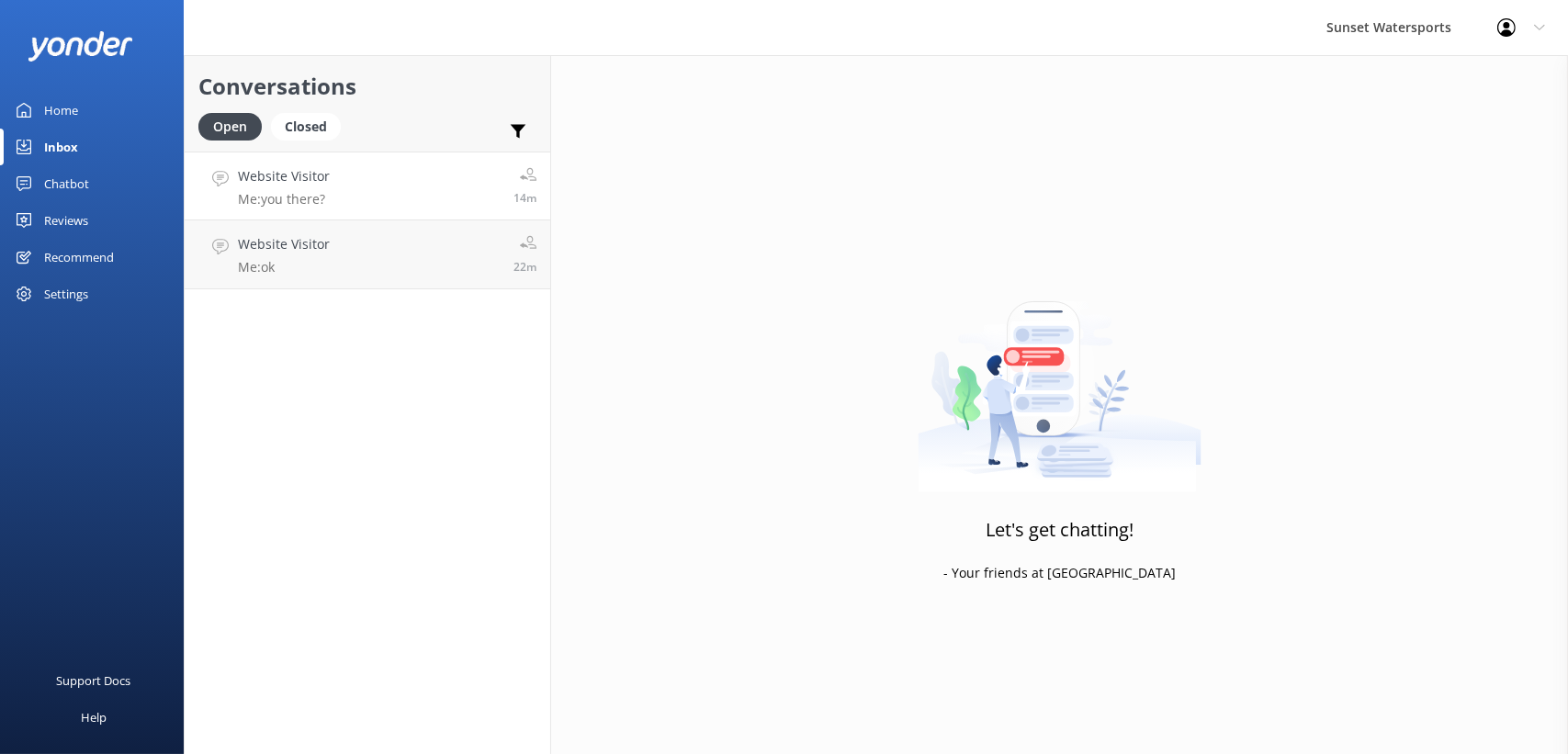
click at [303, 163] on link "Website Visitor Me: you there? 14m" at bounding box center [367, 185] width 366 height 68
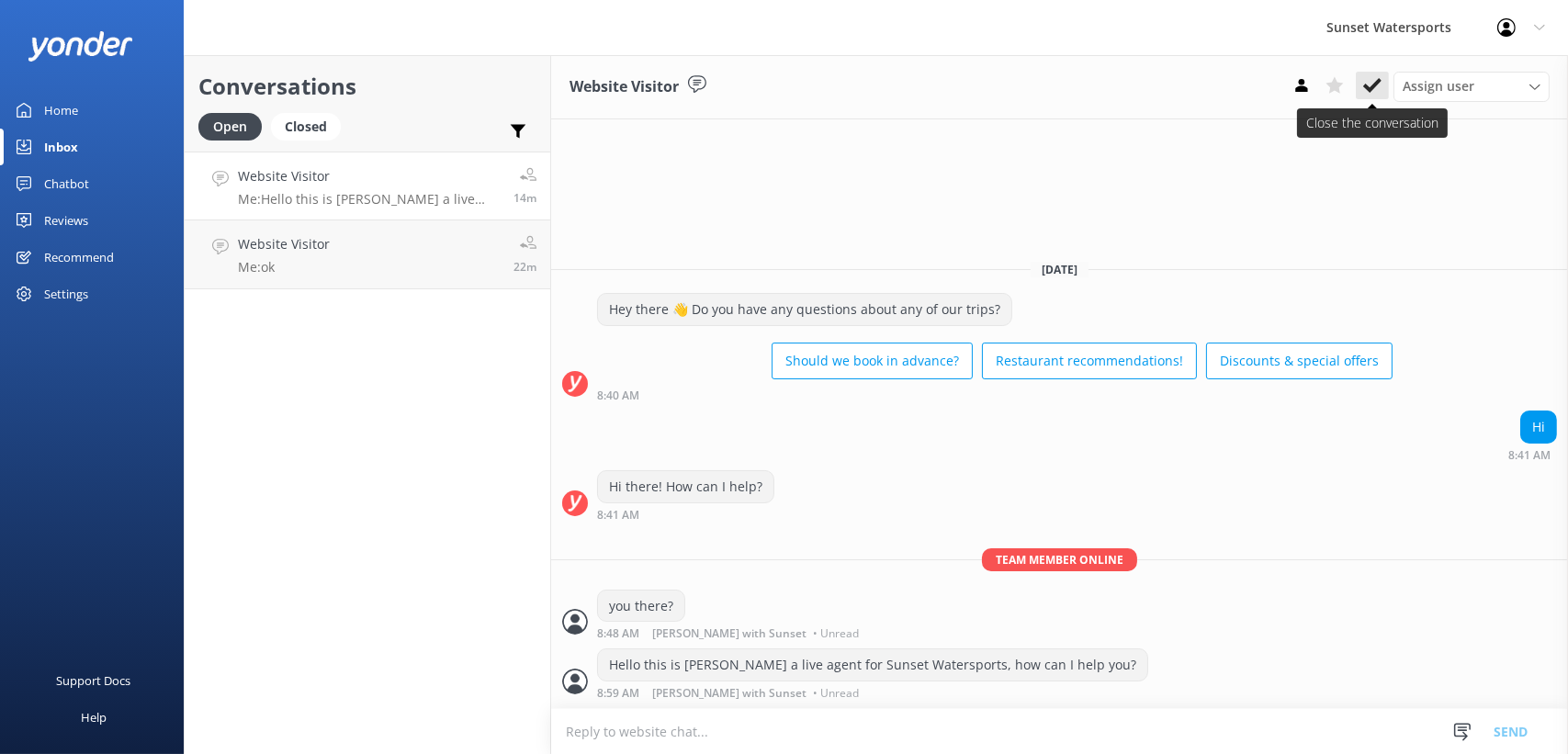
click at [1366, 84] on icon at bounding box center [1371, 85] width 18 height 18
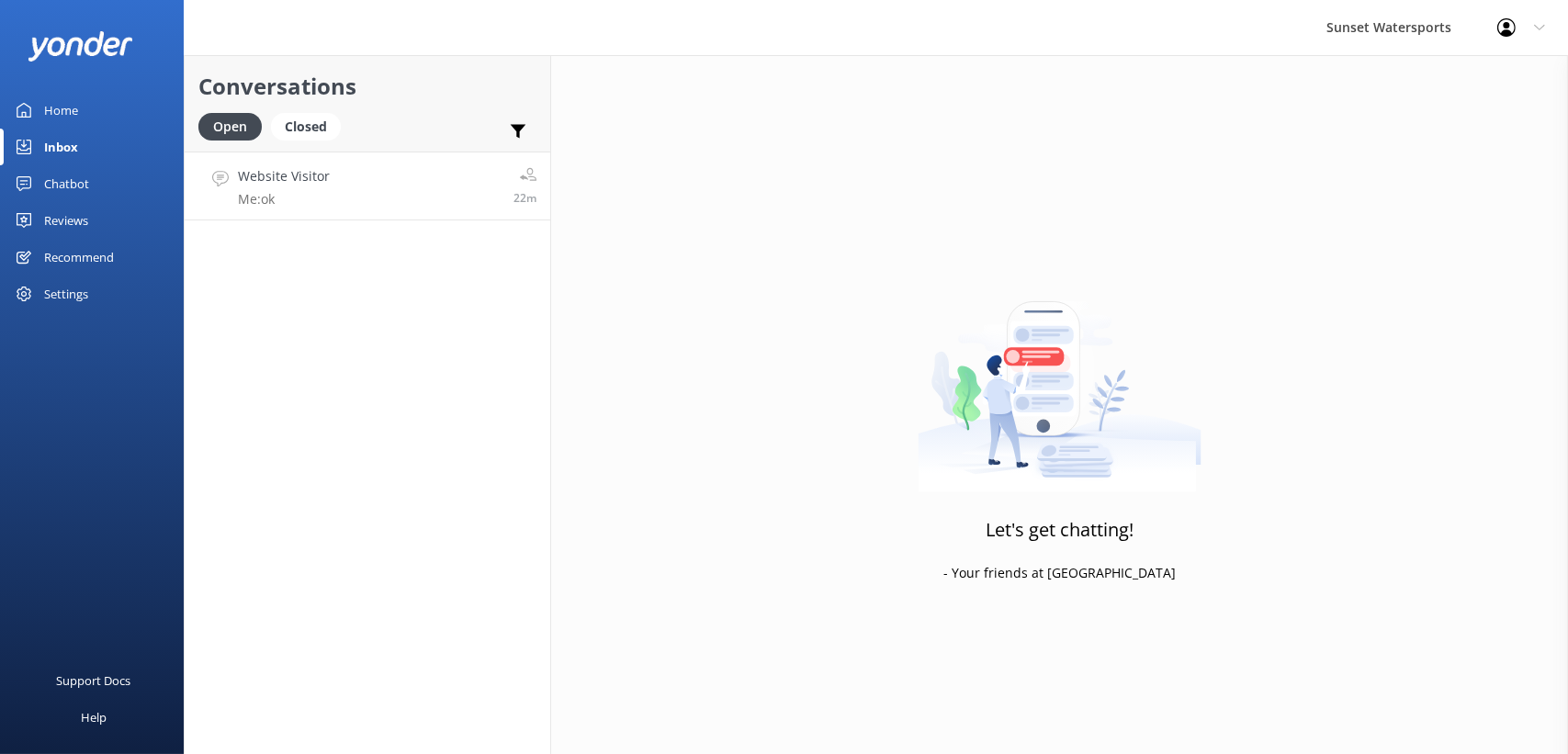
click at [304, 200] on p "Me: ok" at bounding box center [283, 199] width 92 height 16
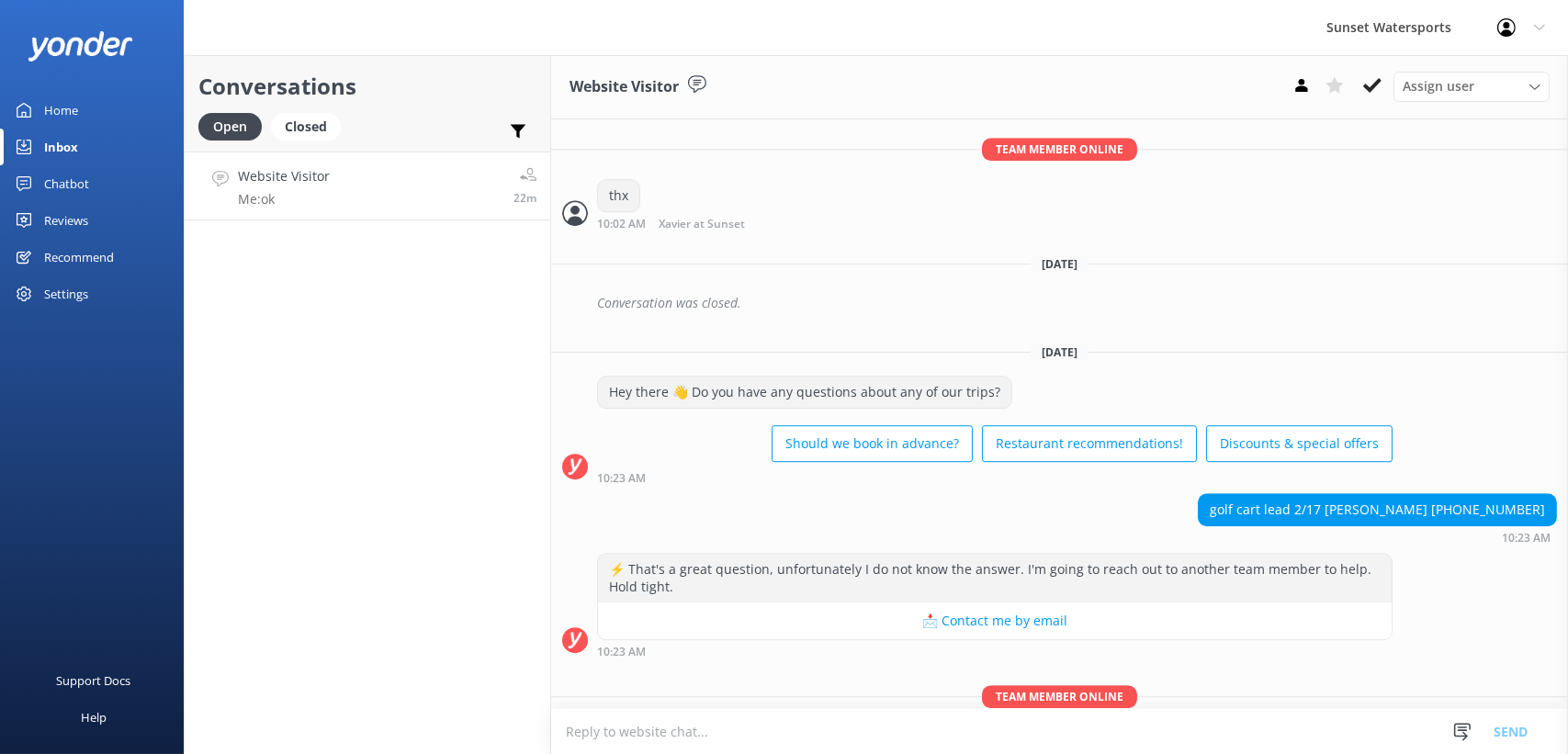
scroll to position [8939, 0]
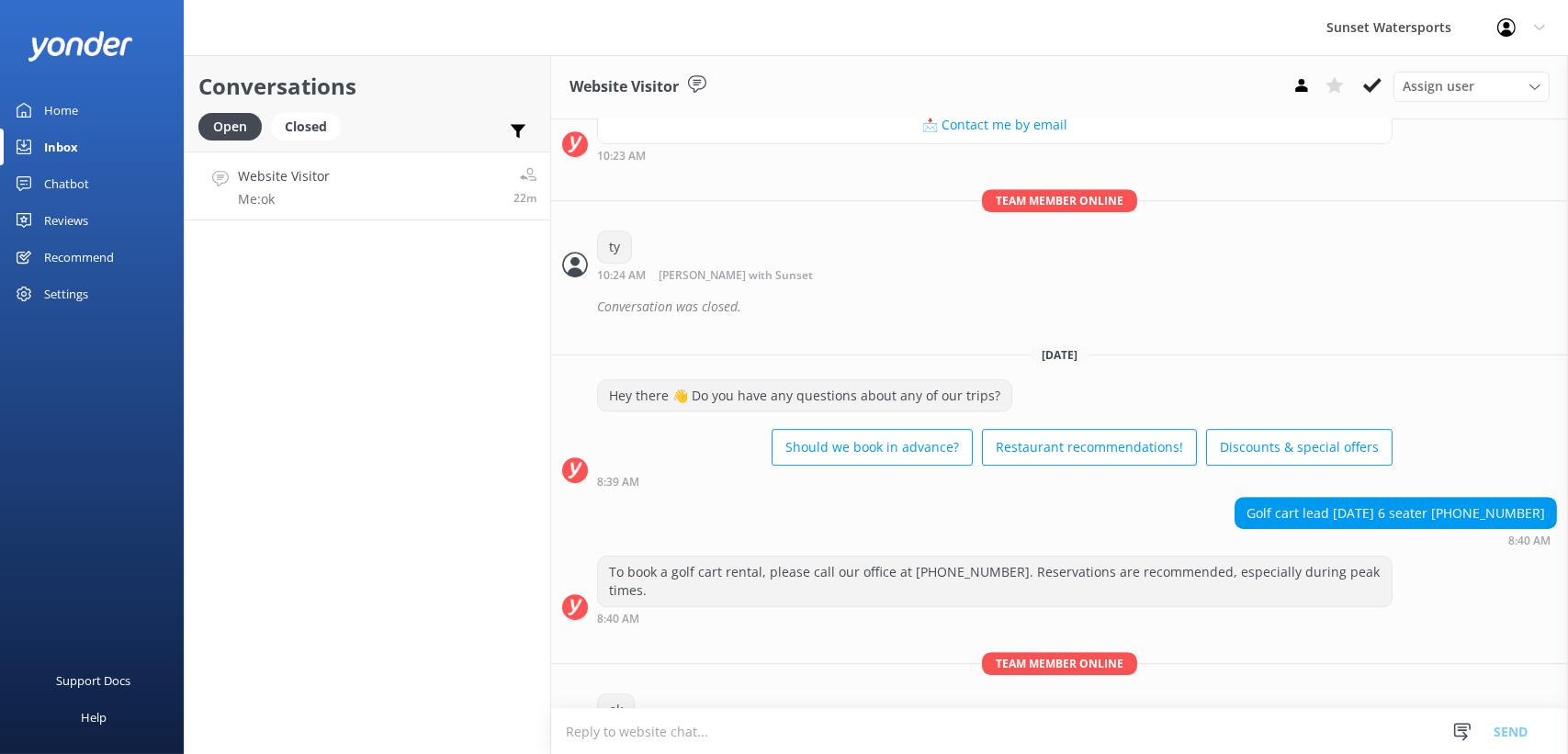
click at [457, 425] on div "Conversations Open Closed Important Assigned to me Unassigned Website Visitor M…" at bounding box center [367, 404] width 368 height 699
drag, startPoint x: 299, startPoint y: 128, endPoint x: 279, endPoint y: 126, distance: 20.1
click at [299, 128] on div "Closed" at bounding box center [305, 126] width 69 height 28
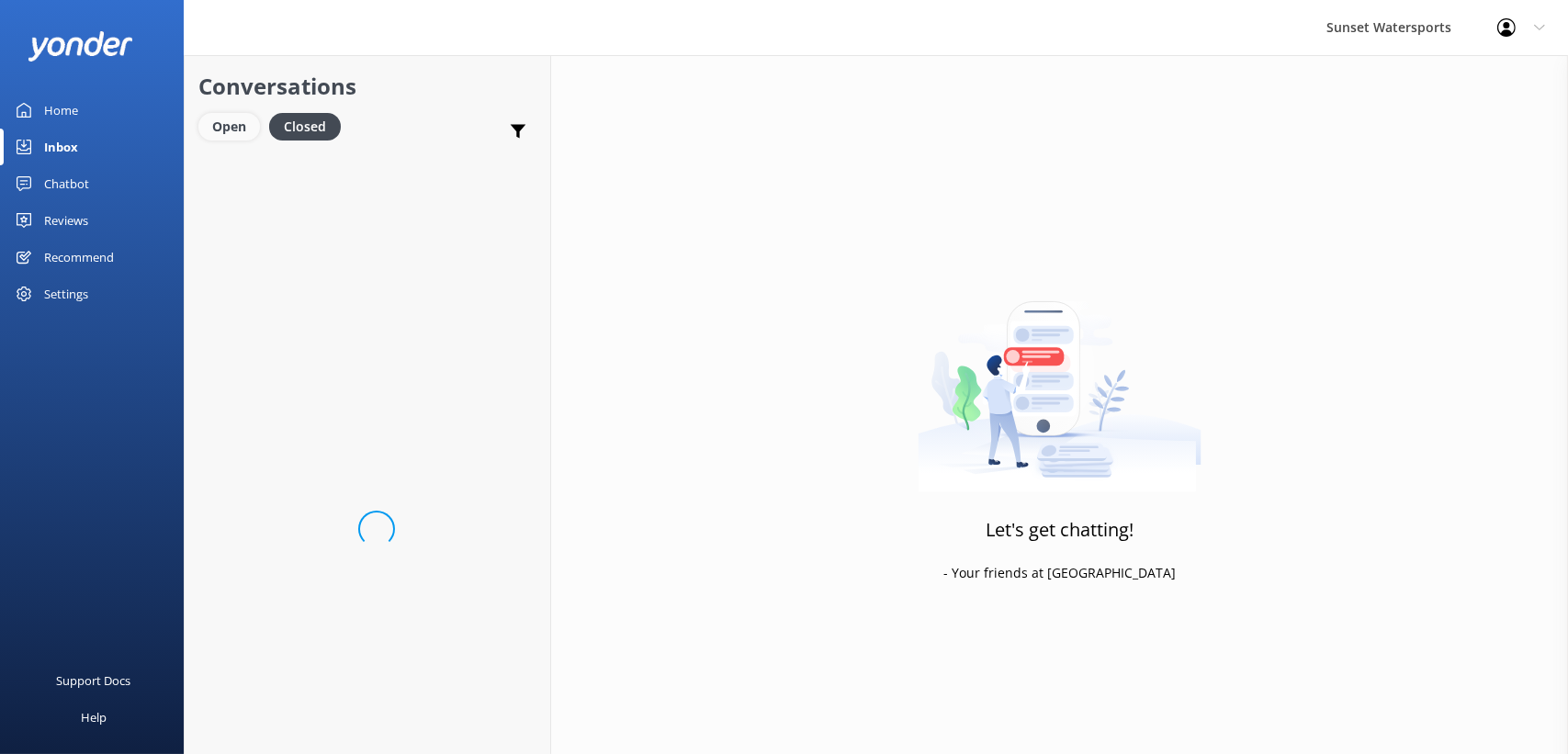
click at [249, 126] on div "Open" at bounding box center [229, 126] width 62 height 28
click at [287, 113] on div "Closed" at bounding box center [305, 126] width 69 height 28
click at [246, 120] on div "Open" at bounding box center [229, 126] width 62 height 28
drag, startPoint x: 302, startPoint y: 131, endPoint x: 251, endPoint y: 131, distance: 51.0
click at [302, 131] on div "Closed" at bounding box center [305, 126] width 69 height 28
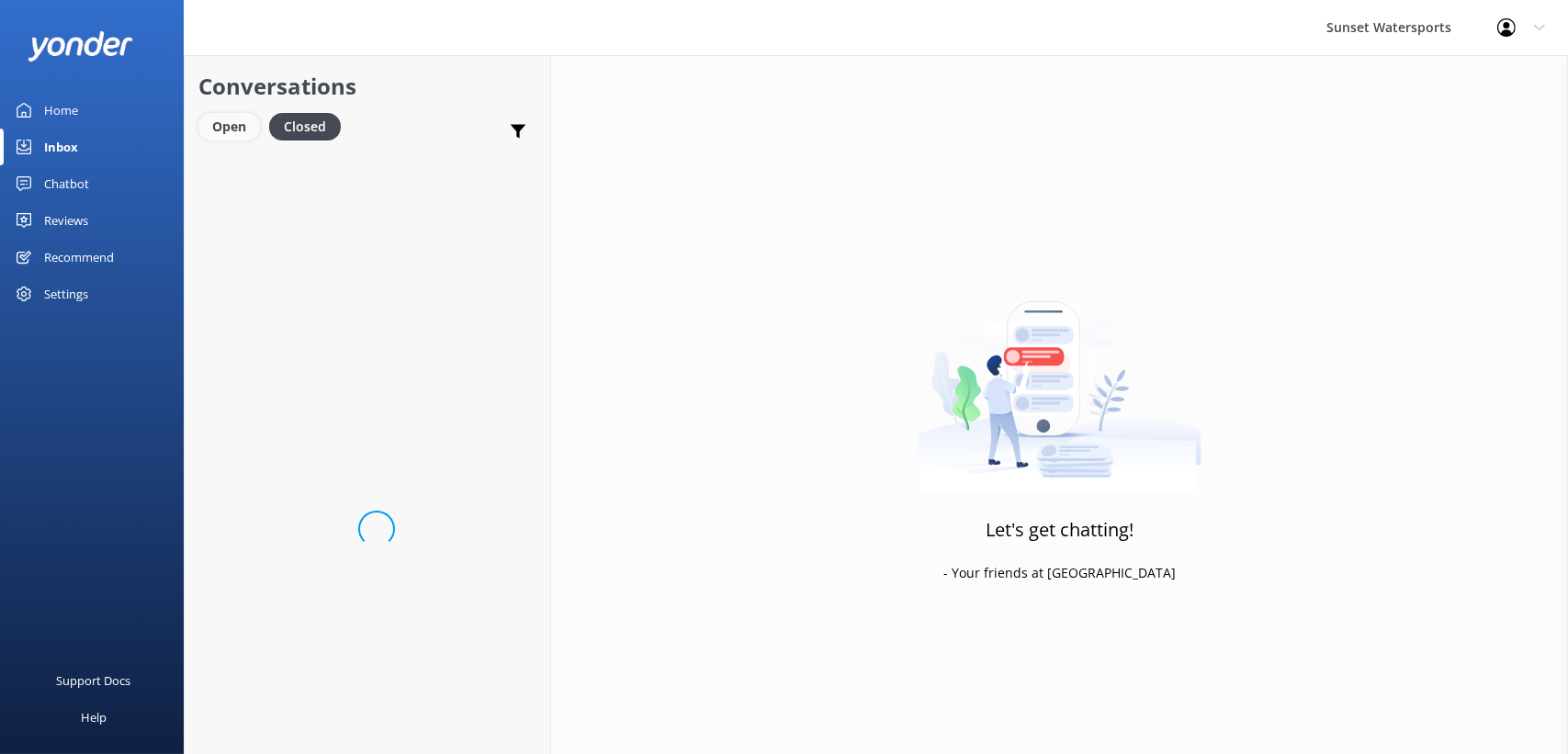
click at [248, 131] on div "Open" at bounding box center [229, 126] width 62 height 28
click at [298, 142] on div "Open Closed" at bounding box center [274, 135] width 151 height 44
click at [283, 134] on div "Closed" at bounding box center [305, 126] width 69 height 28
click at [238, 123] on div "Open" at bounding box center [229, 126] width 62 height 28
click at [316, 153] on link "Website Visitor Me: ok 1h" at bounding box center [367, 185] width 366 height 68
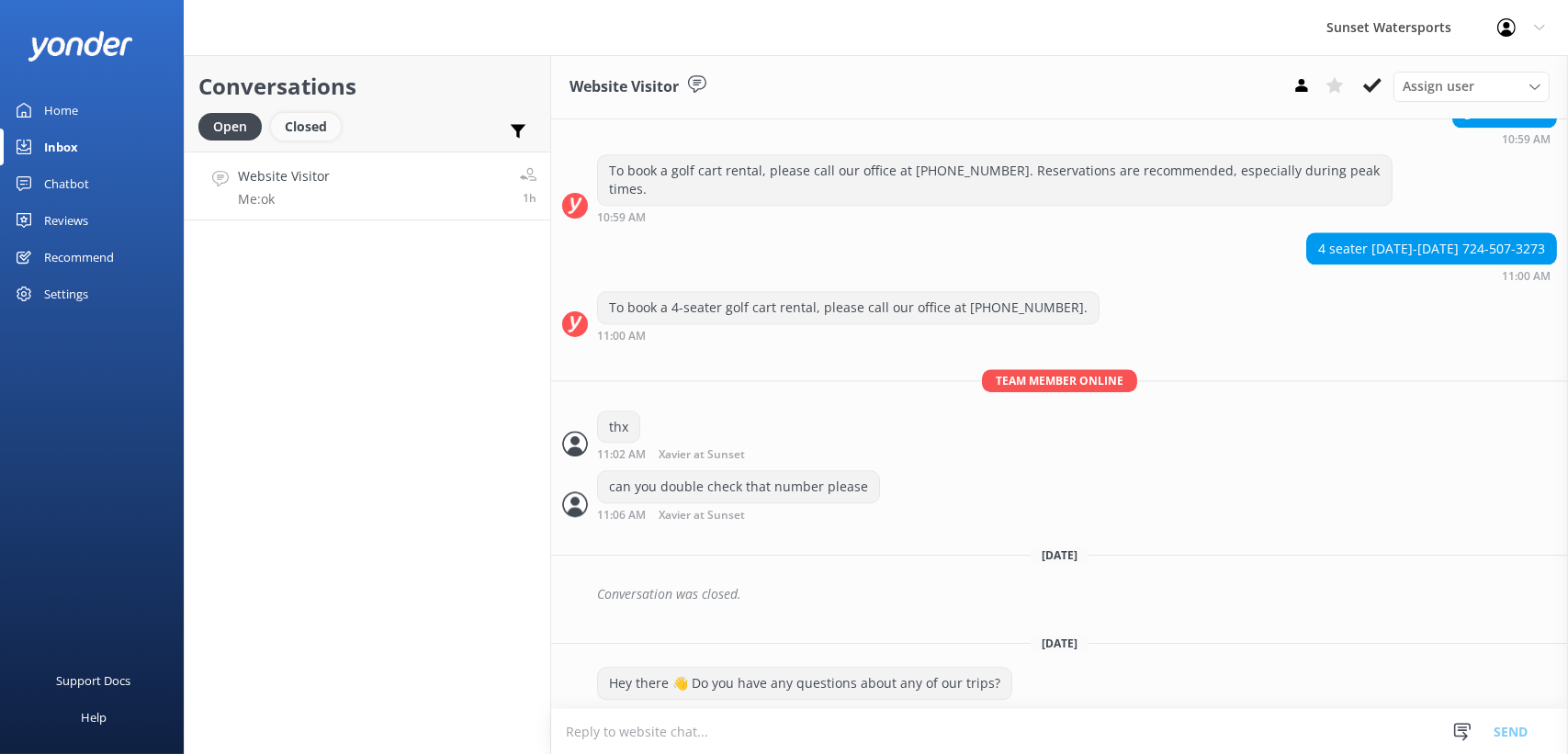
scroll to position [8690, 0]
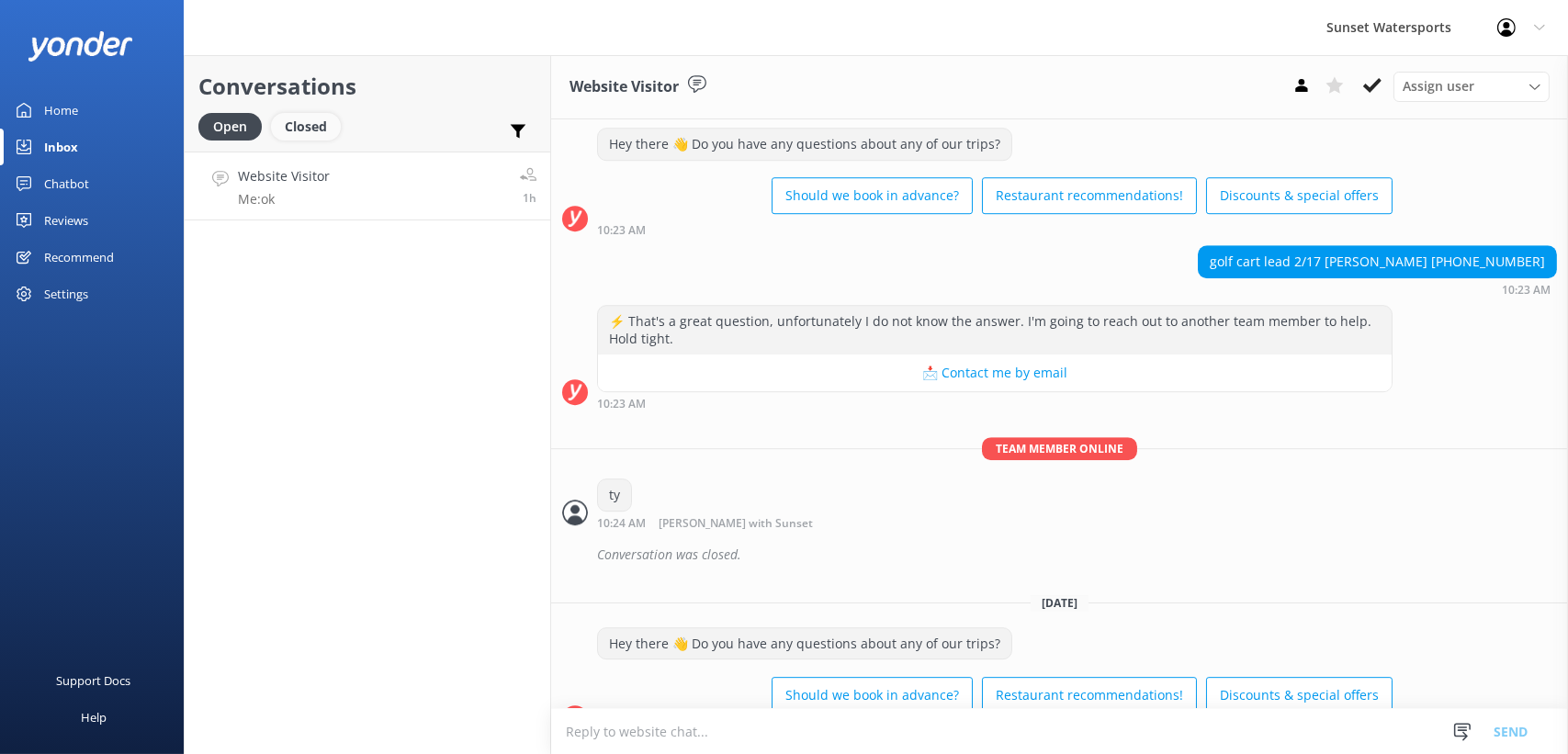
click at [303, 131] on div "Closed" at bounding box center [305, 126] width 69 height 28
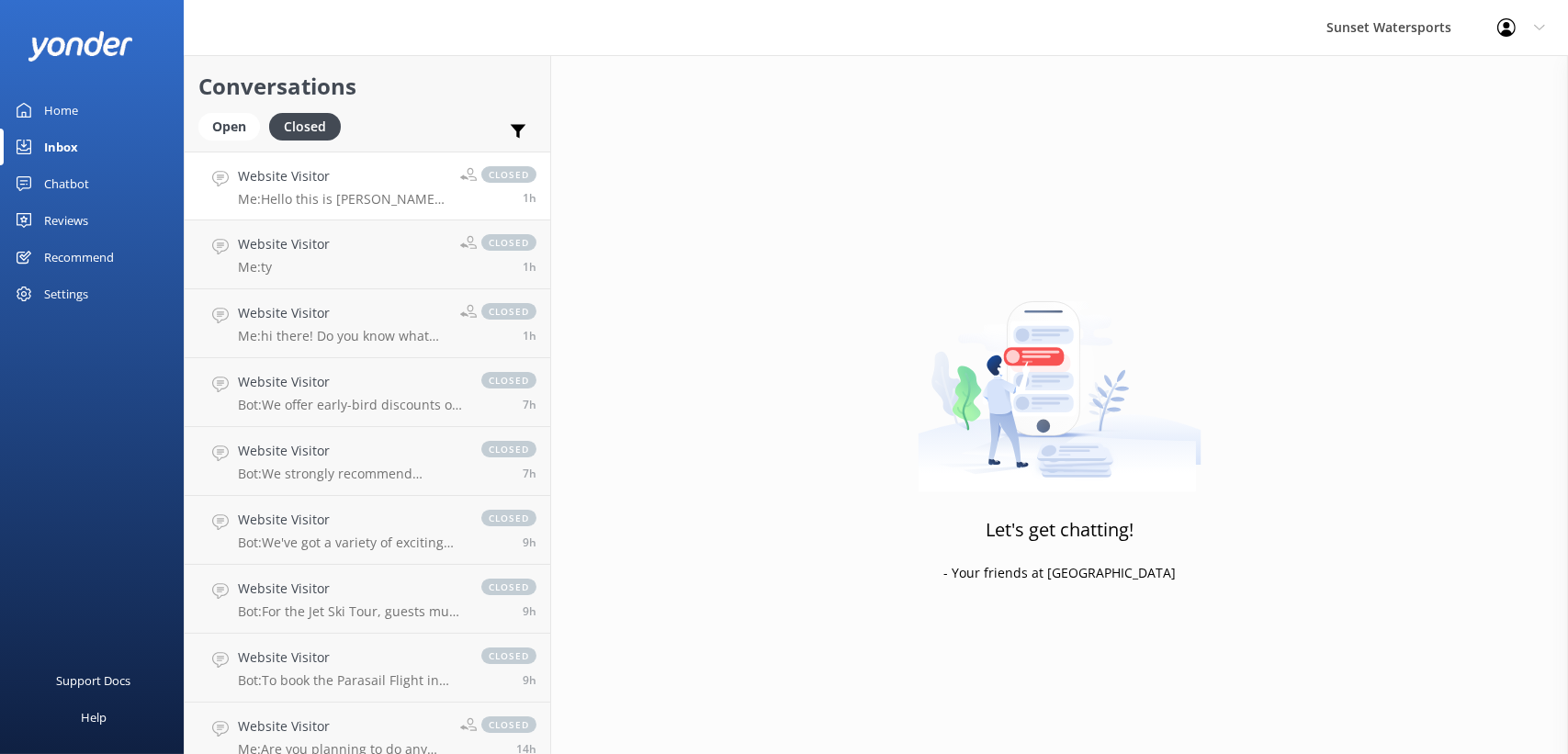
click at [345, 187] on div "Website Visitor Me: Hello this is [PERSON_NAME] a live agent for Sunset Watersp…" at bounding box center [341, 186] width 208 height 40
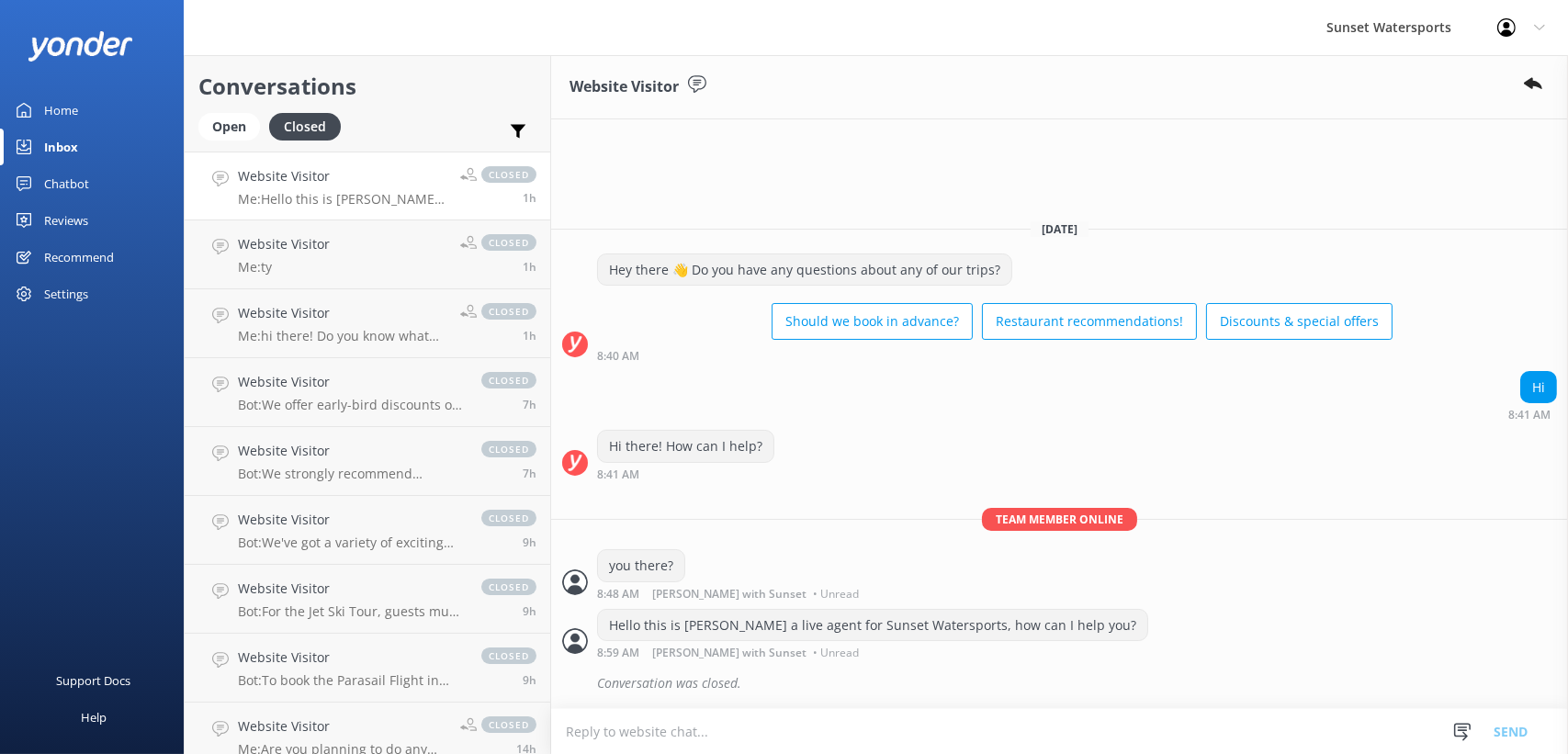
click at [267, 203] on p "Me: Hello this is [PERSON_NAME] a live agent for Sunset Watersports, how can I …" at bounding box center [341, 199] width 208 height 16
click at [233, 132] on div "Open" at bounding box center [229, 126] width 62 height 28
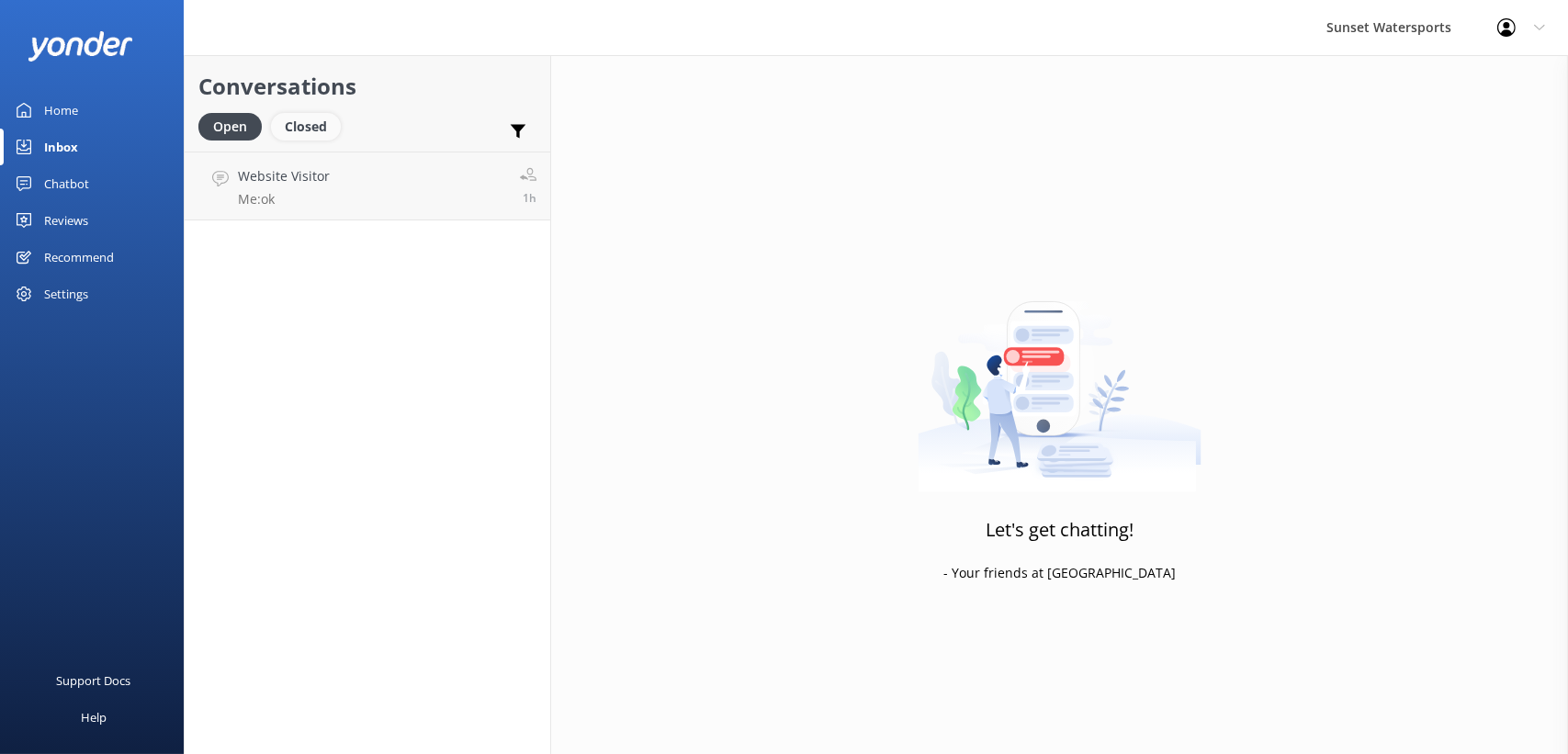
click at [311, 138] on div "Closed" at bounding box center [305, 126] width 69 height 28
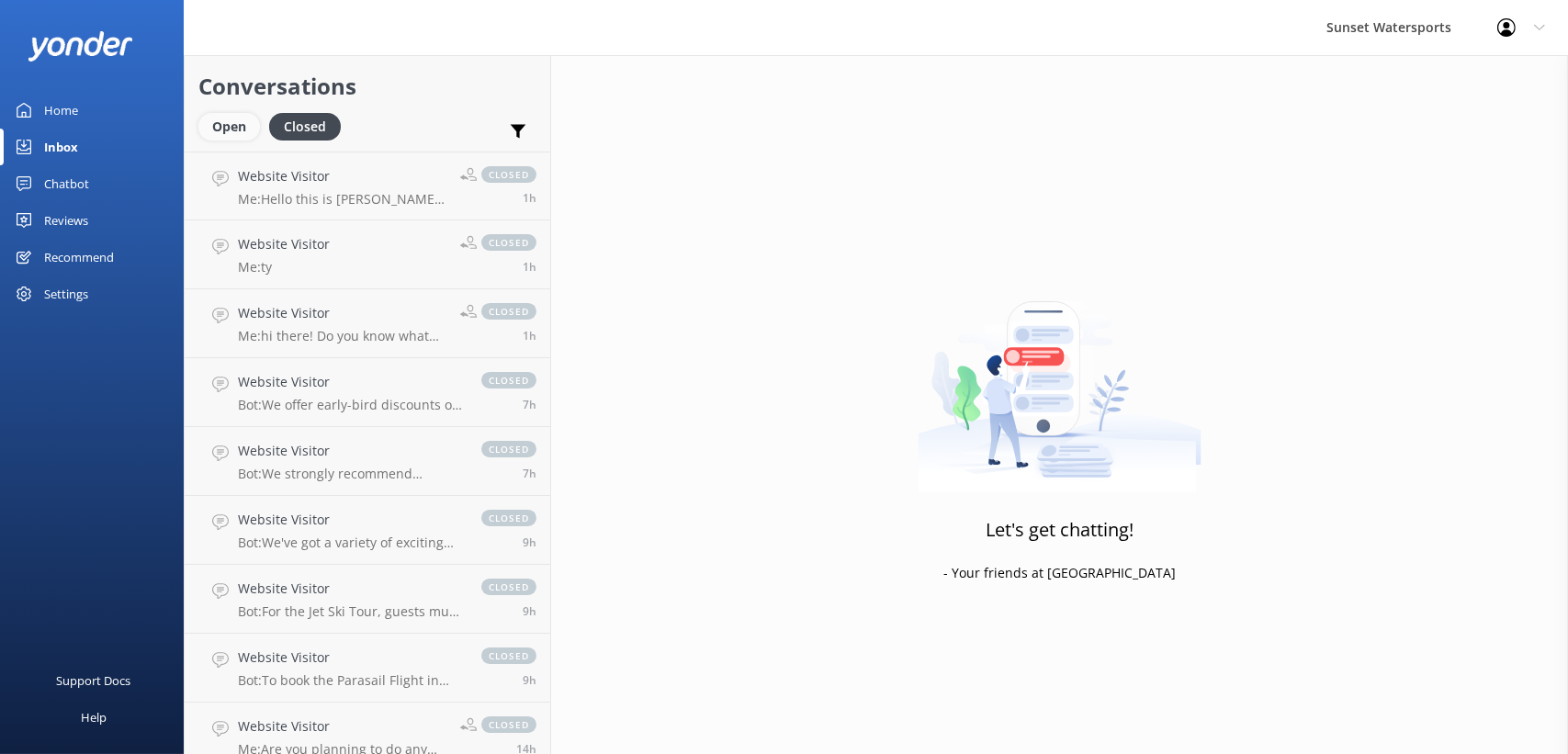
drag, startPoint x: 242, startPoint y: 128, endPoint x: 227, endPoint y: 126, distance: 15.1
click at [227, 126] on div "Open" at bounding box center [229, 126] width 62 height 28
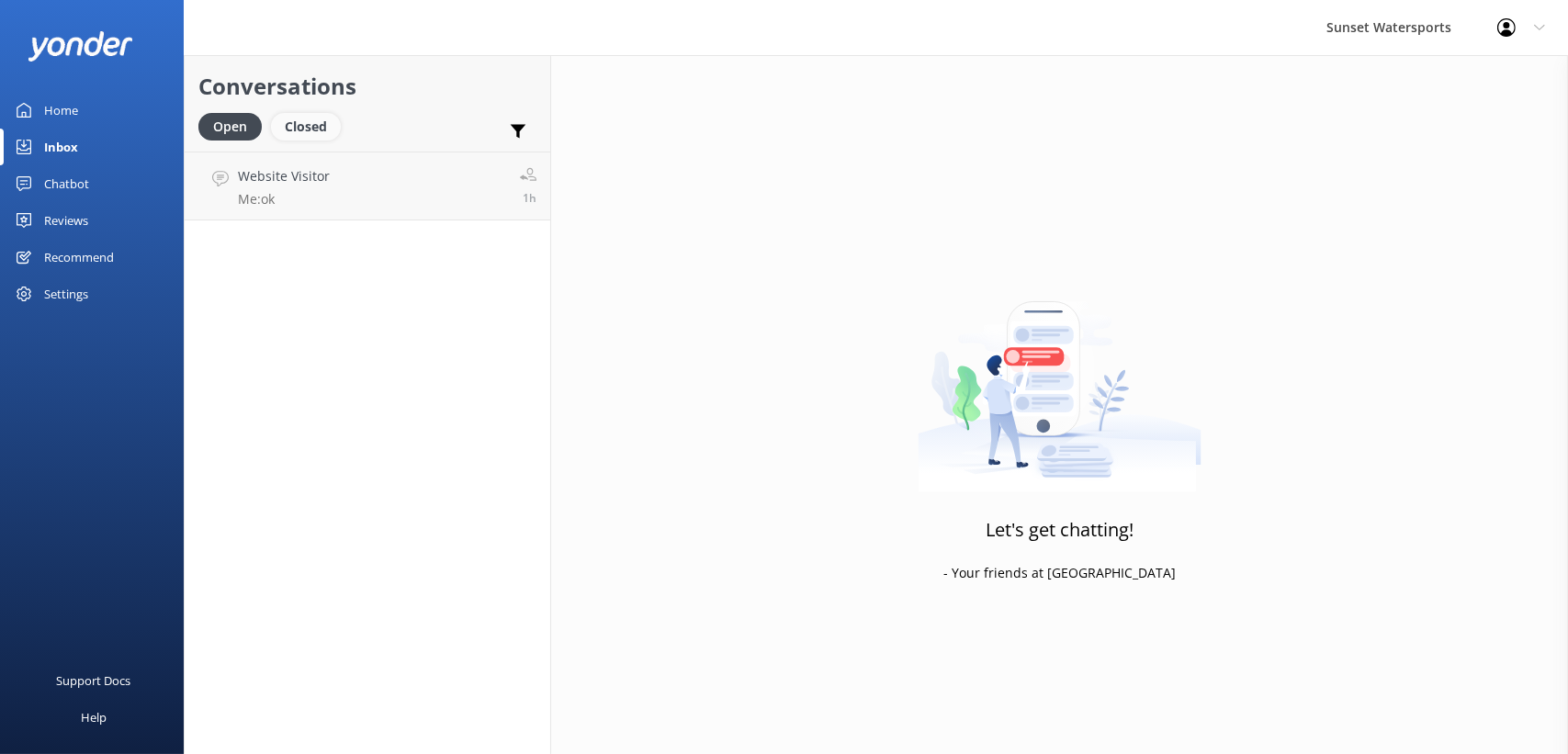
drag, startPoint x: 301, startPoint y: 126, endPoint x: 290, endPoint y: 126, distance: 11.0
click at [301, 126] on div "Closed" at bounding box center [305, 126] width 69 height 28
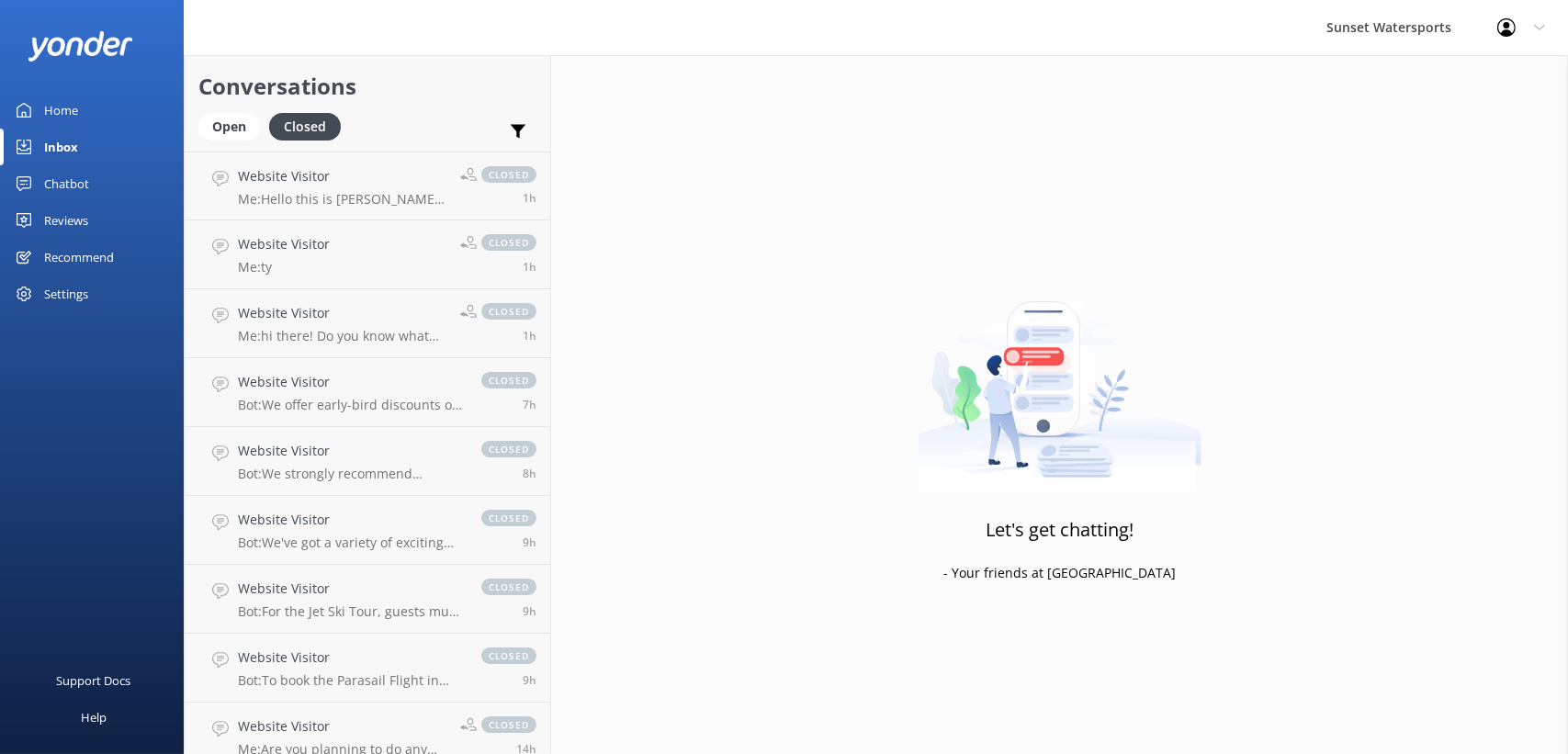
click at [200, 119] on link "Open" at bounding box center [234, 126] width 70 height 20
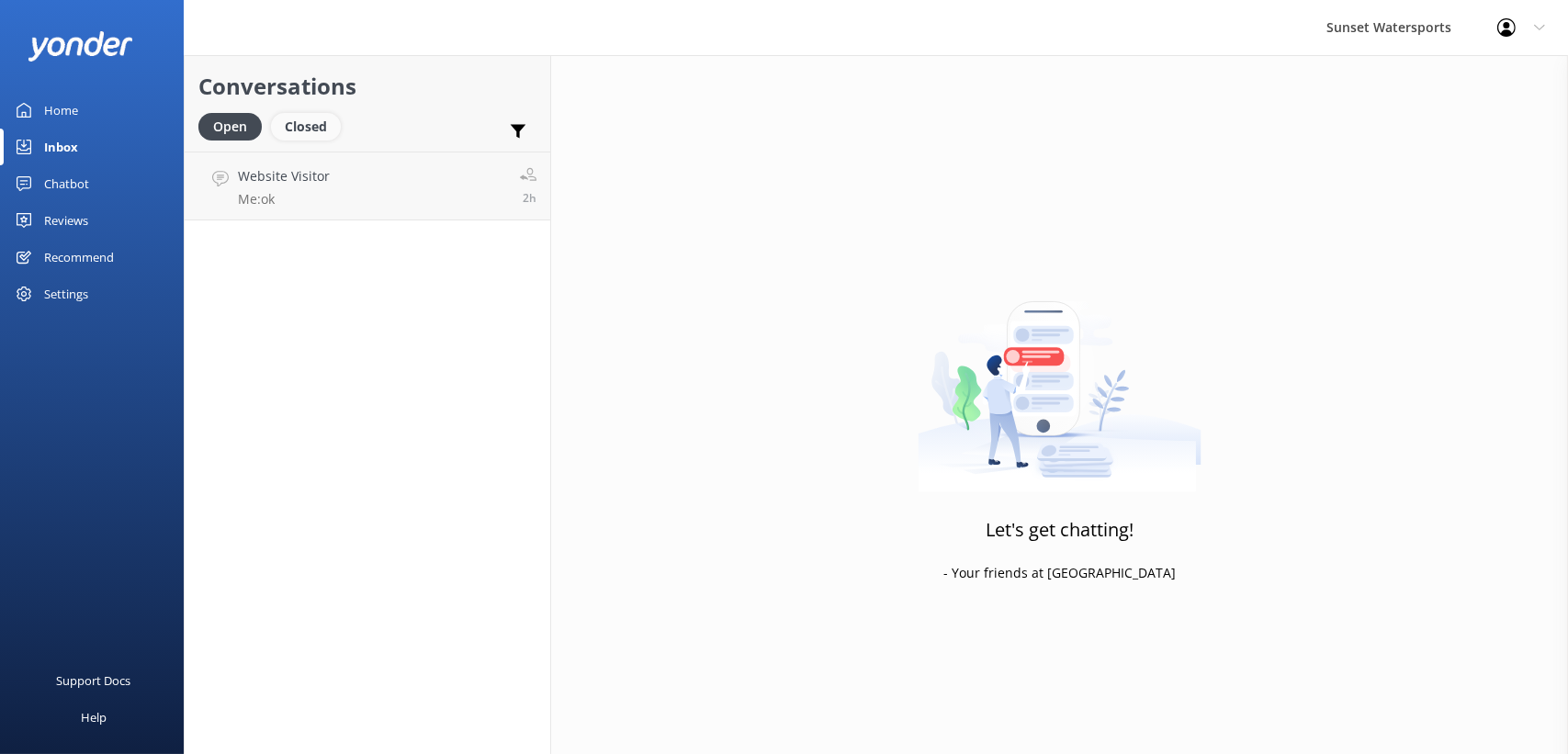
click at [329, 120] on div "Closed" at bounding box center [305, 126] width 69 height 28
click at [252, 122] on div "Open" at bounding box center [229, 126] width 62 height 28
click at [303, 171] on h4 "Website Visitor" at bounding box center [368, 176] width 261 height 20
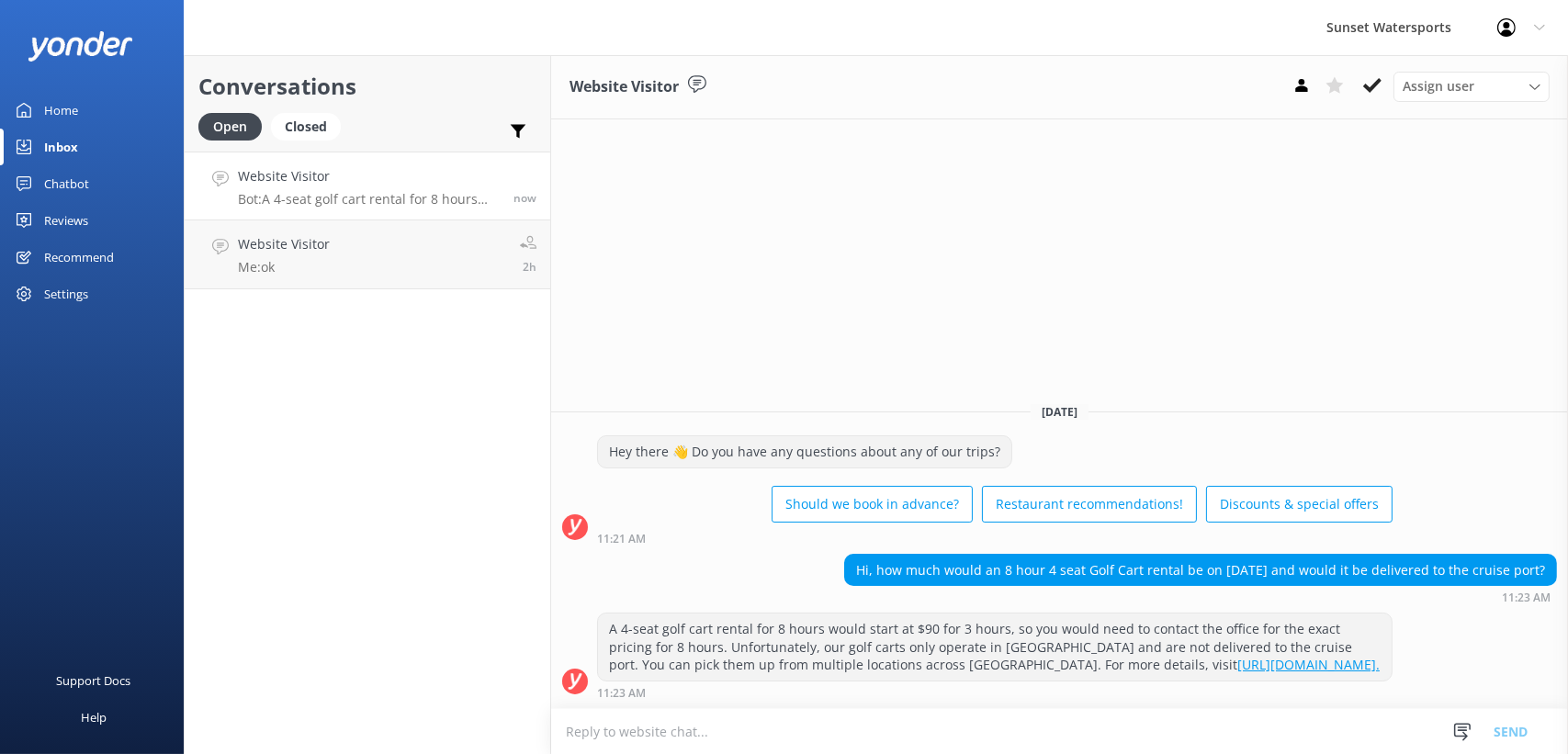
click at [650, 724] on textarea at bounding box center [1060, 731] width 1017 height 45
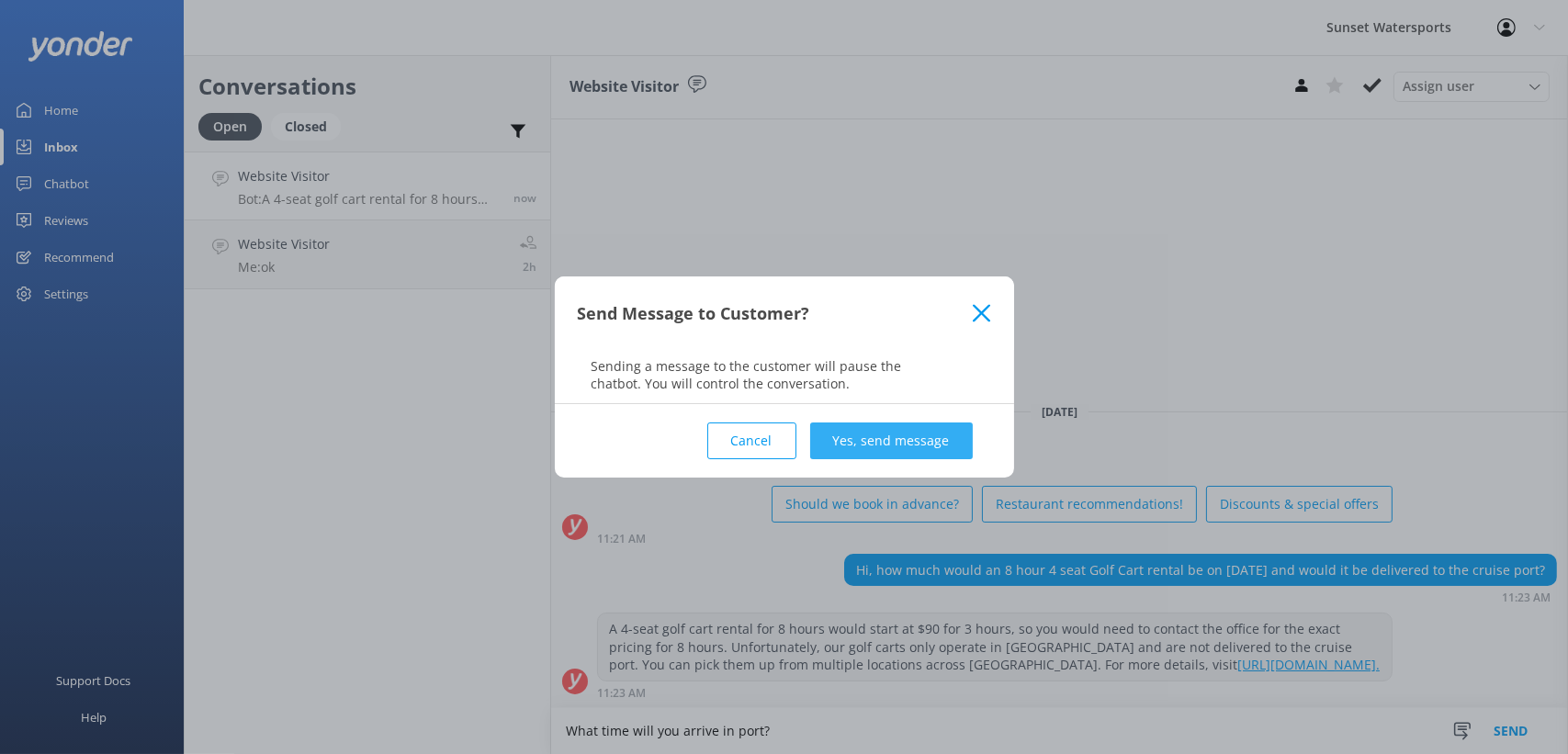
type textarea "What time will you arrive in port?"
click at [907, 452] on button "Yes, send message" at bounding box center [890, 441] width 163 height 37
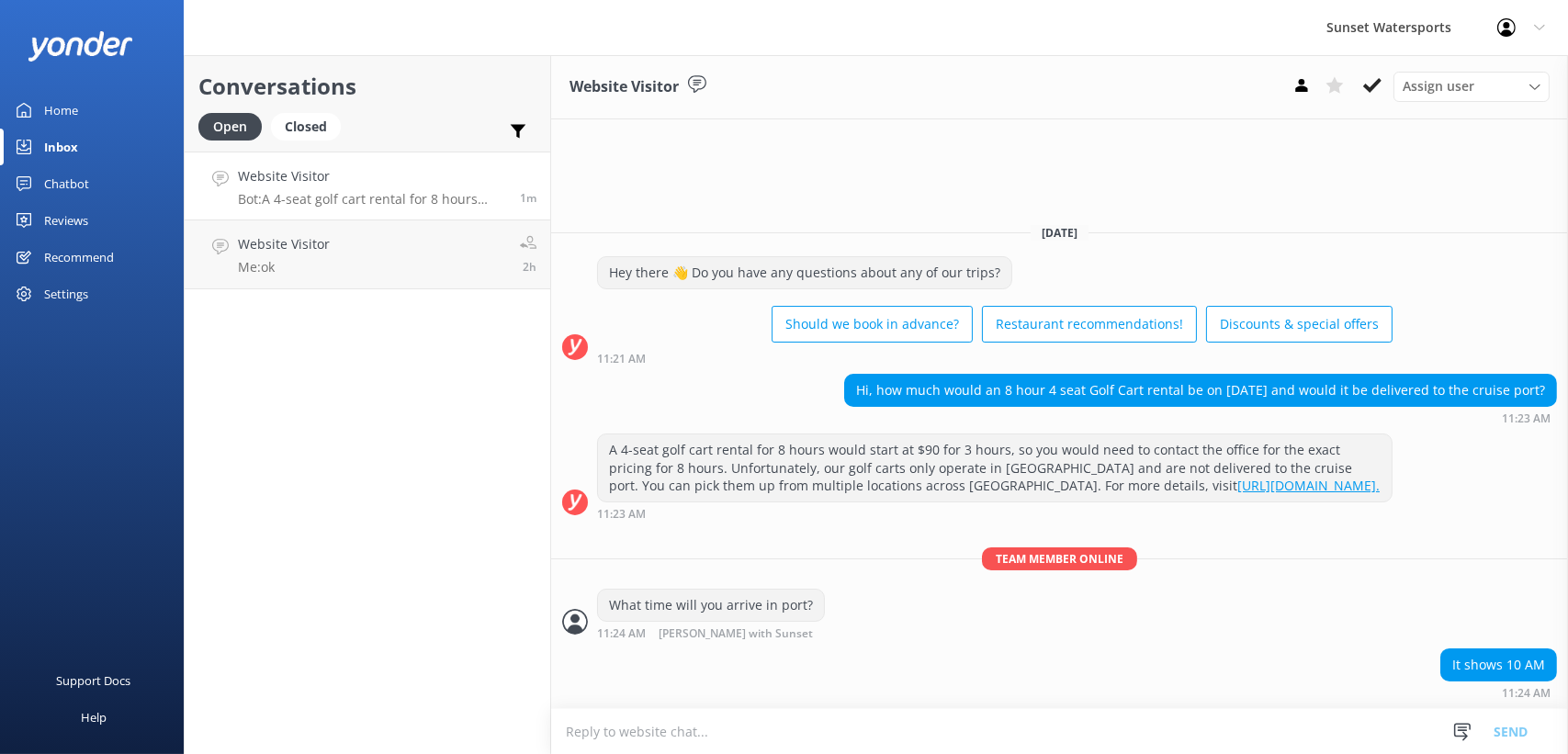
drag, startPoint x: 615, startPoint y: 731, endPoint x: 604, endPoint y: 724, distance: 13.0
click at [614, 726] on textarea at bounding box center [1060, 731] width 1017 height 45
type textarea "o"
type textarea "I"
type textarea "One sec, let me check your options.."
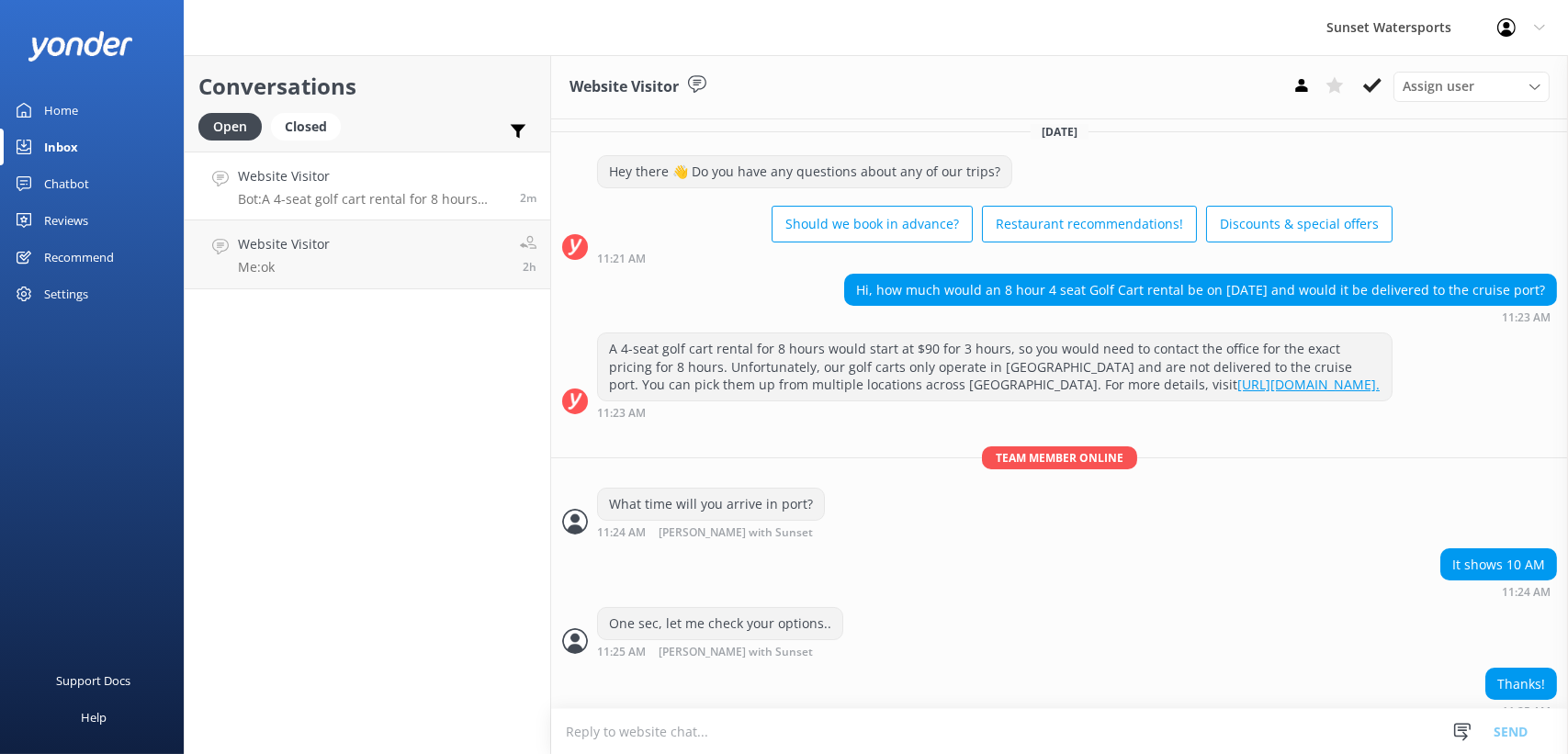
scroll to position [28, 0]
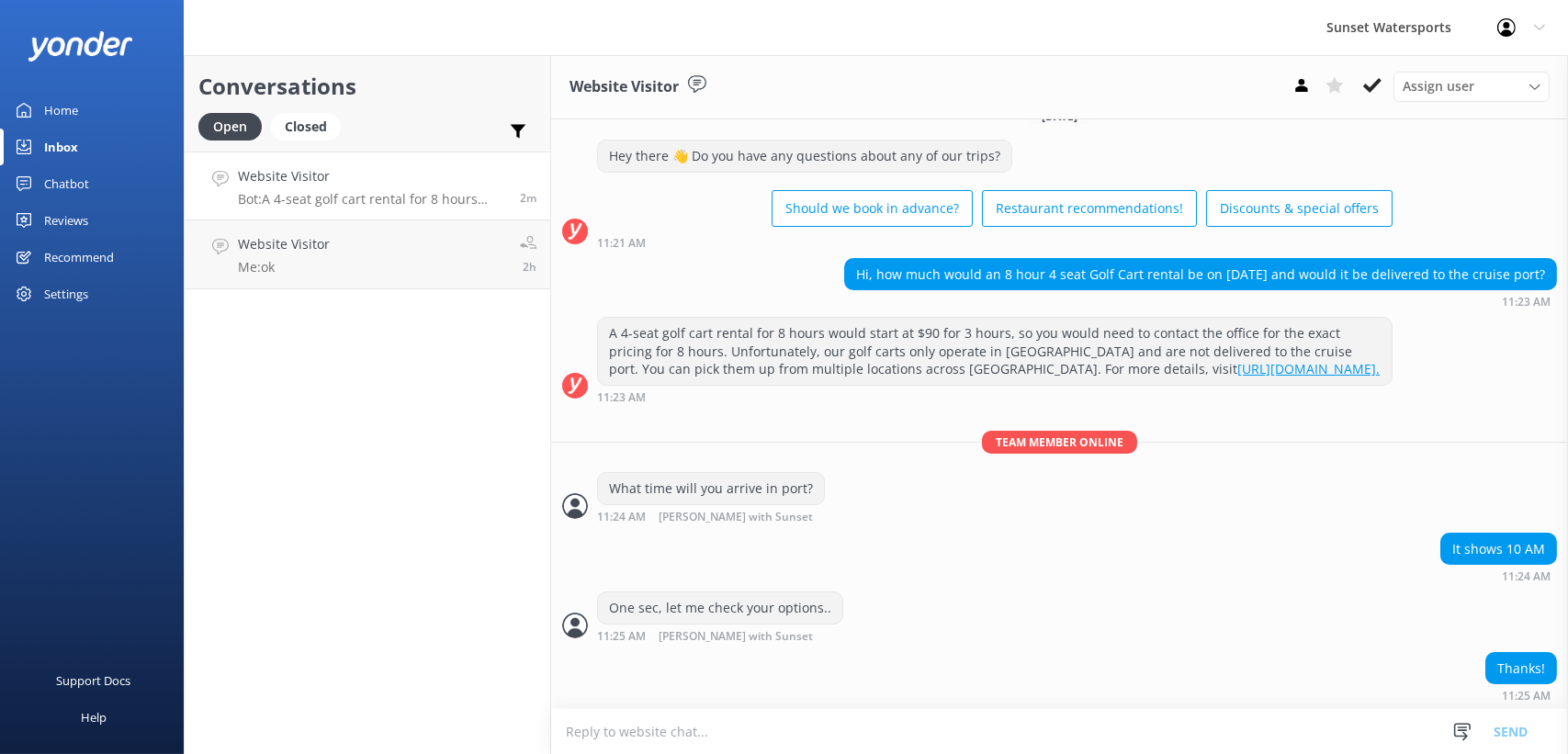
click at [656, 736] on textarea at bounding box center [1060, 731] width 1017 height 45
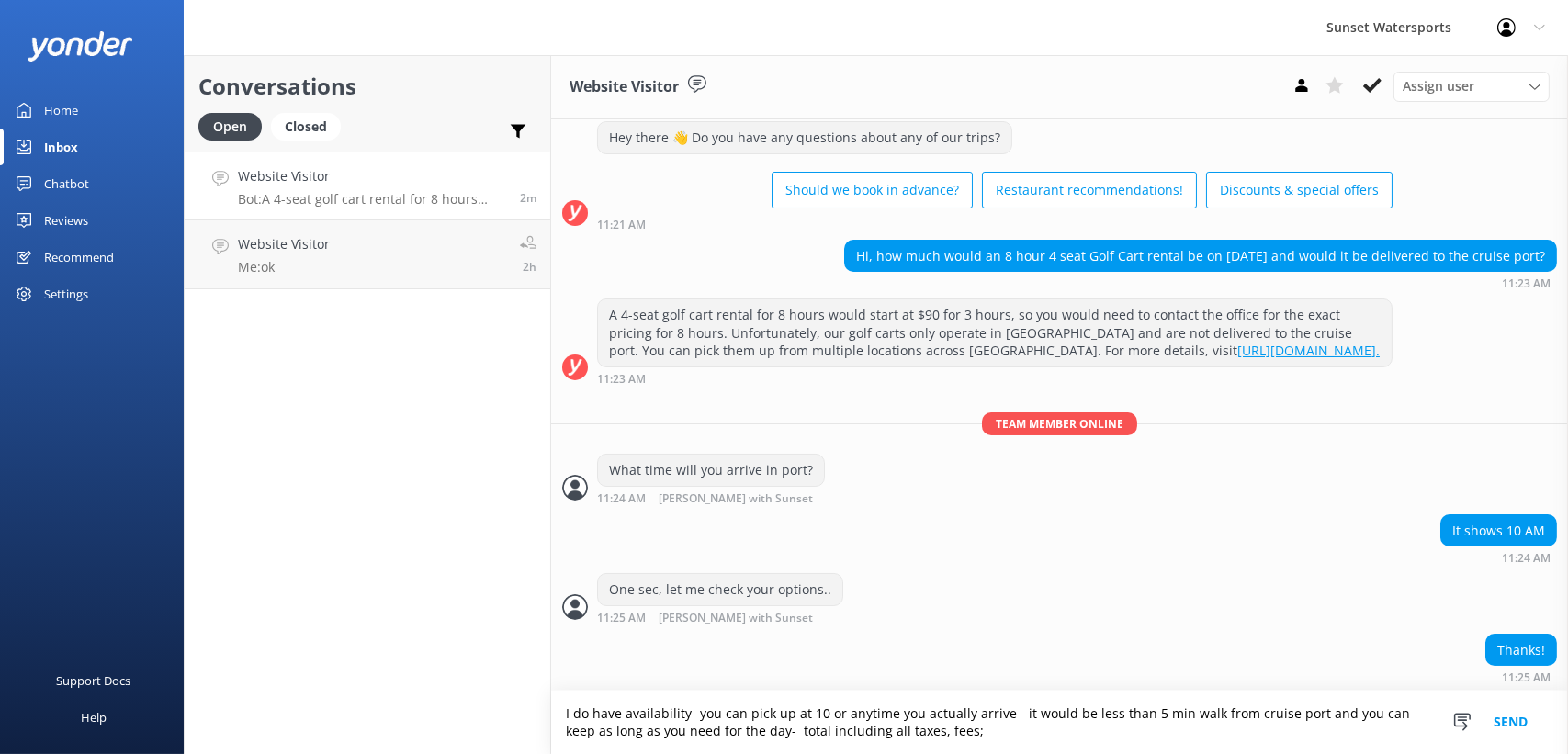
paste textarea "Total $171.25"
type textarea "I do have availability- you can pick up at 10 or anytime you actually arrive- i…"
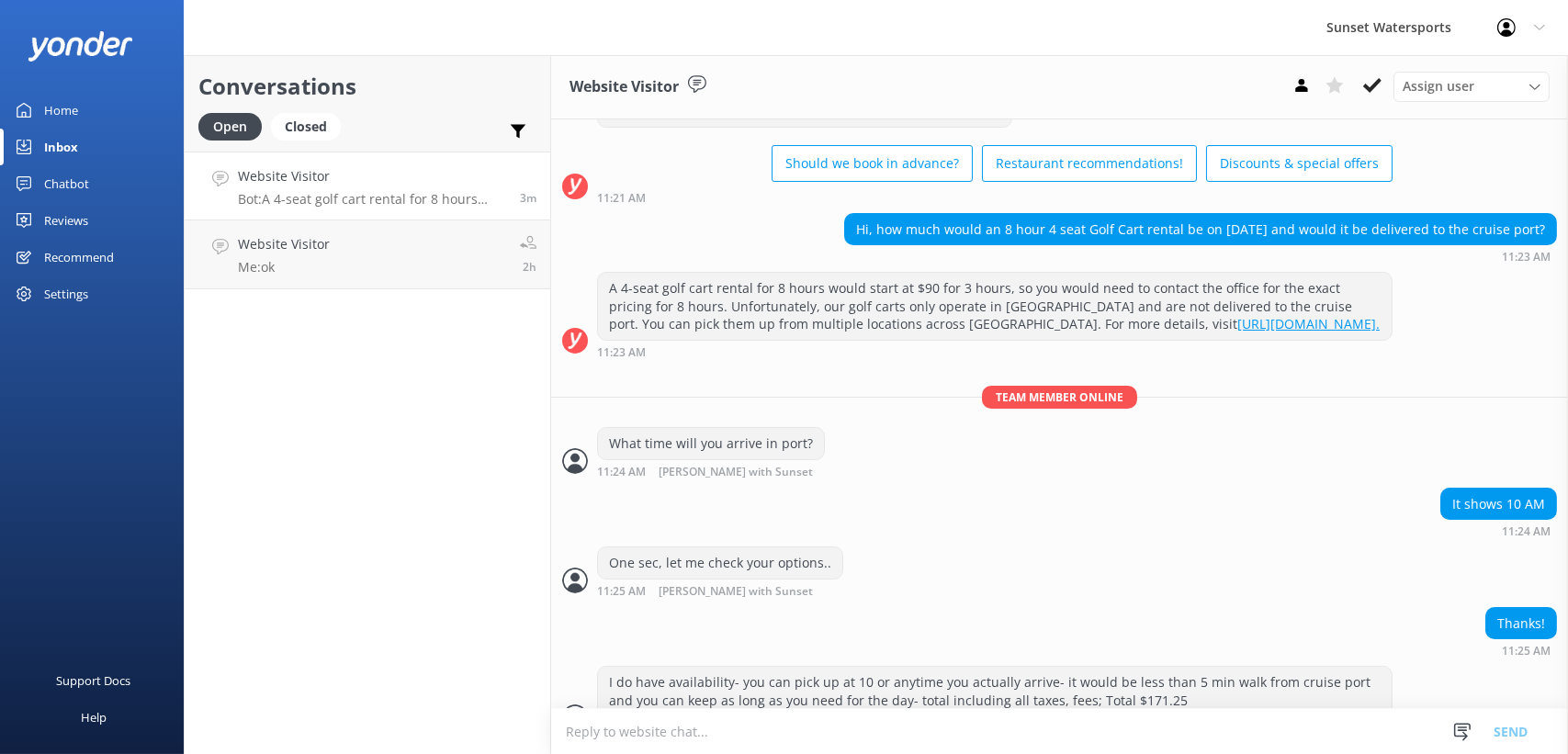
scroll to position [106, 0]
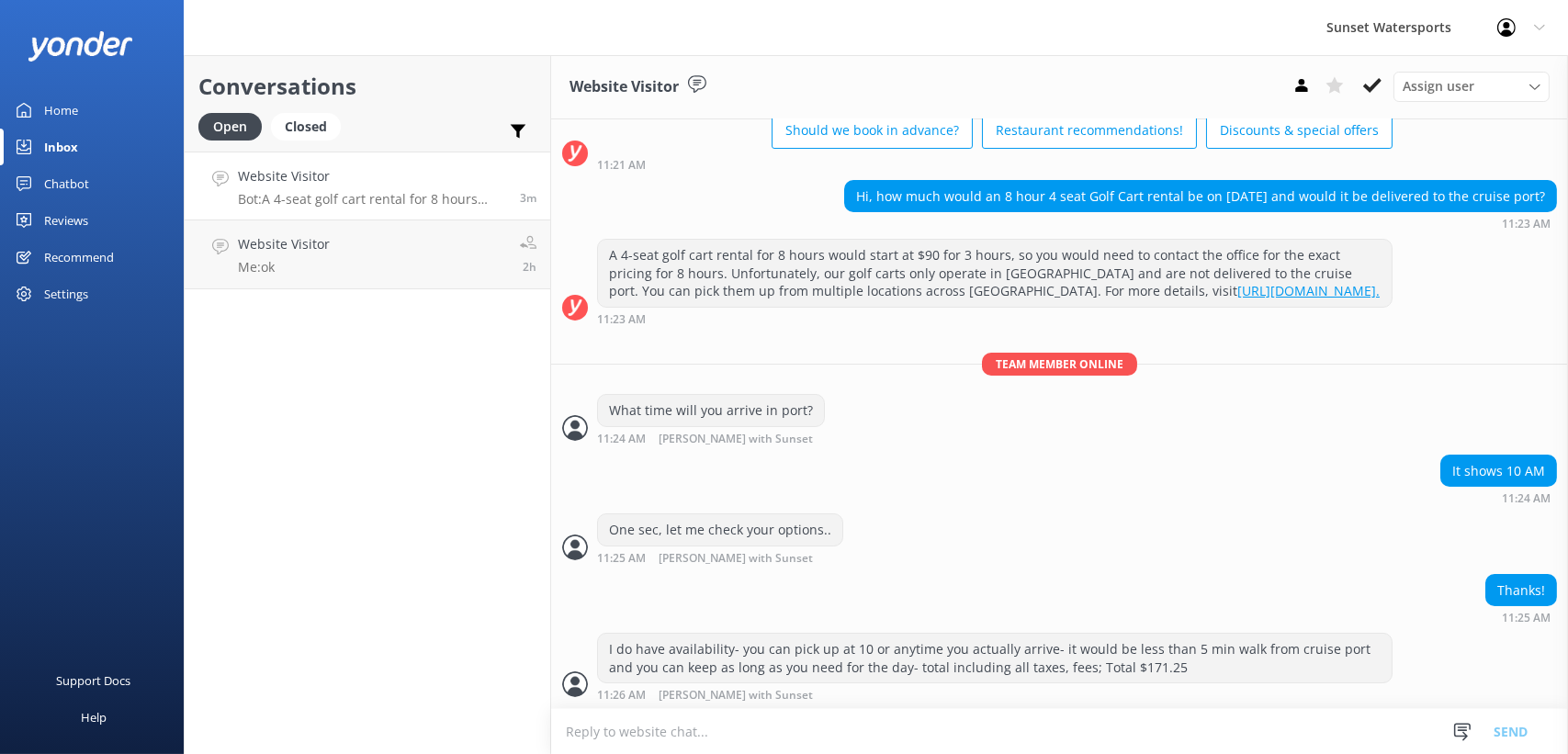
click at [669, 721] on textarea at bounding box center [1060, 731] width 1017 height 45
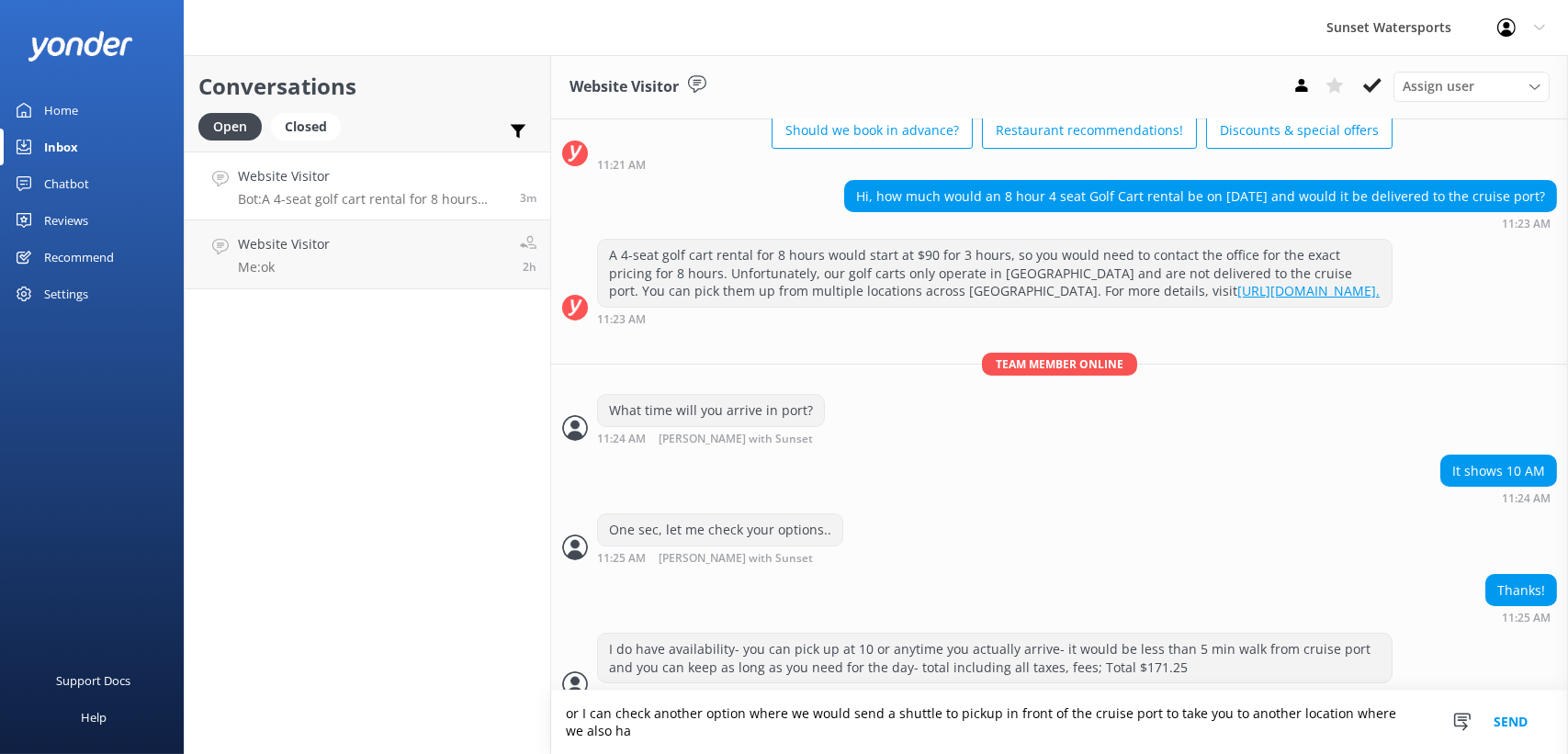
scroll to position [123, 0]
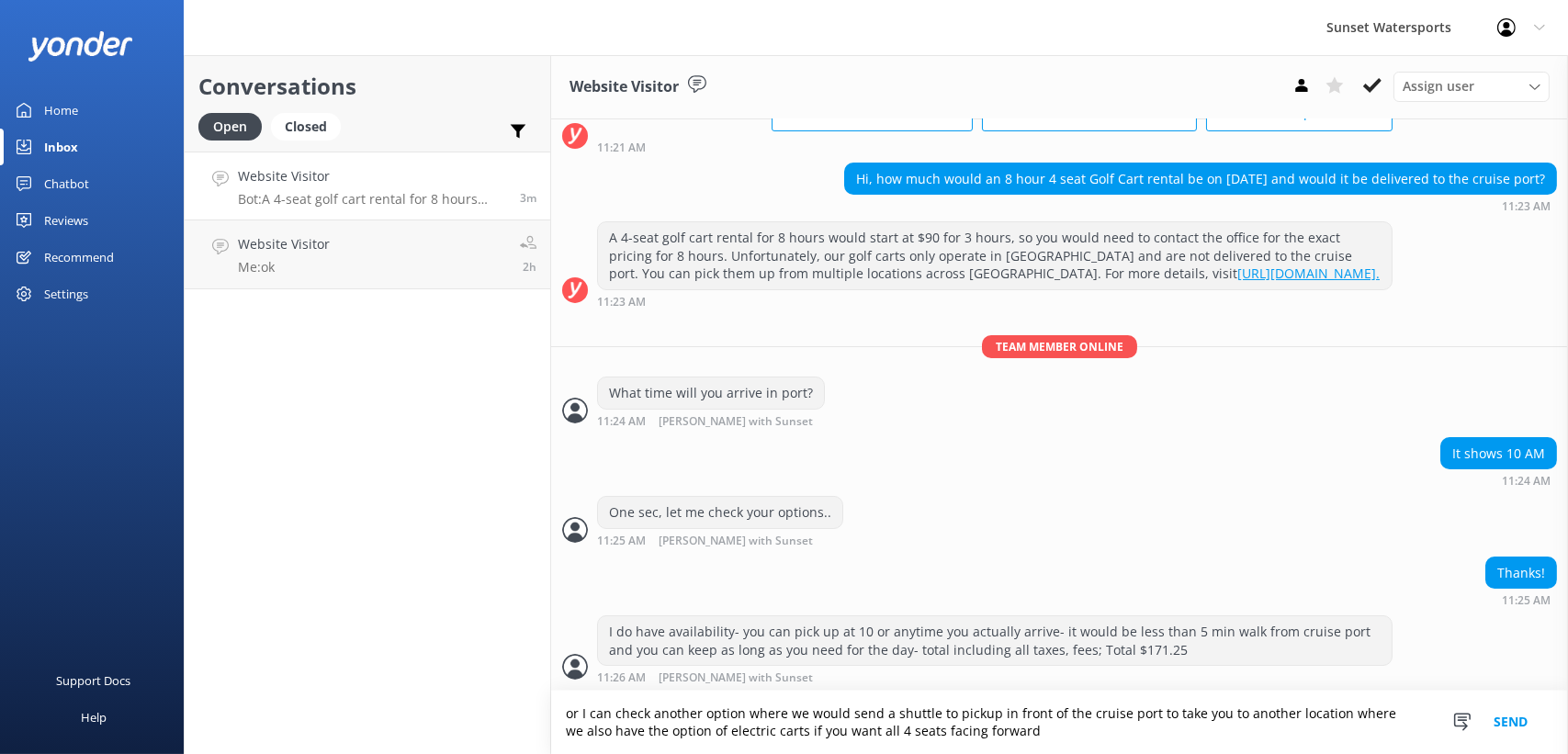
type textarea "or I can check another option where we would send a shuttle to pickup in front …"
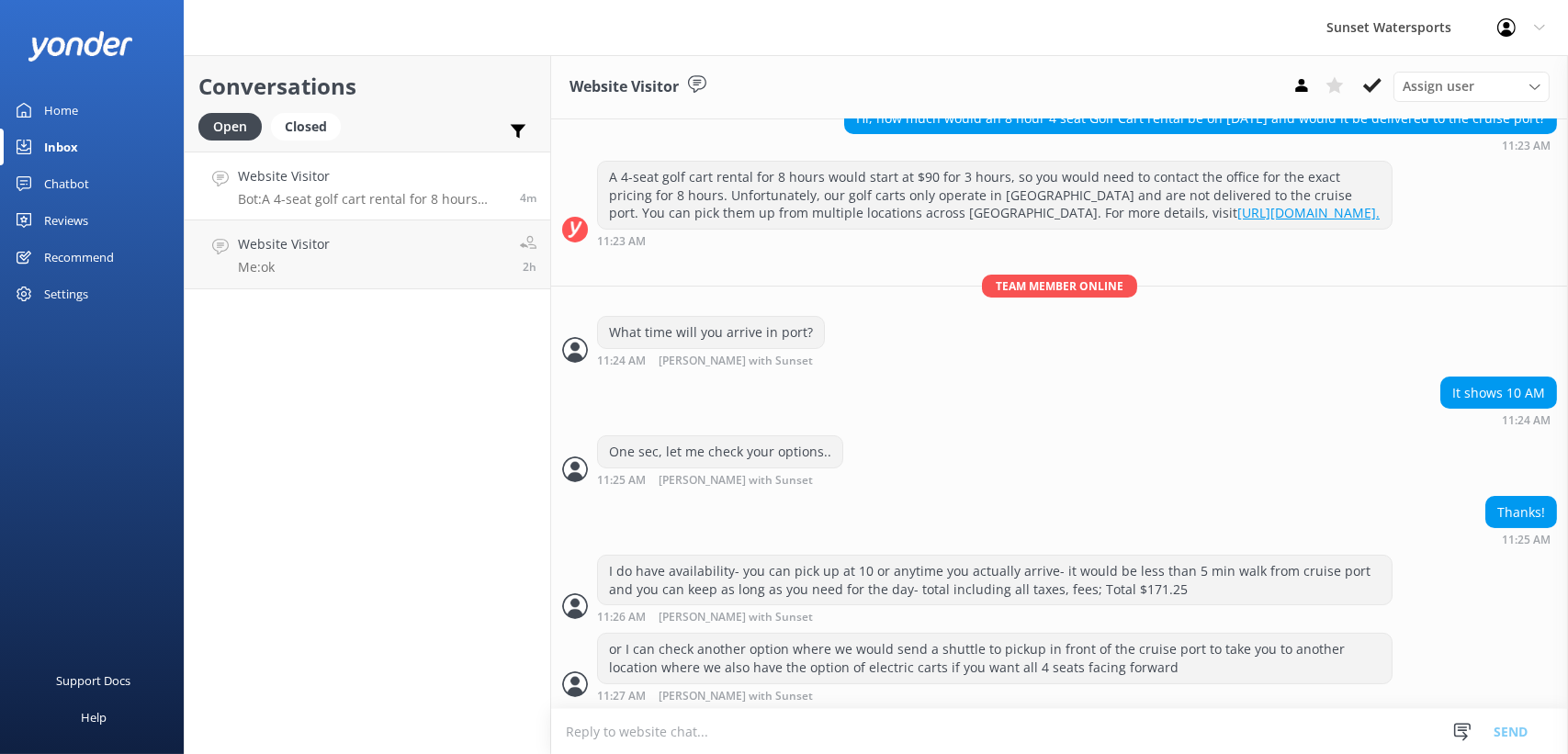
scroll to position [242, 0]
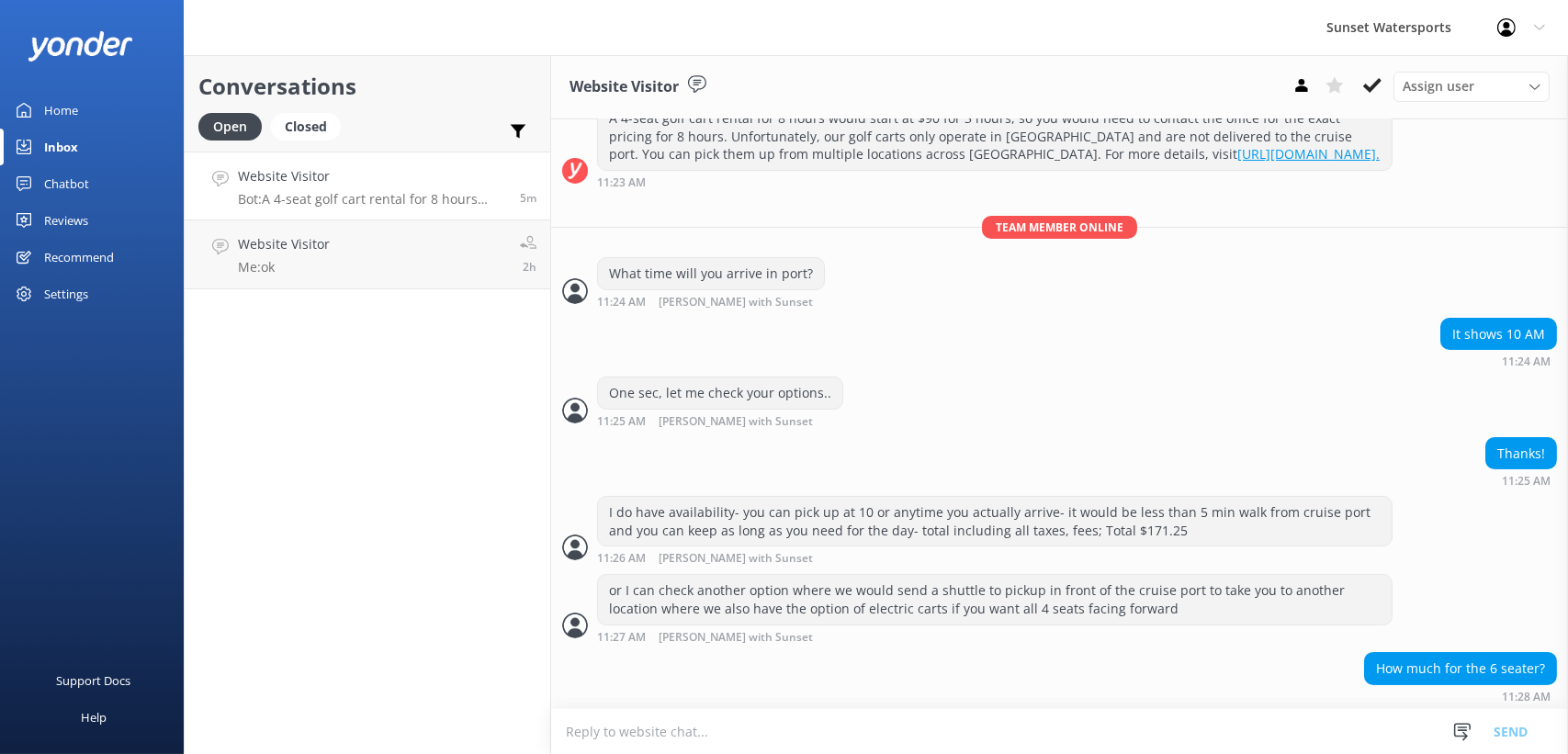
click at [657, 722] on textarea at bounding box center [1060, 731] width 1017 height 45
paste textarea "Total $246.50"
type textarea "for same, all-day rate Total $246.50 includes all taxes, fees"
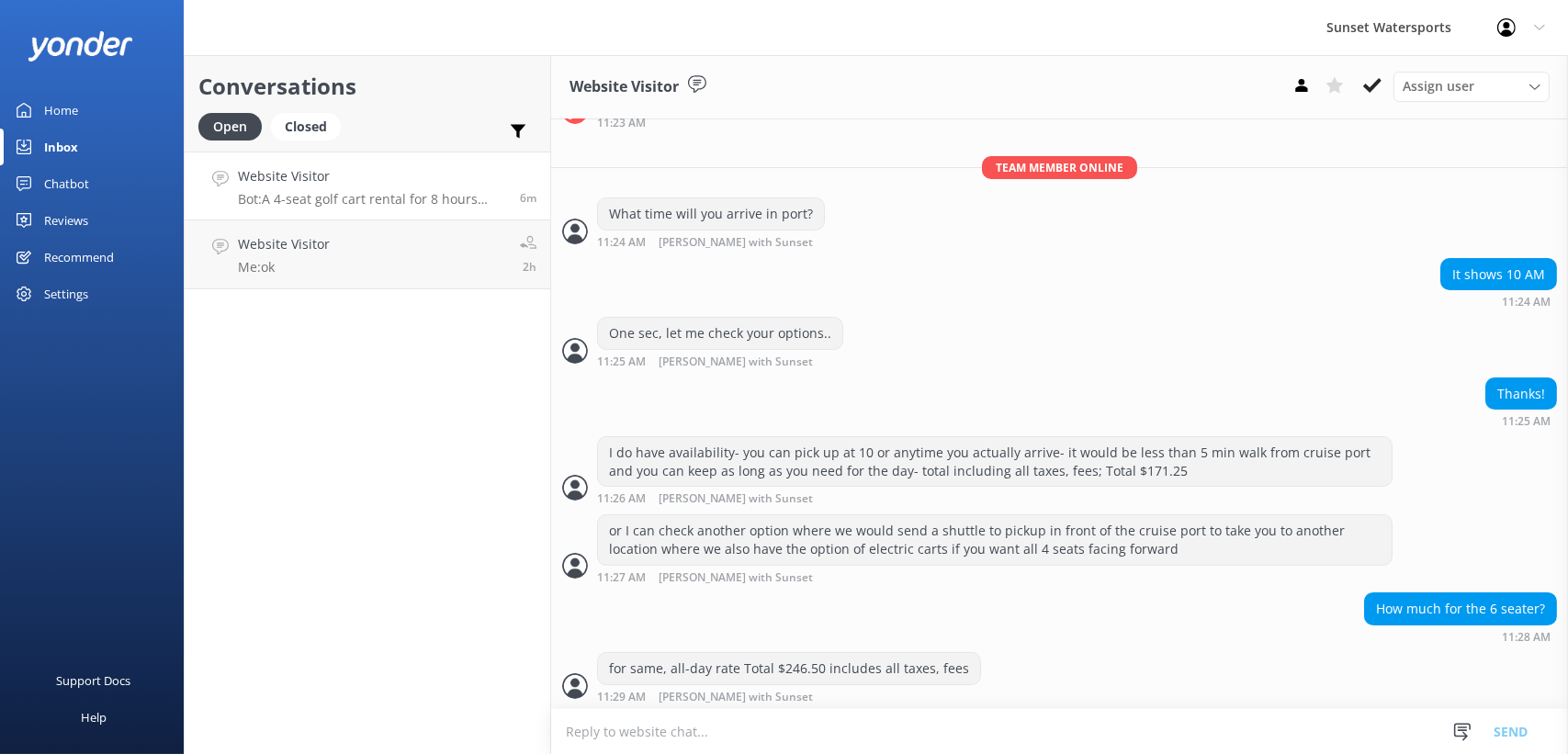
click at [639, 734] on textarea at bounding box center [1060, 731] width 1017 height 45
type textarea "or 6 hour rate $225"
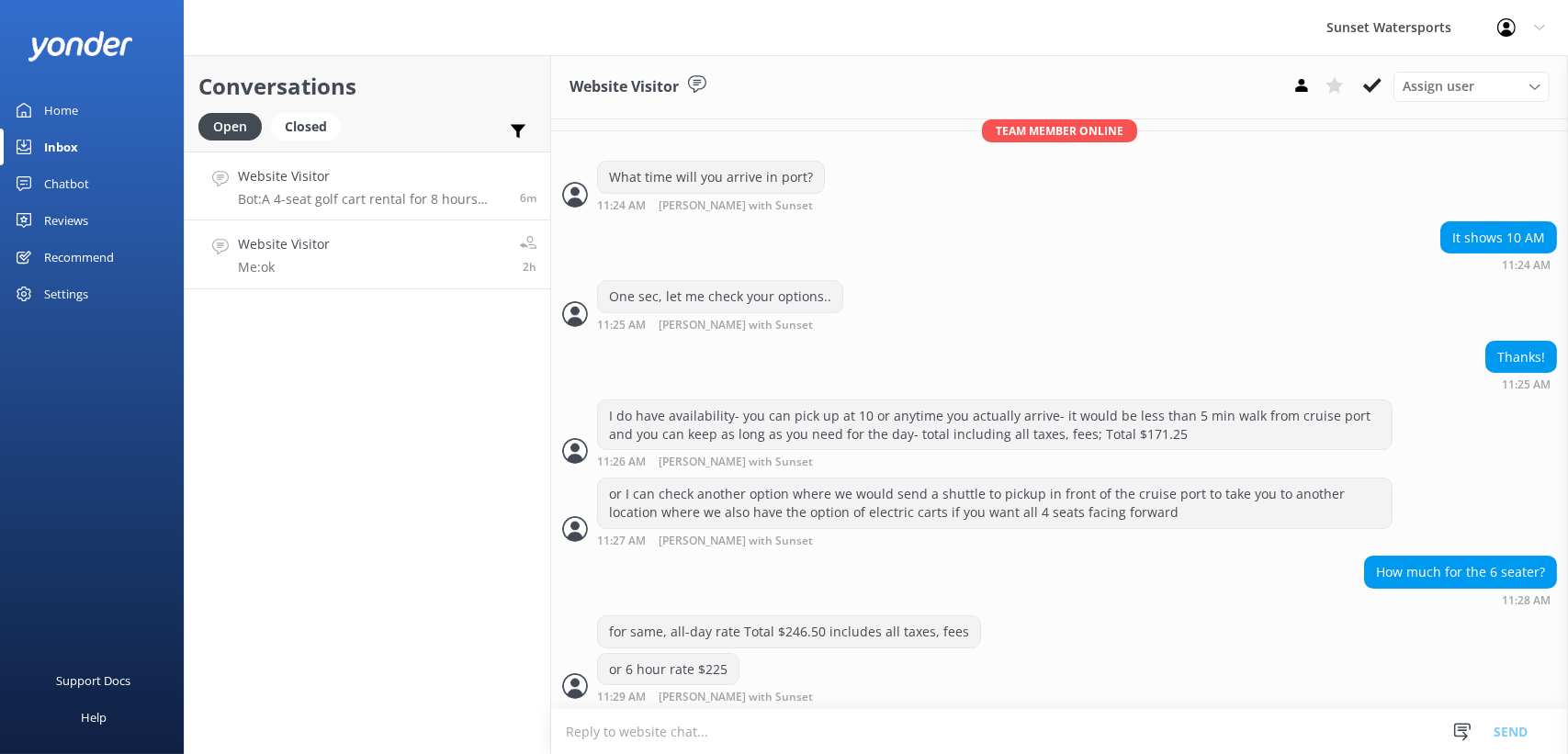
click at [360, 258] on link "Website Visitor Me: ok 2h" at bounding box center [367, 255] width 366 height 68
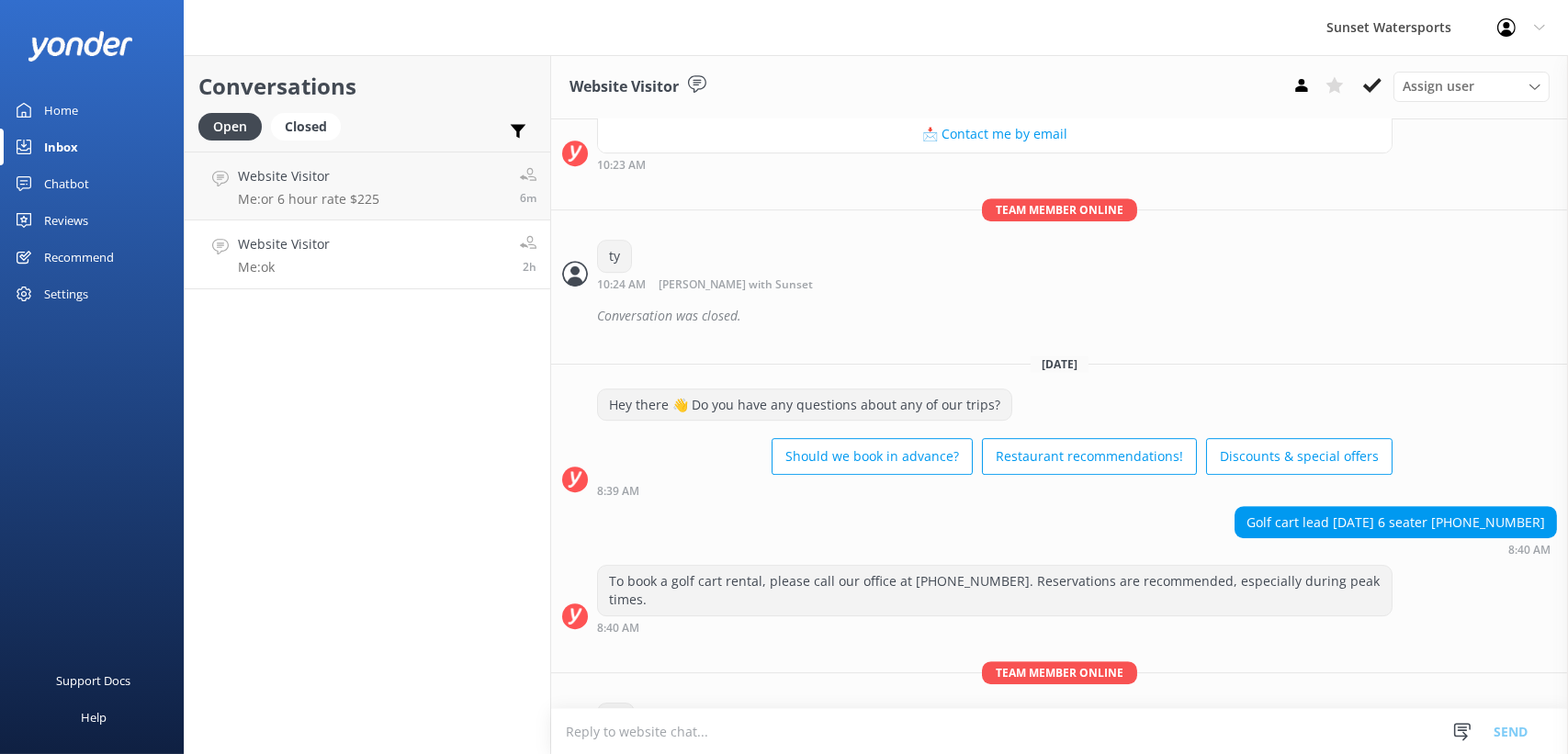
scroll to position [8939, 0]
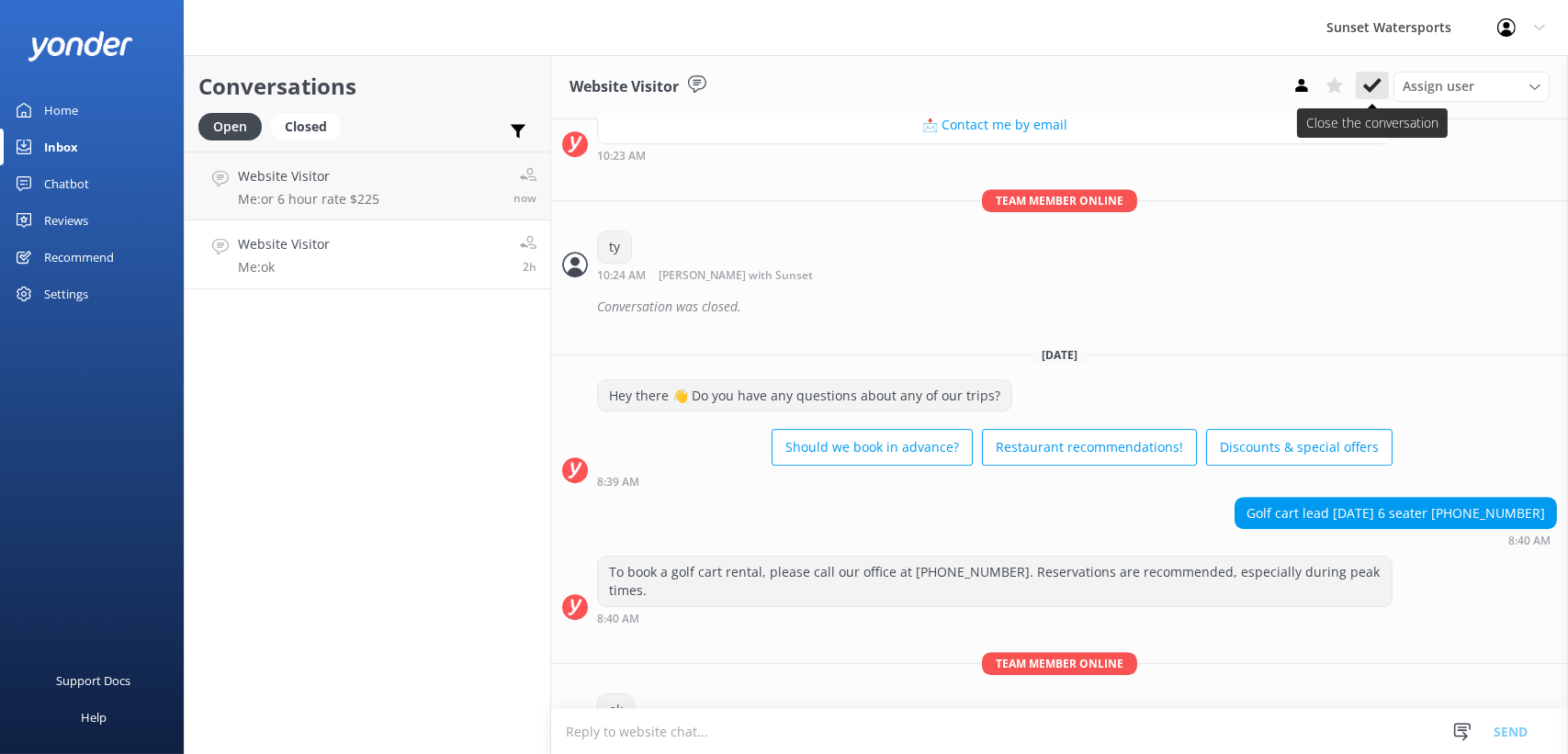
click at [1369, 73] on button at bounding box center [1371, 85] width 33 height 28
click at [281, 179] on h4 "Website Visitor" at bounding box center [308, 176] width 142 height 20
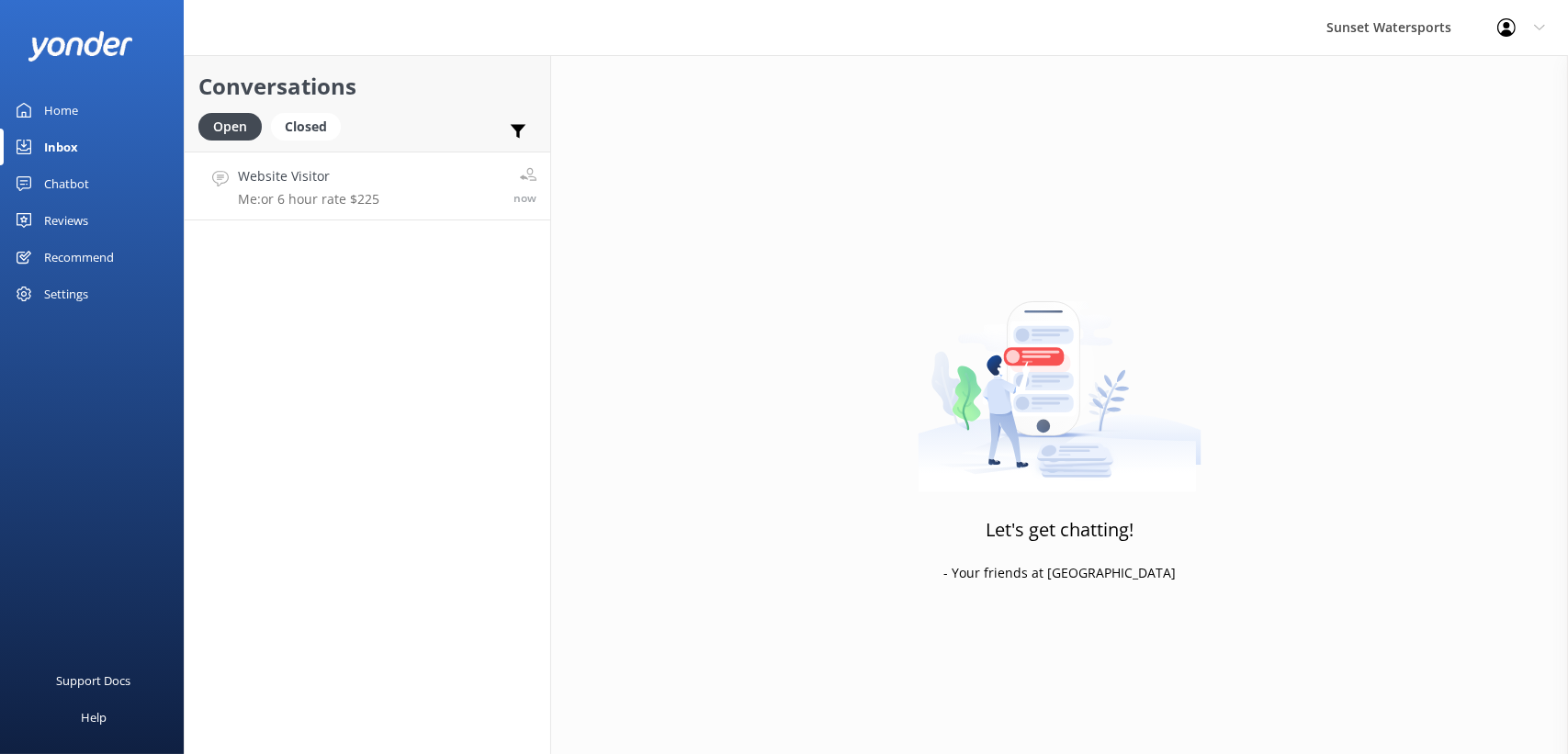
click at [306, 182] on h4 "Website Visitor" at bounding box center [308, 176] width 142 height 20
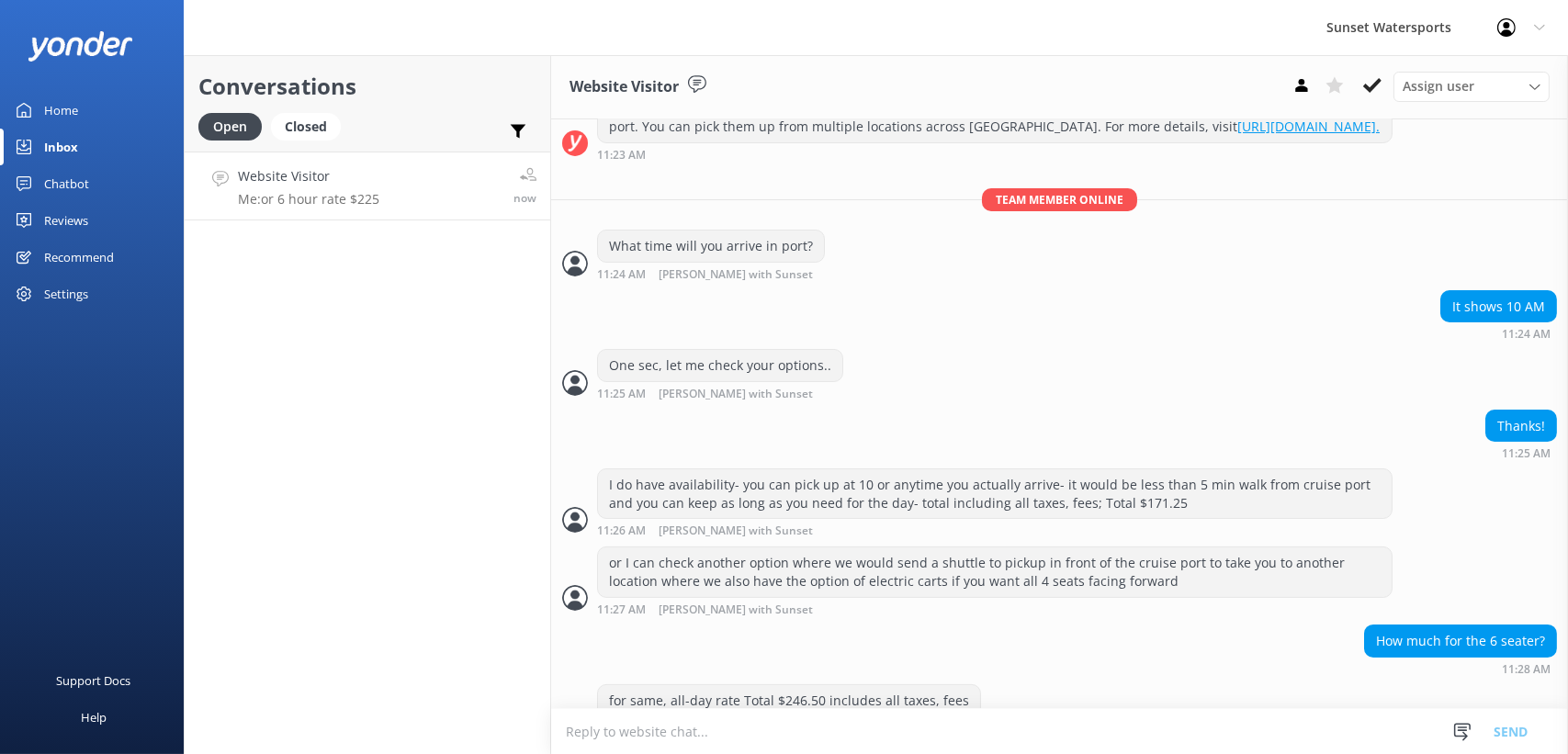
scroll to position [339, 0]
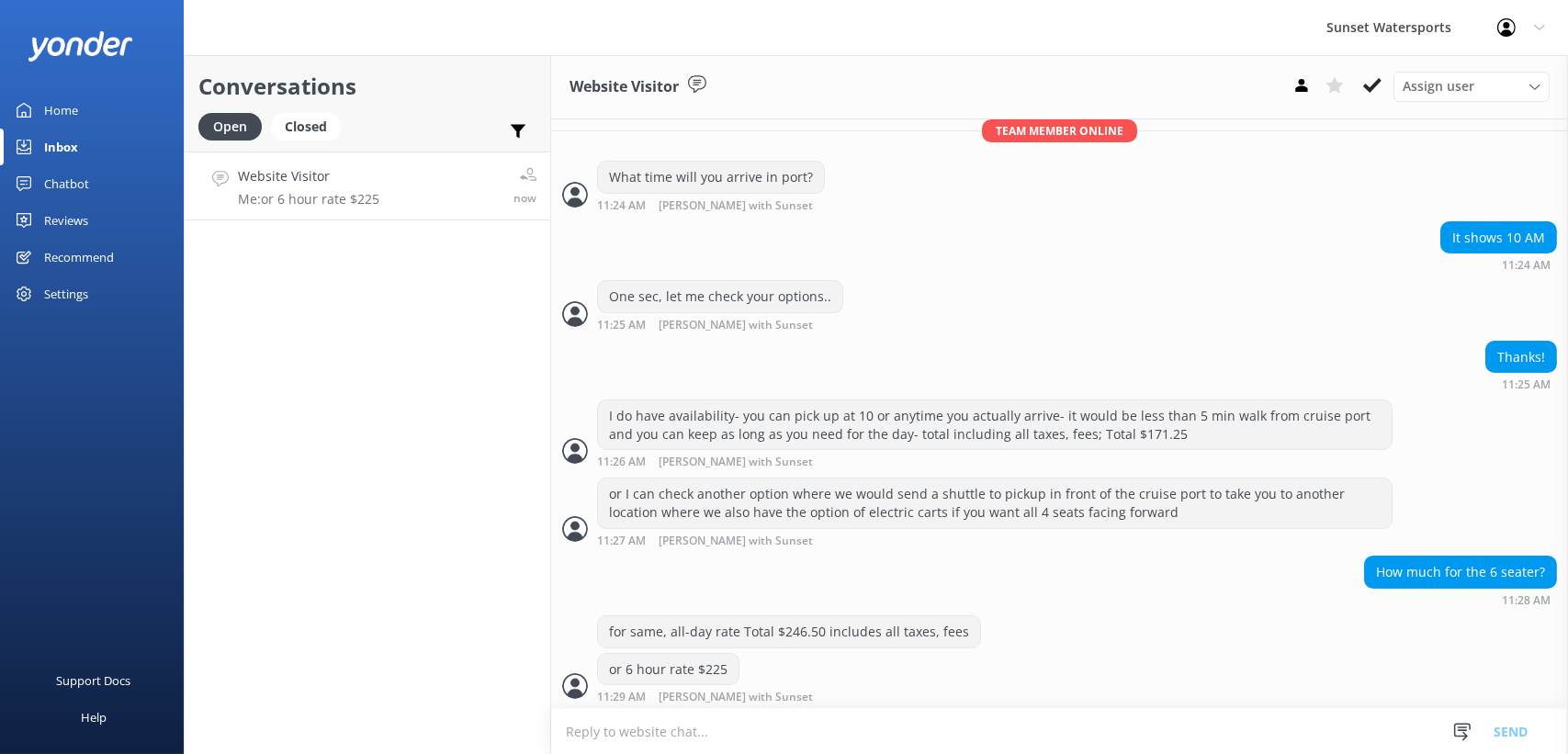
click at [696, 740] on textarea at bounding box center [1060, 731] width 1017 height 45
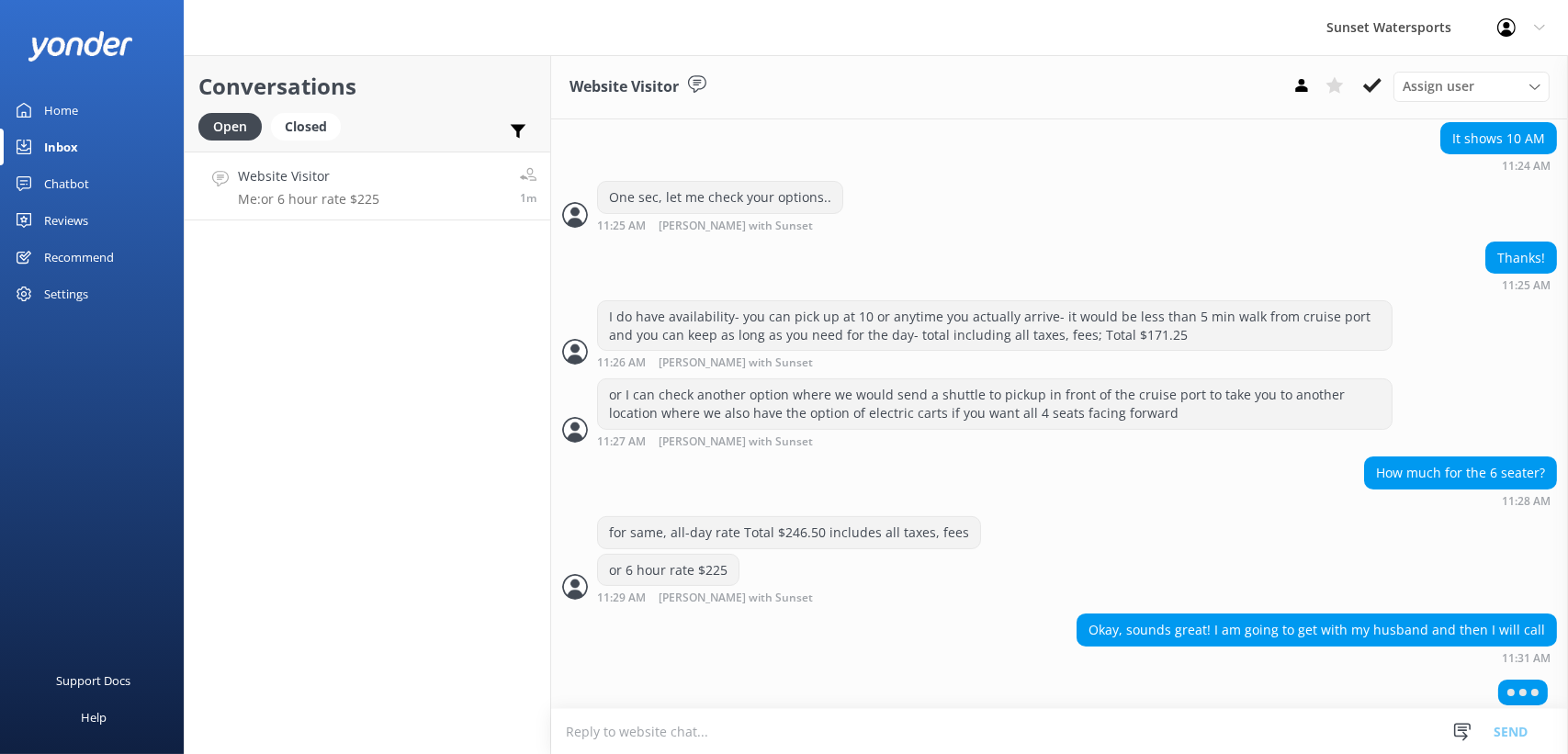
scroll to position [442, 0]
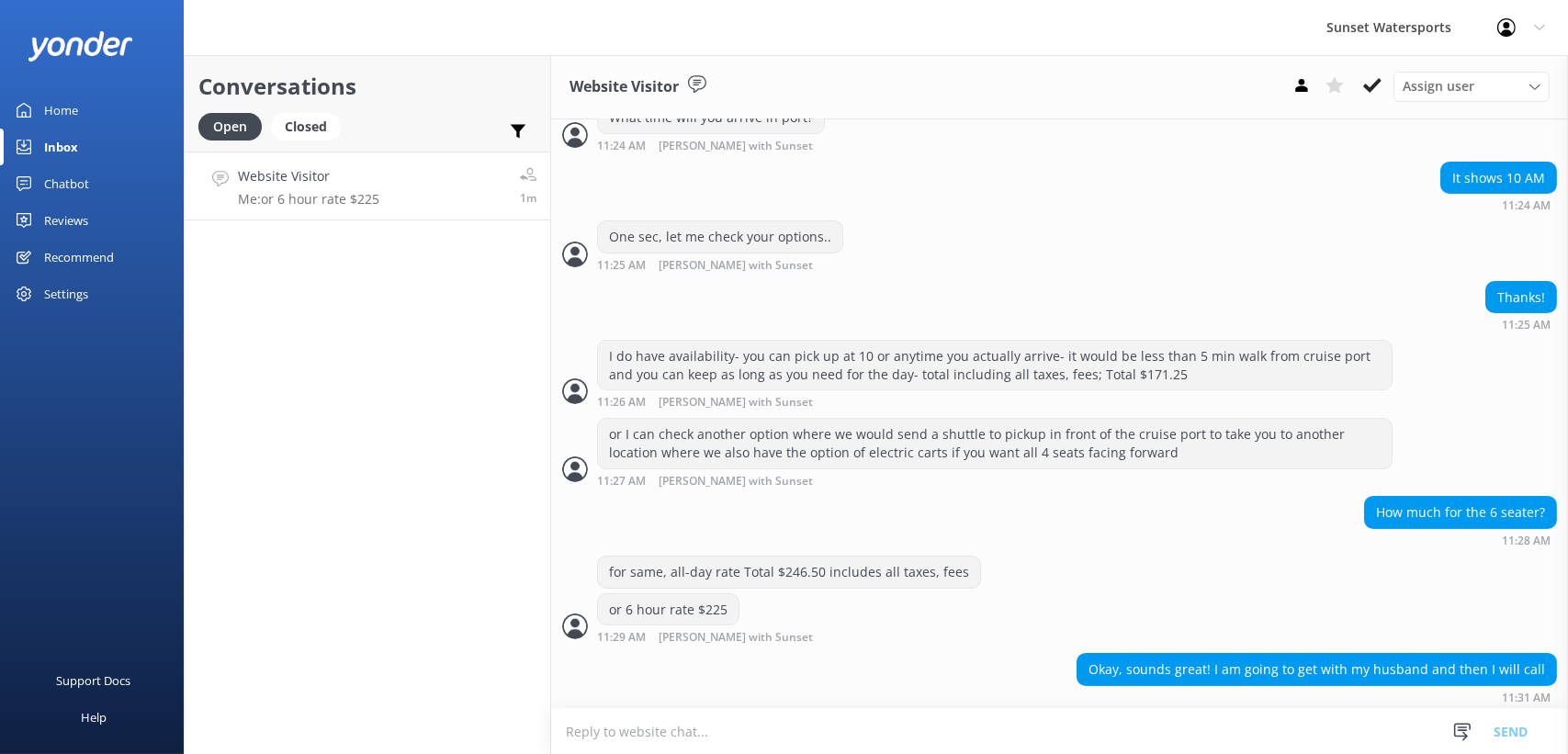
click at [621, 742] on textarea at bounding box center [1060, 731] width 1017 height 45
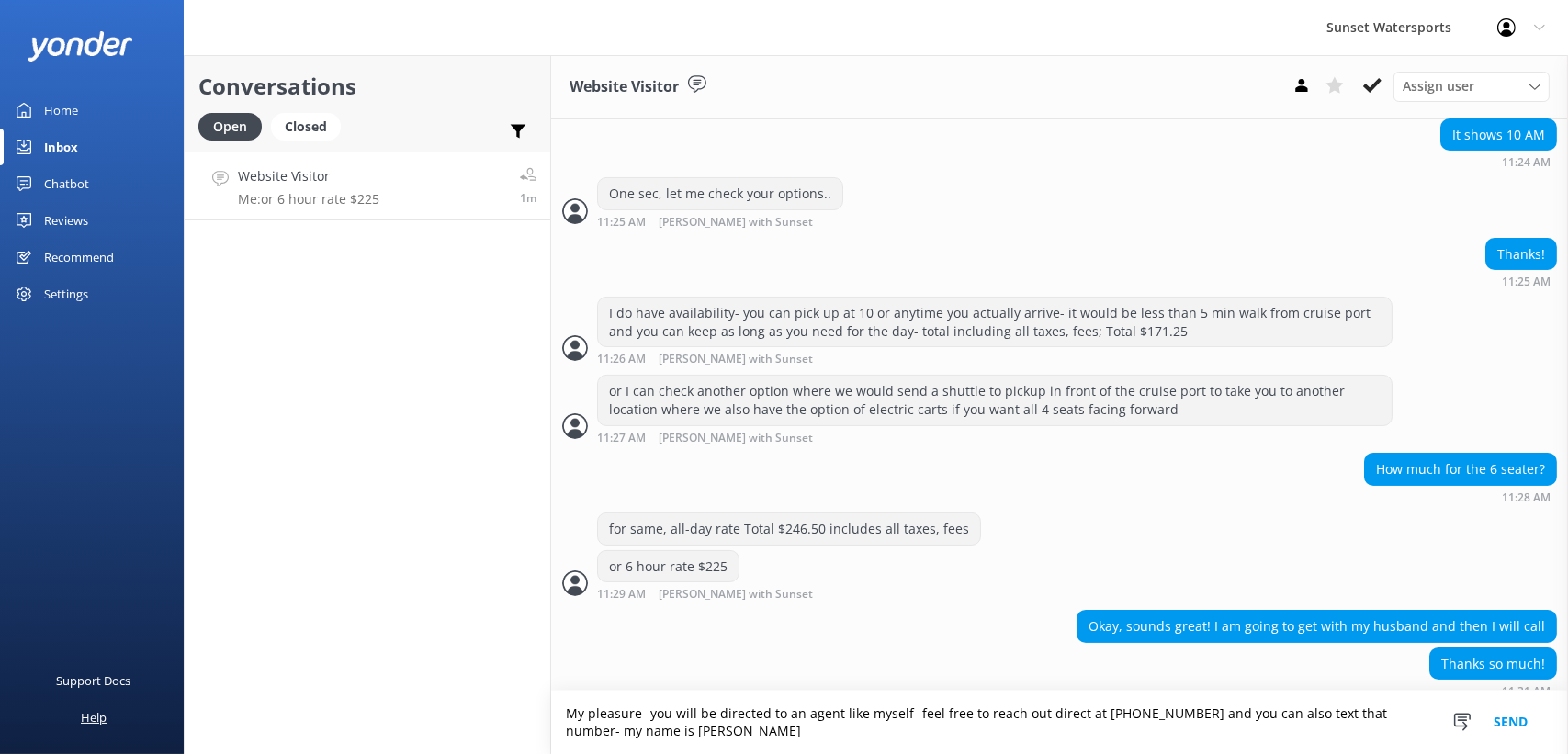
scroll to position [454, 0]
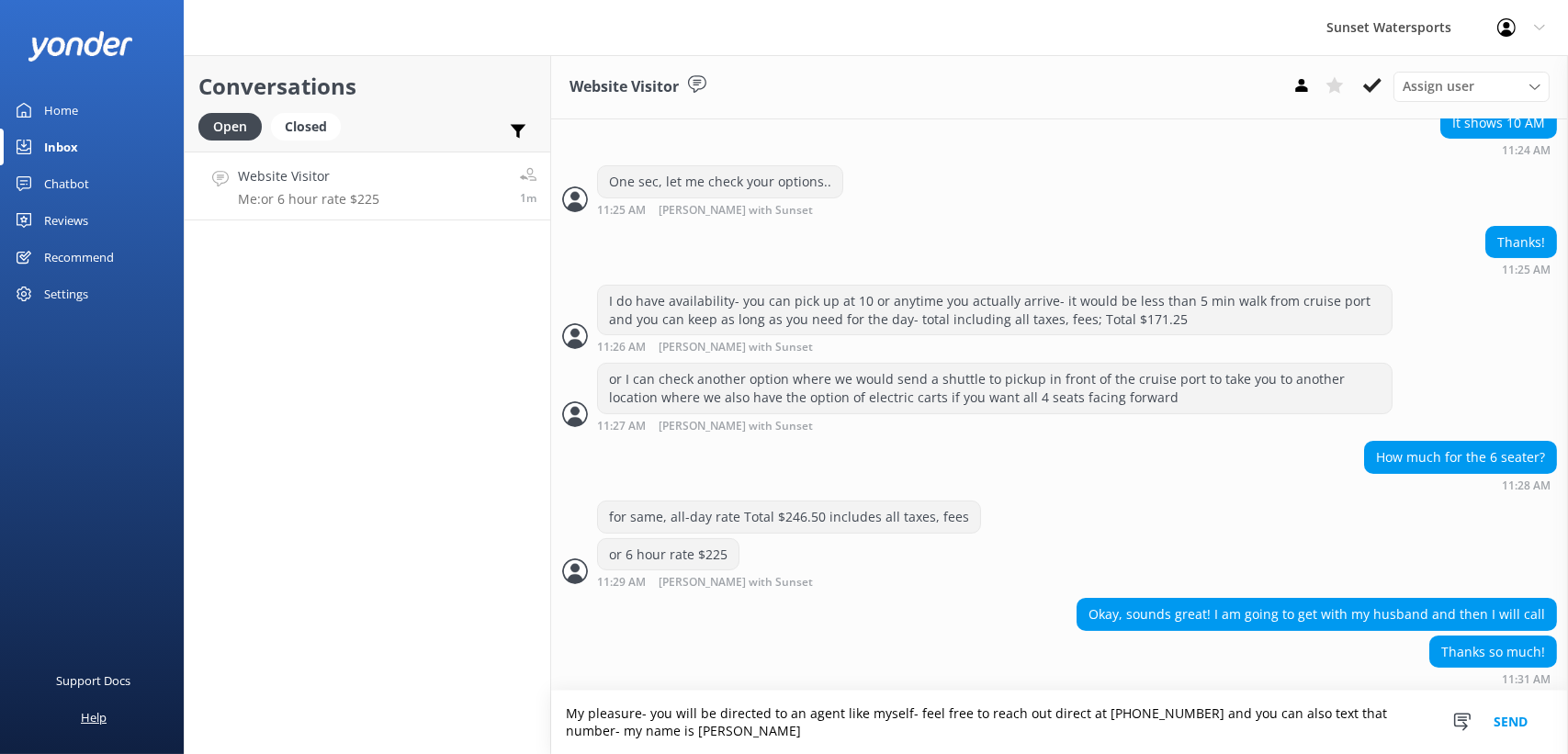
type textarea "My pleasure- you will be directed to an agent like myself- feel free to reach o…"
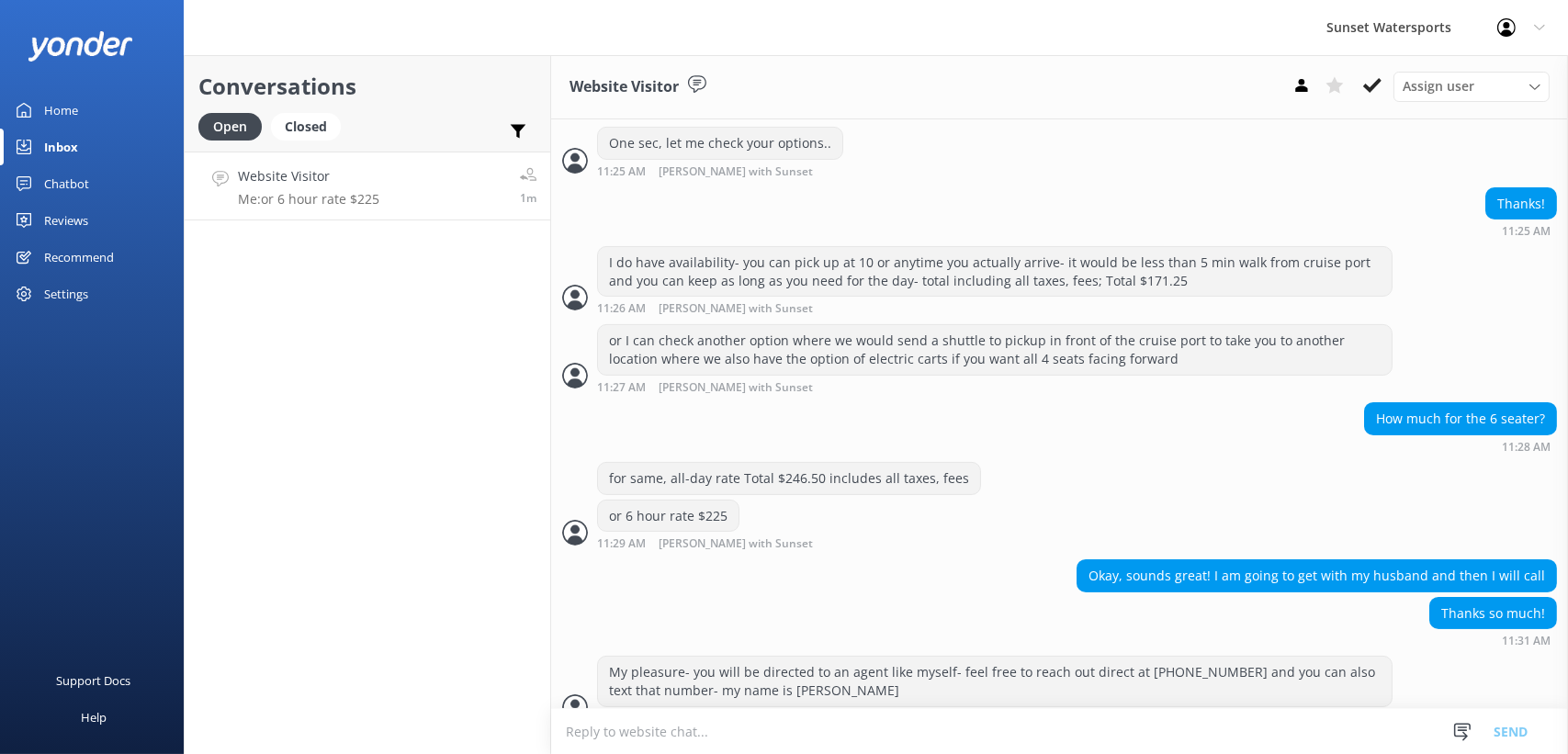
scroll to position [513, 0]
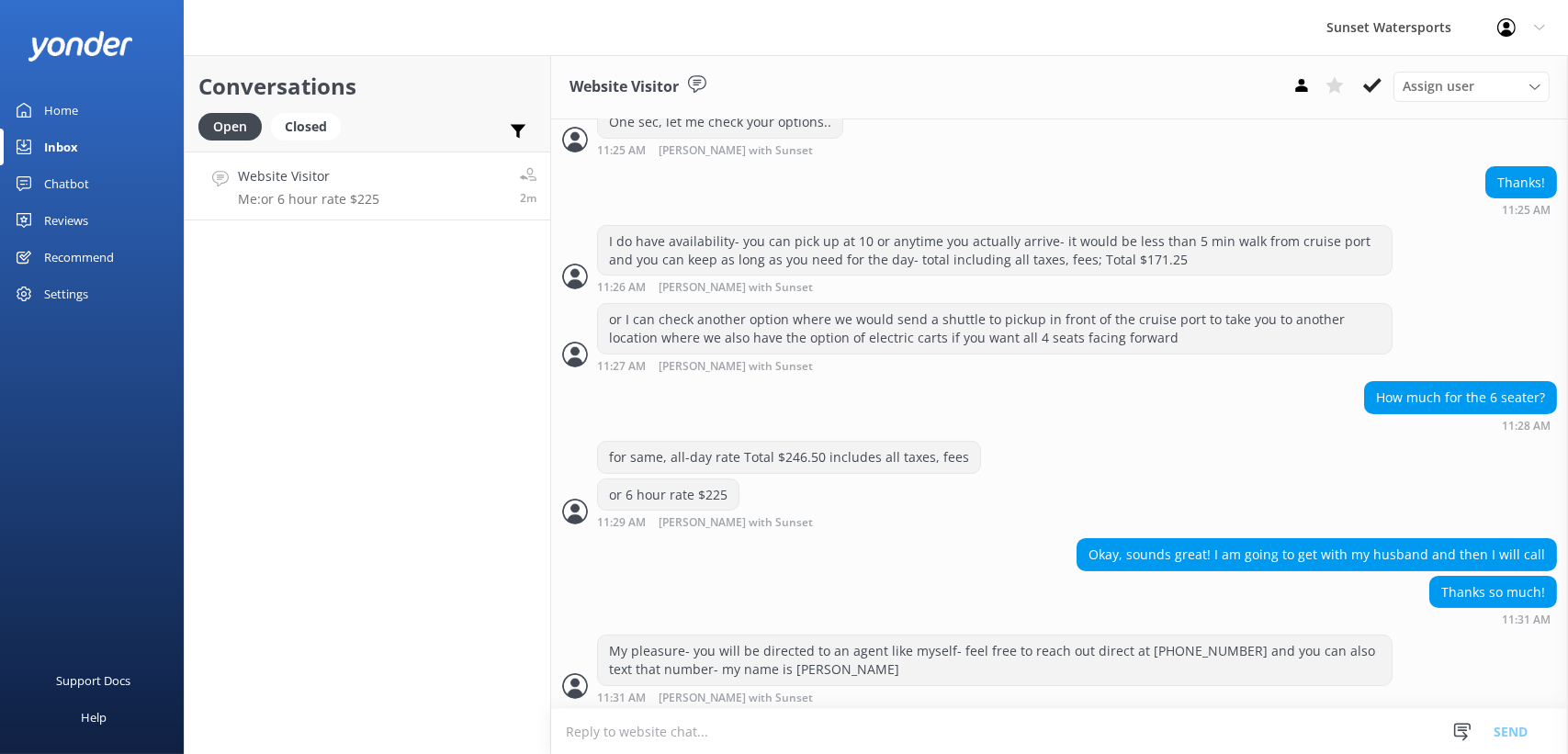
click at [385, 406] on div "Conversations Open Closed Important Assigned to me Unassigned Website Visitor M…" at bounding box center [367, 404] width 368 height 699
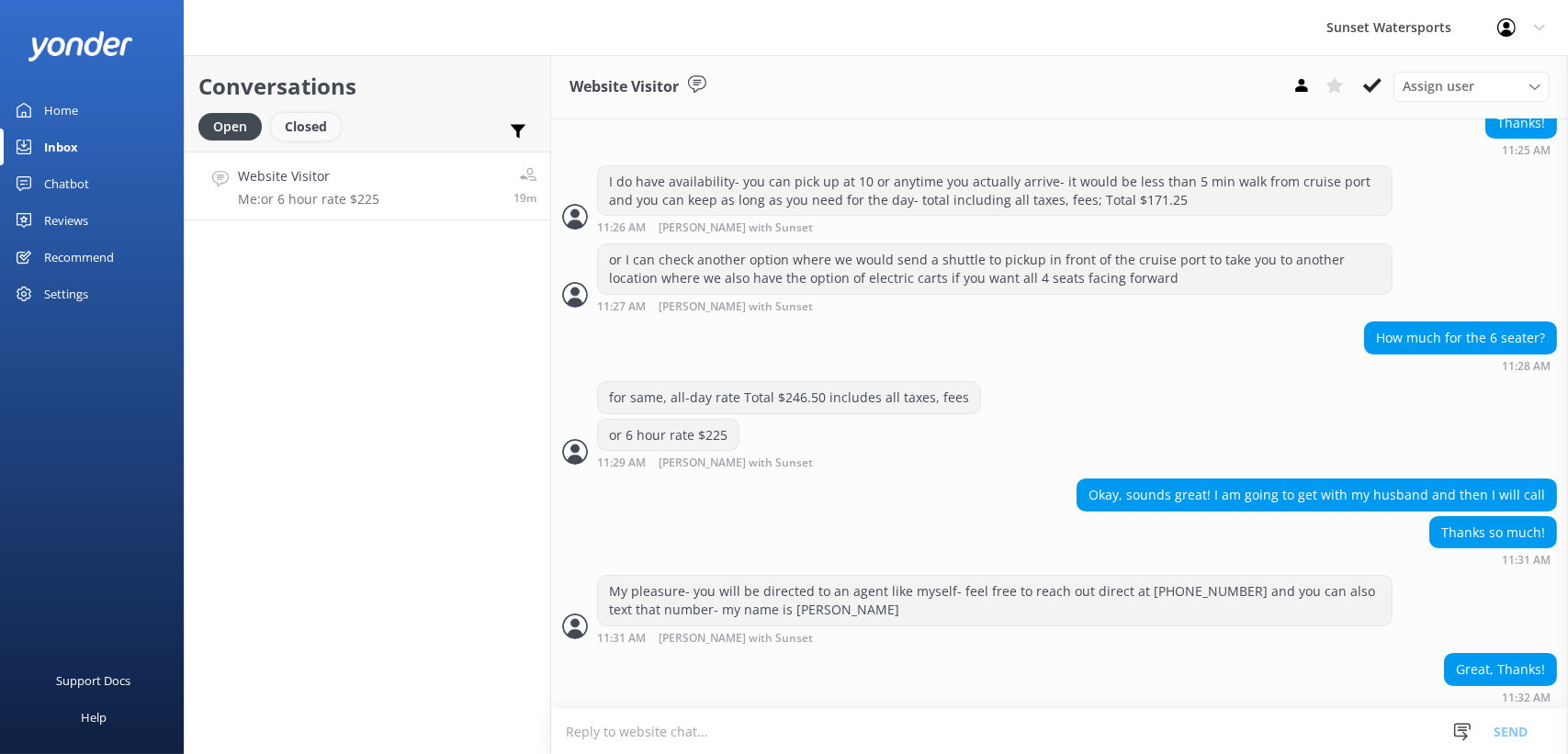
drag, startPoint x: 302, startPoint y: 122, endPoint x: 269, endPoint y: 123, distance: 33.0
click at [302, 122] on div "Closed" at bounding box center [305, 126] width 69 height 28
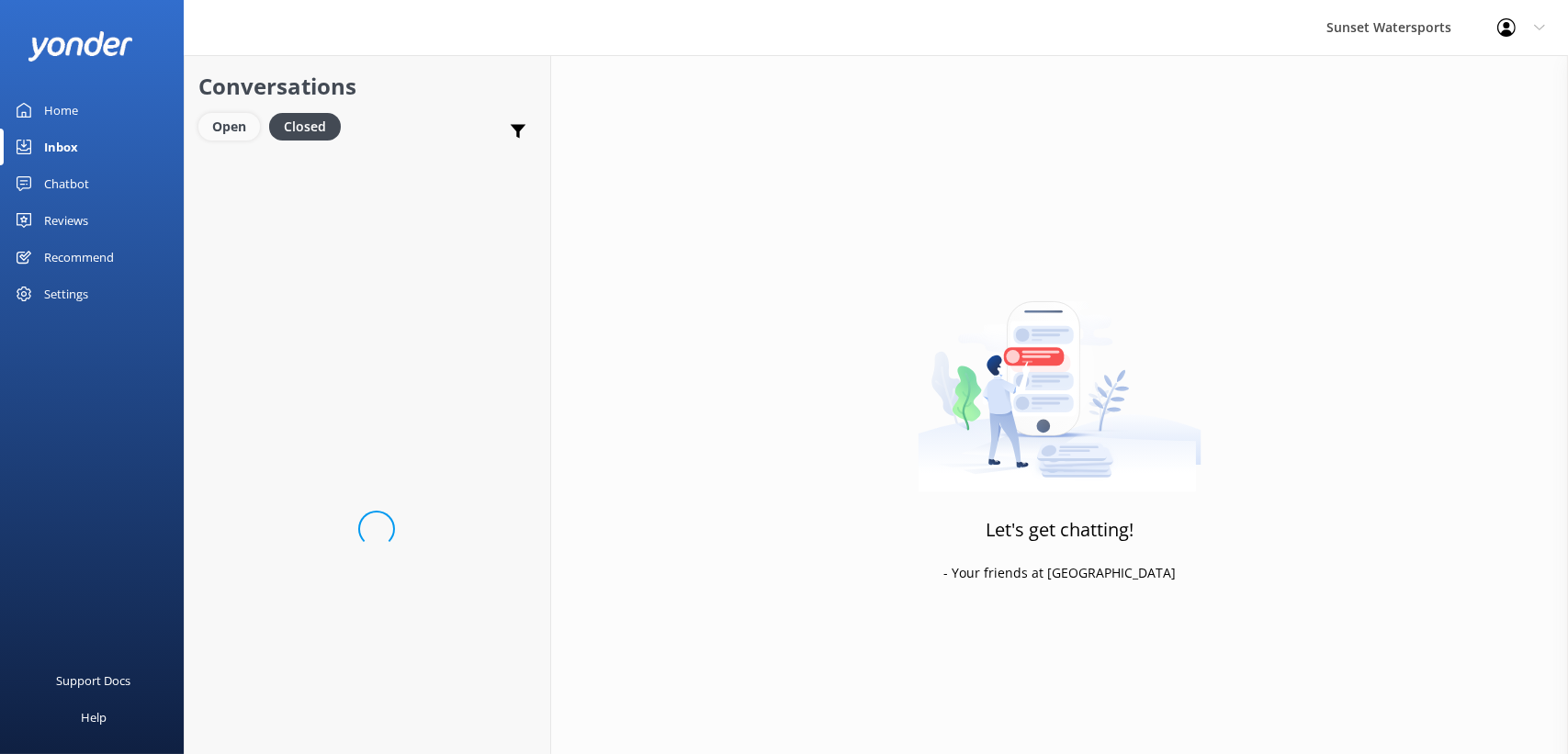
click at [233, 123] on div "Open" at bounding box center [229, 126] width 62 height 28
click at [301, 199] on p "Great, Thanks!" at bounding box center [283, 199] width 92 height 16
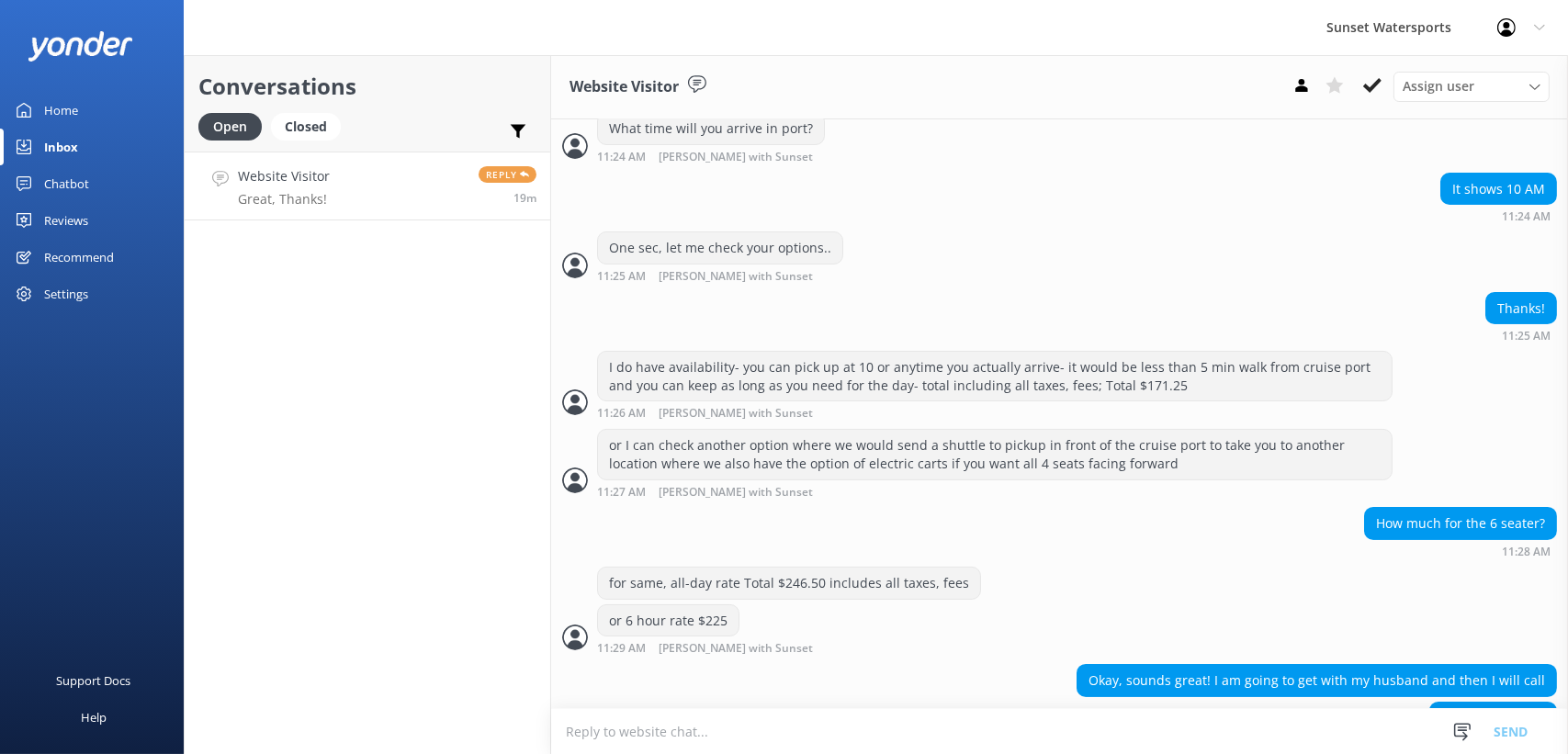
scroll to position [573, 0]
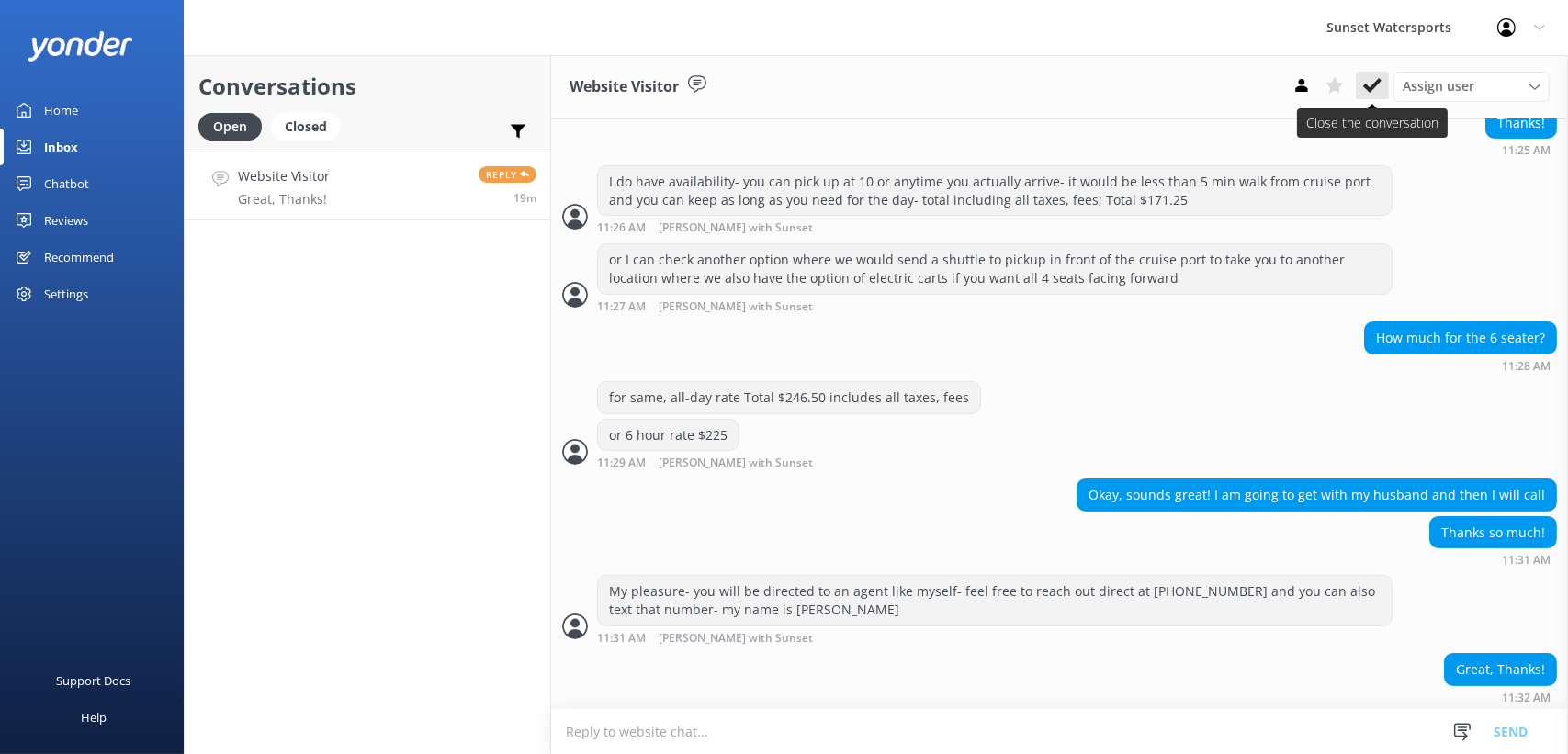
click at [1370, 90] on use at bounding box center [1371, 85] width 18 height 14
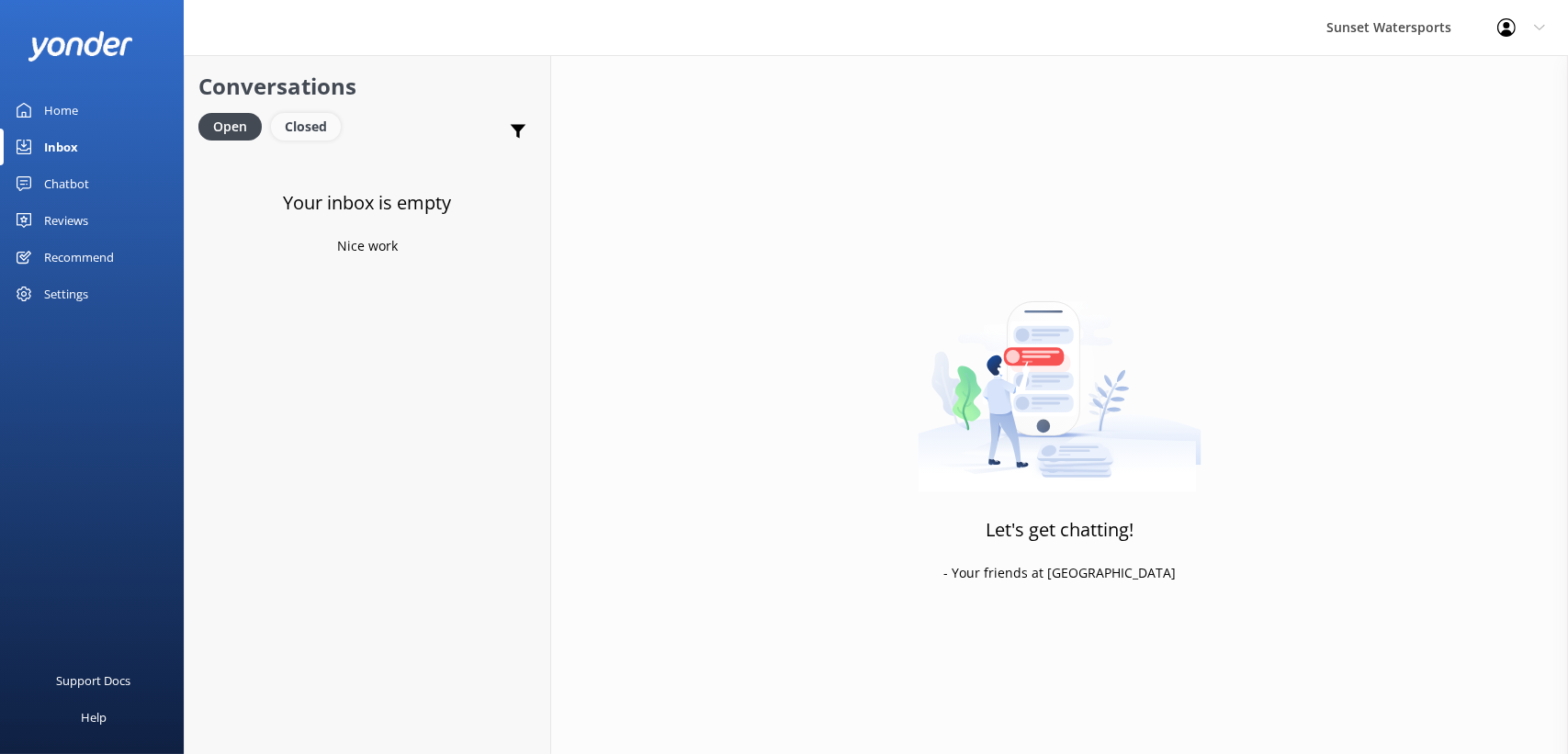
click at [296, 128] on div "Closed" at bounding box center [305, 126] width 69 height 28
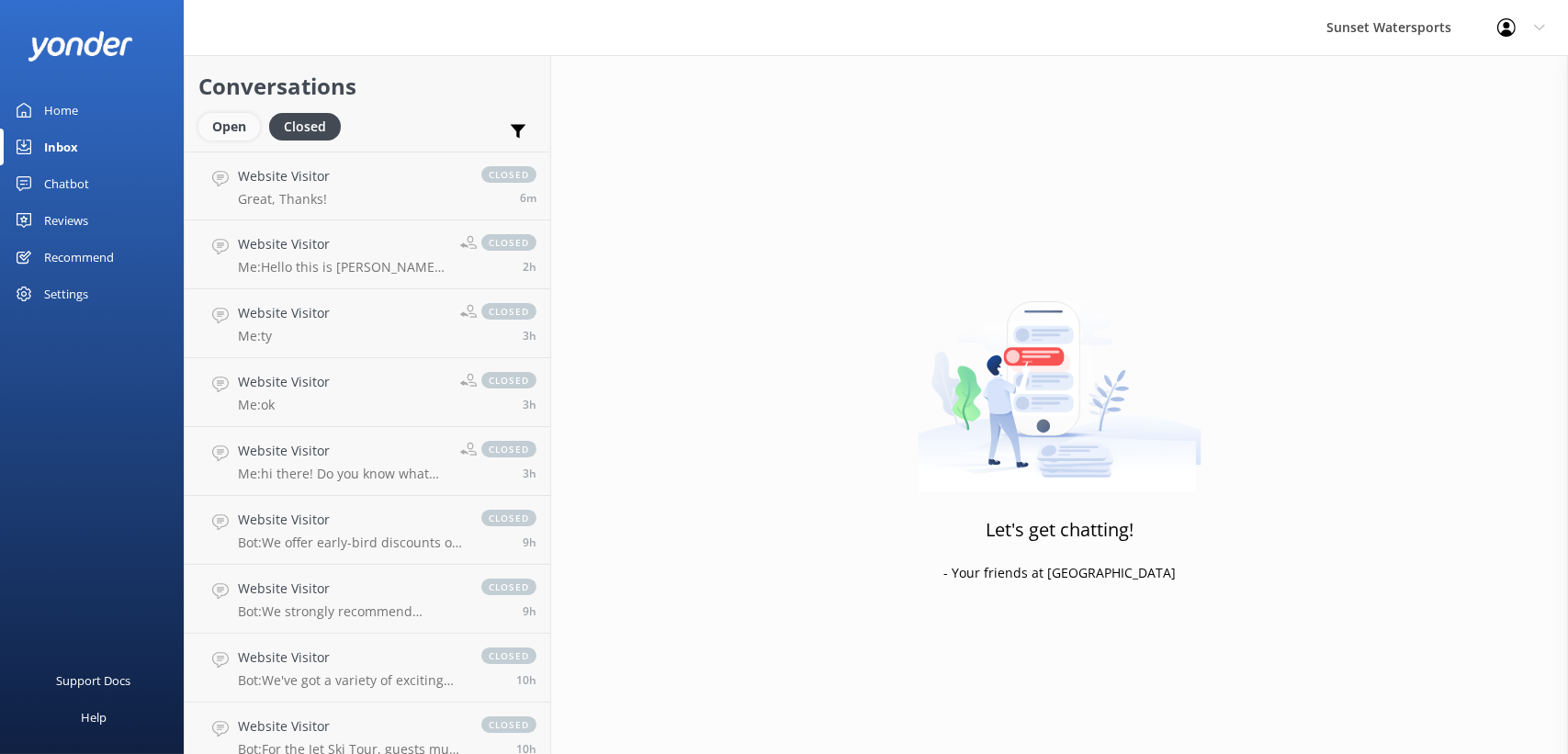
click at [235, 120] on div "Open" at bounding box center [229, 126] width 62 height 28
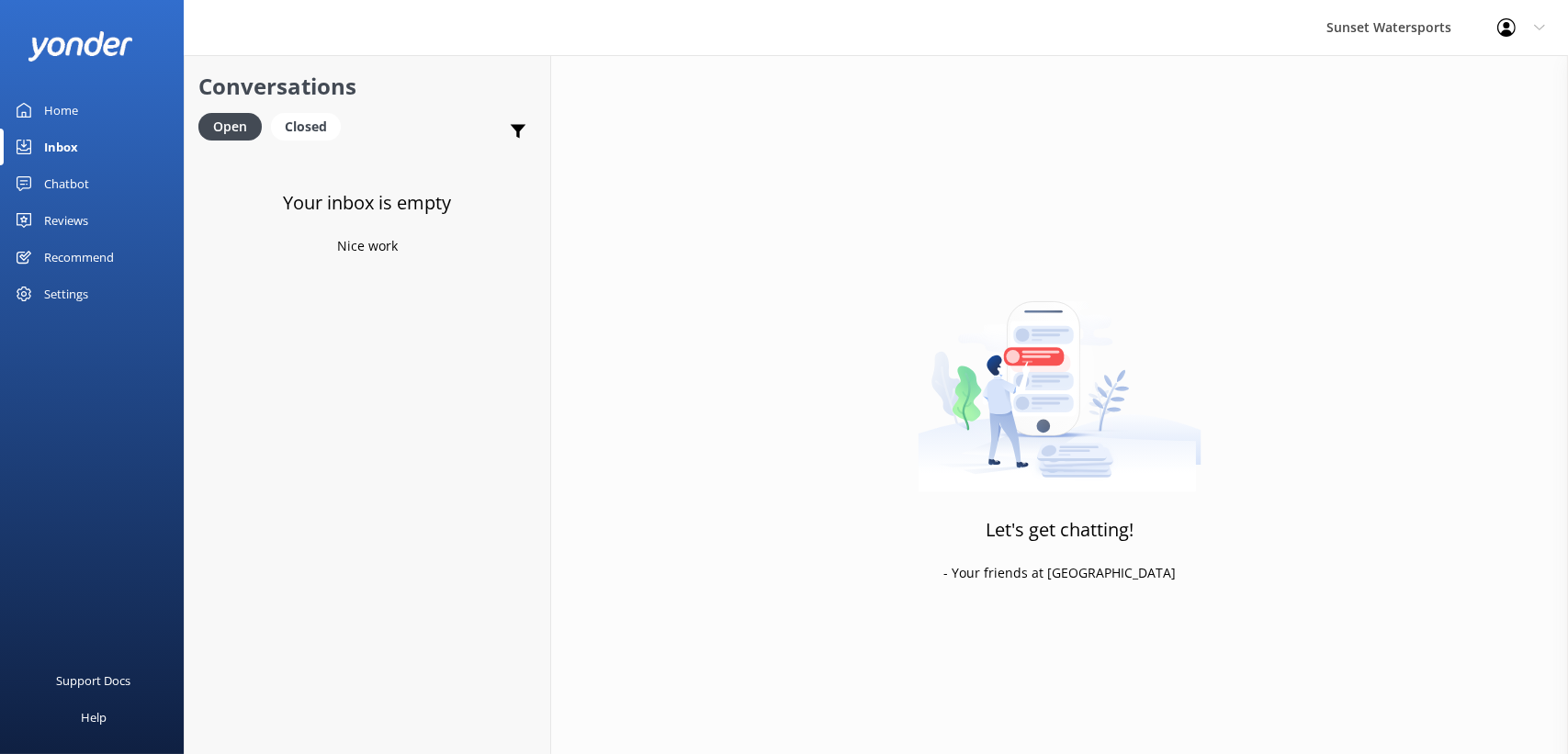
click at [378, 410] on div "Your inbox is empty Nice work" at bounding box center [367, 528] width 366 height 754
click at [313, 122] on div "Closed" at bounding box center [305, 126] width 69 height 28
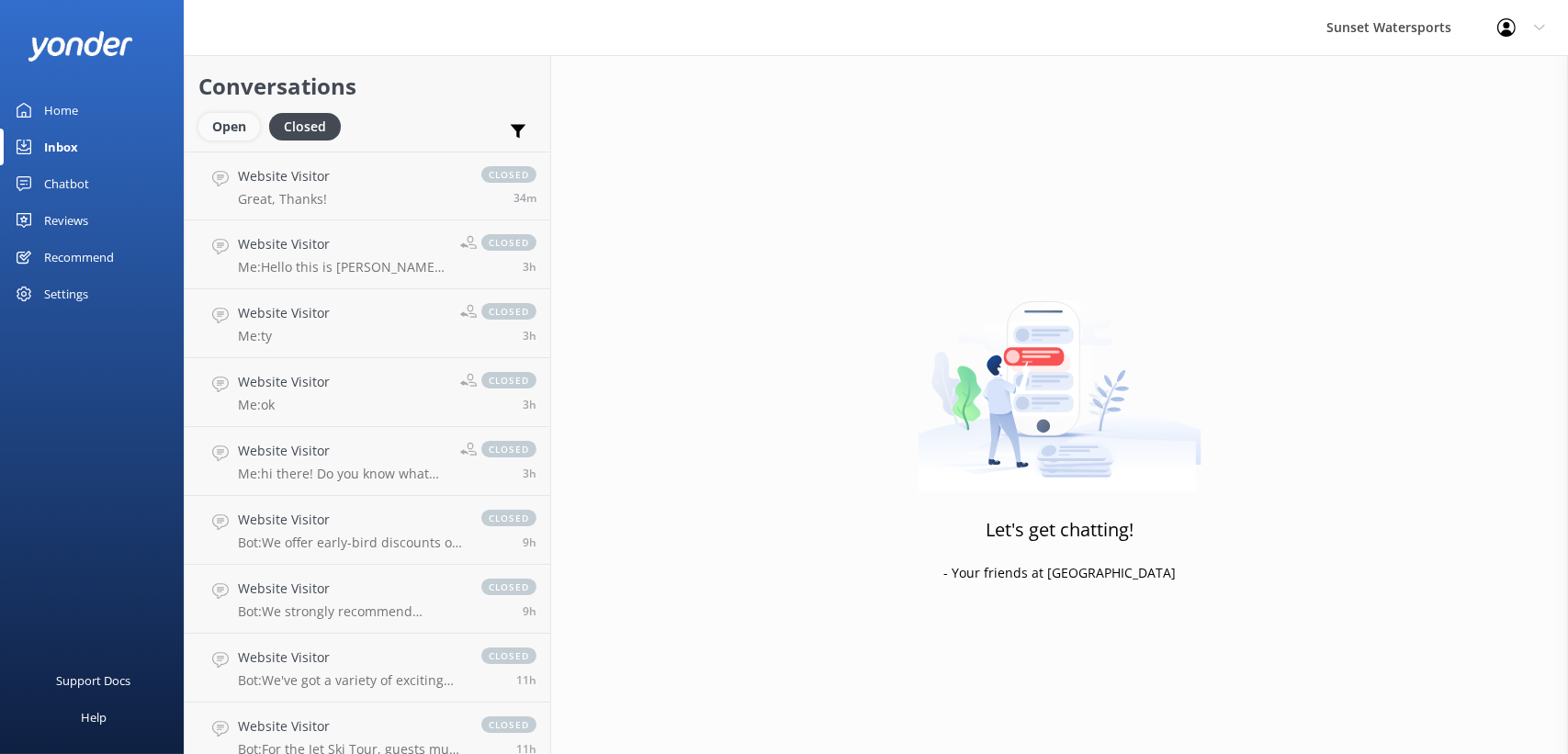
click at [209, 117] on div "Open" at bounding box center [229, 126] width 62 height 28
